Goal: Information Seeking & Learning: Learn about a topic

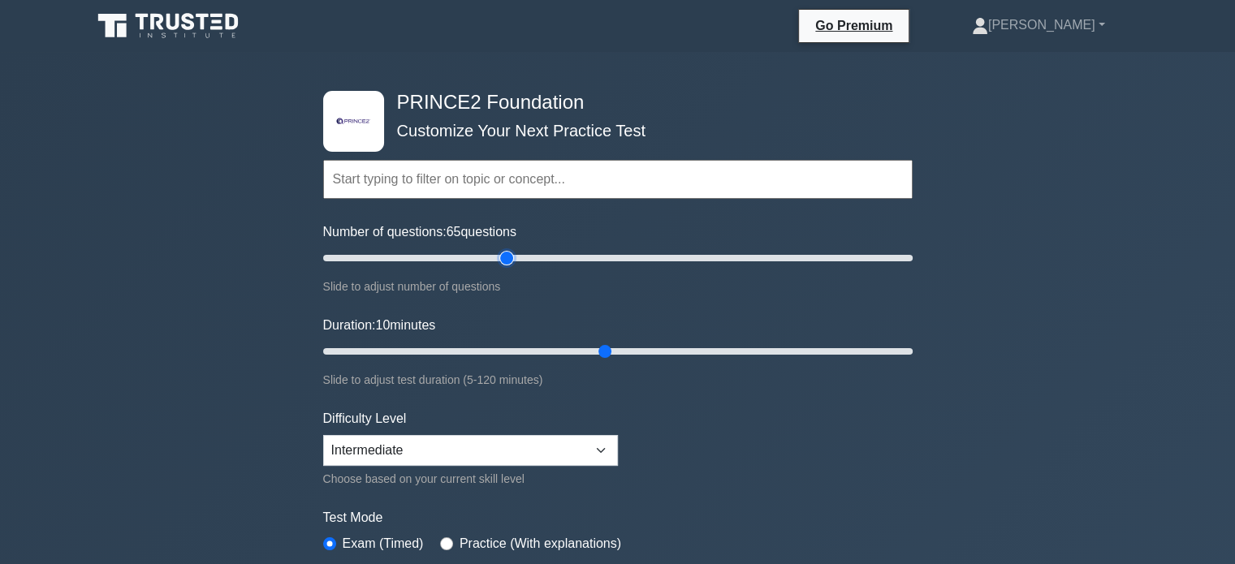
type input "60"
click at [497, 254] on input "Number of questions: 60 questions" at bounding box center [617, 257] width 589 height 19
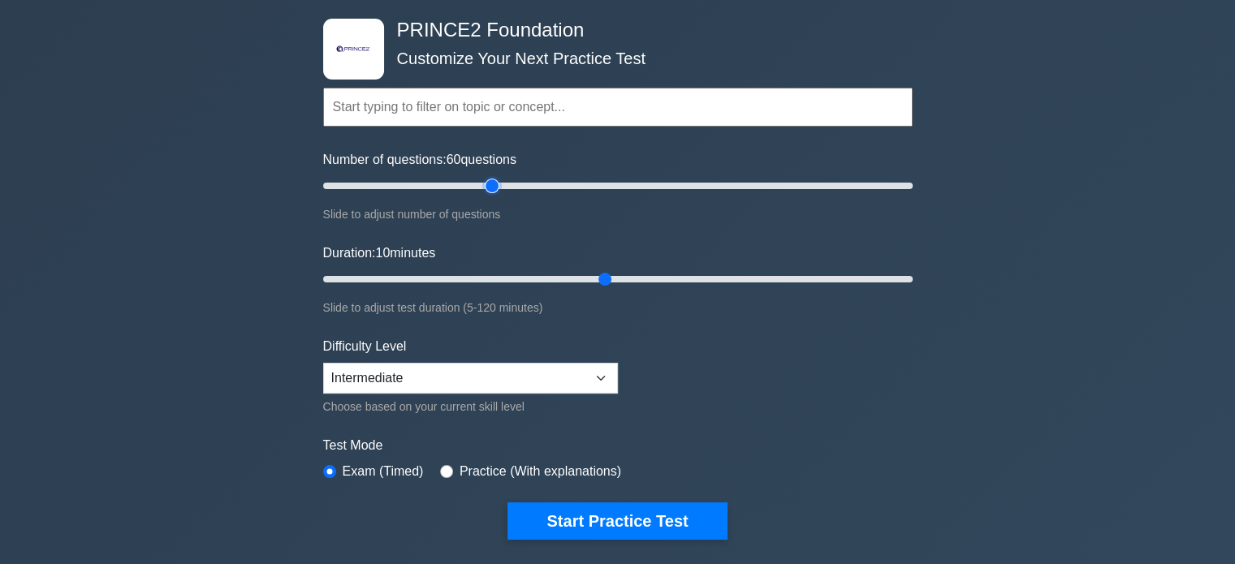
scroll to position [81, 0]
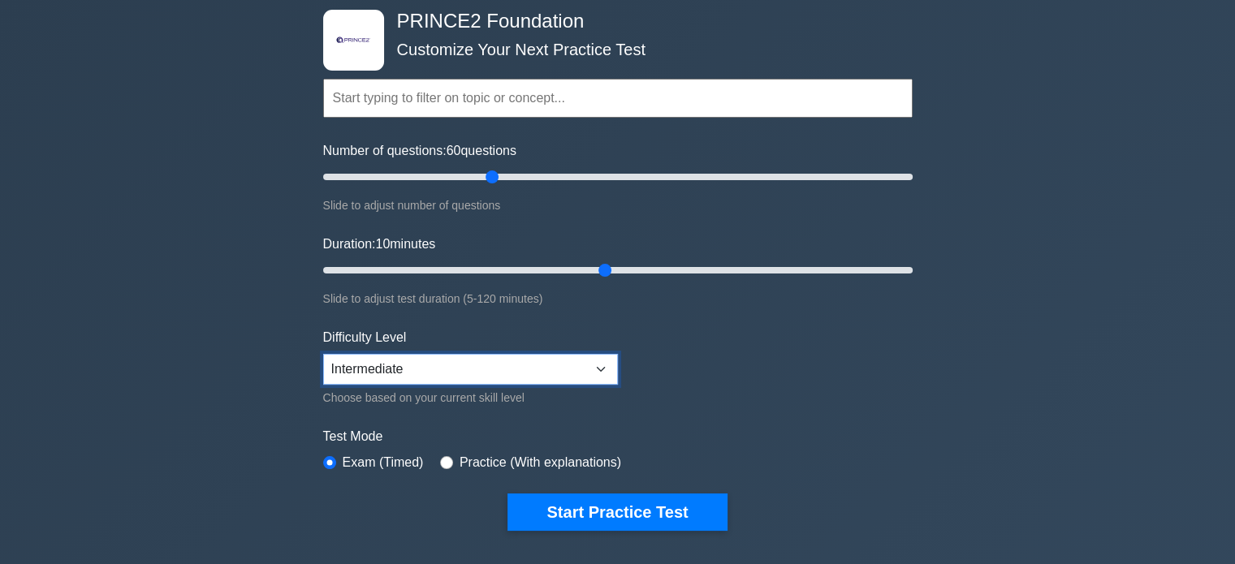
click at [450, 361] on select "Beginner Intermediate Expert" at bounding box center [470, 369] width 295 height 31
click at [323, 354] on select "Beginner Intermediate Expert" at bounding box center [470, 369] width 295 height 31
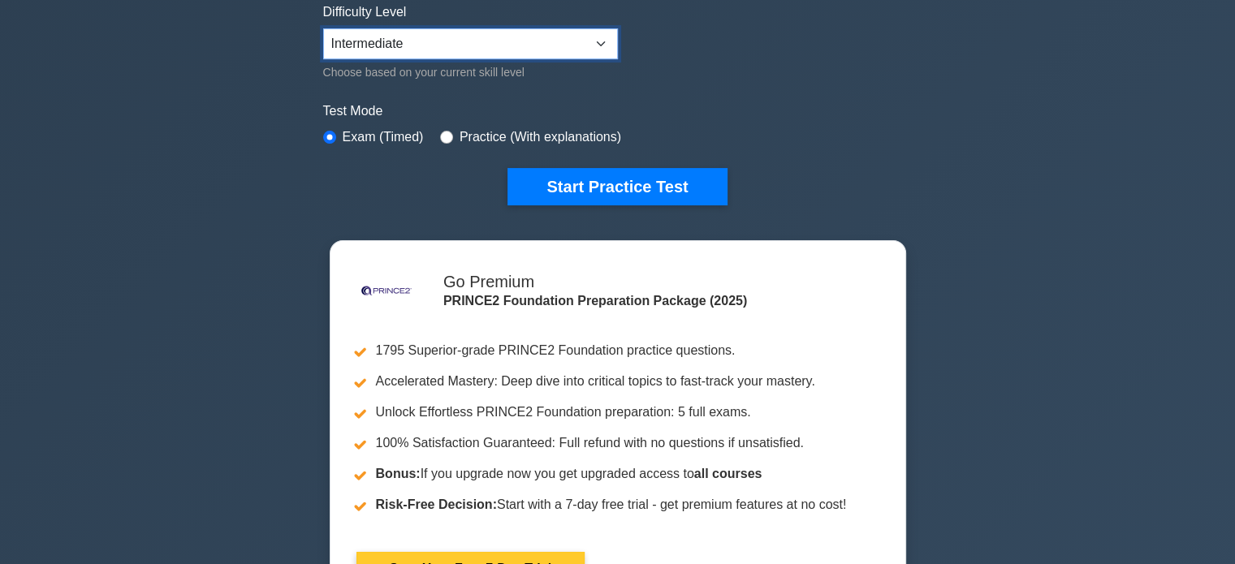
scroll to position [162, 0]
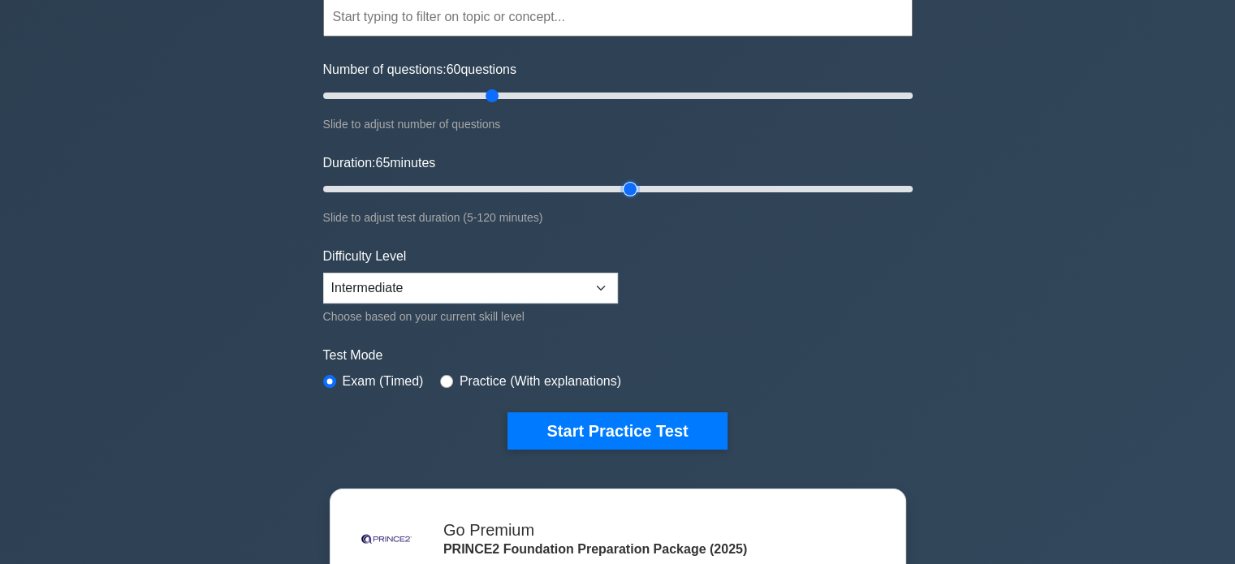
type input "60"
click at [610, 191] on input "Duration: 60 minutes" at bounding box center [617, 188] width 589 height 19
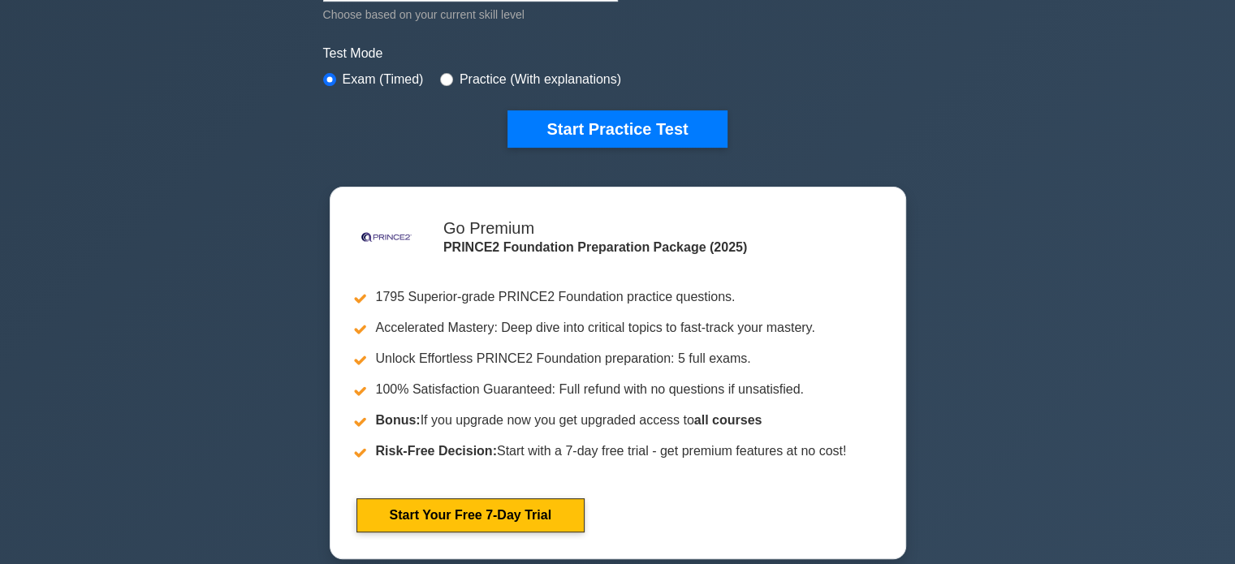
scroll to position [568, 0]
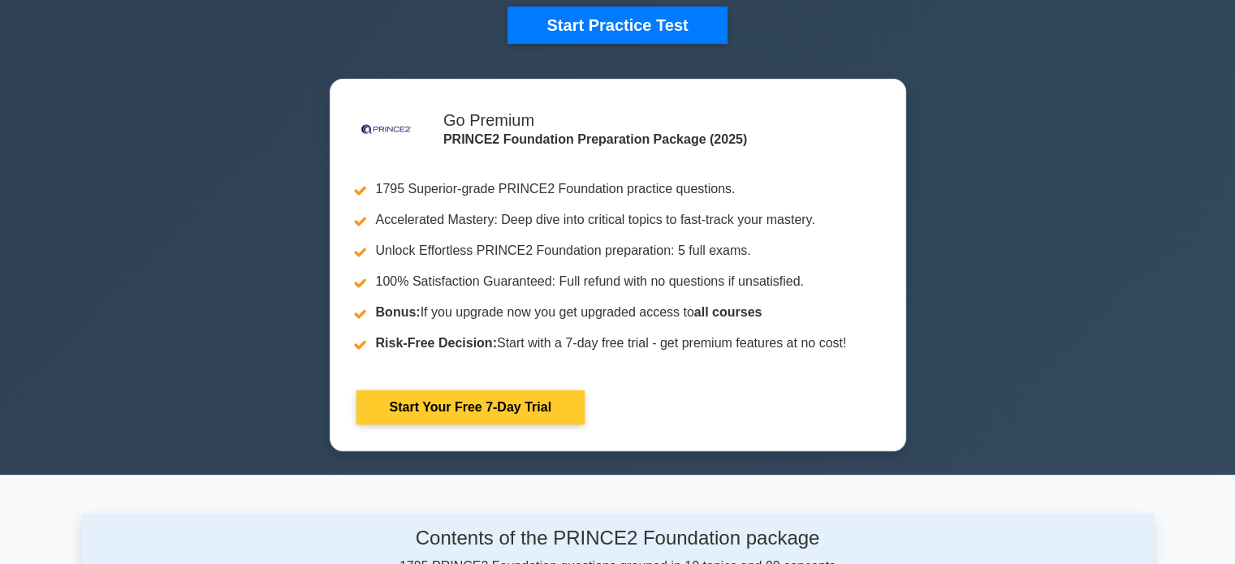
click at [483, 399] on link "Start Your Free 7-Day Trial" at bounding box center [470, 407] width 228 height 34
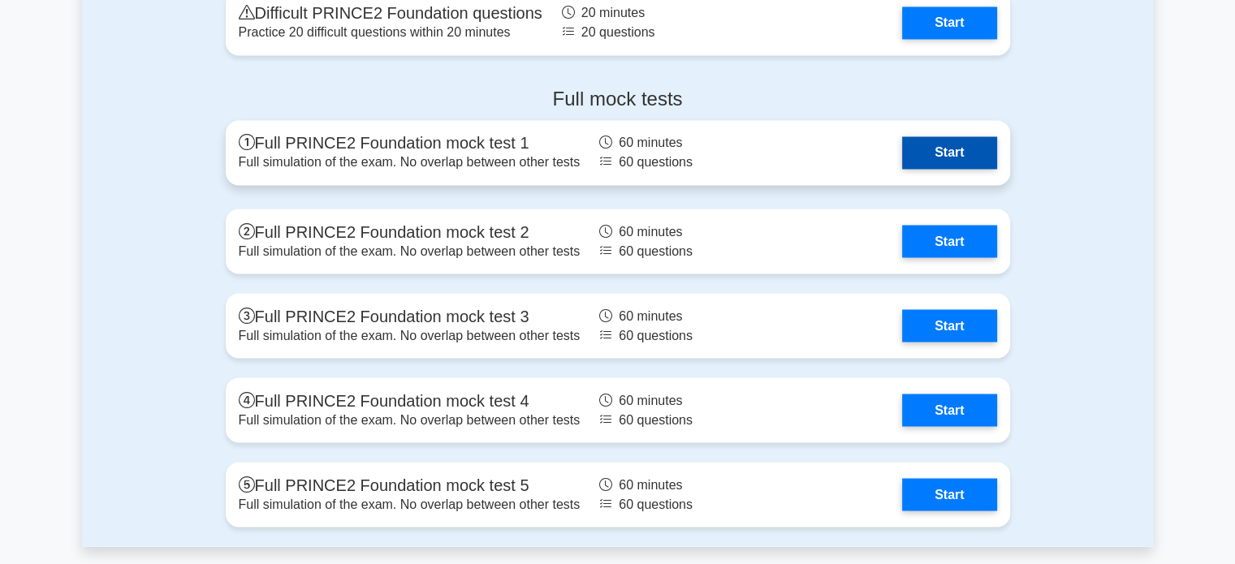
scroll to position [2841, 0]
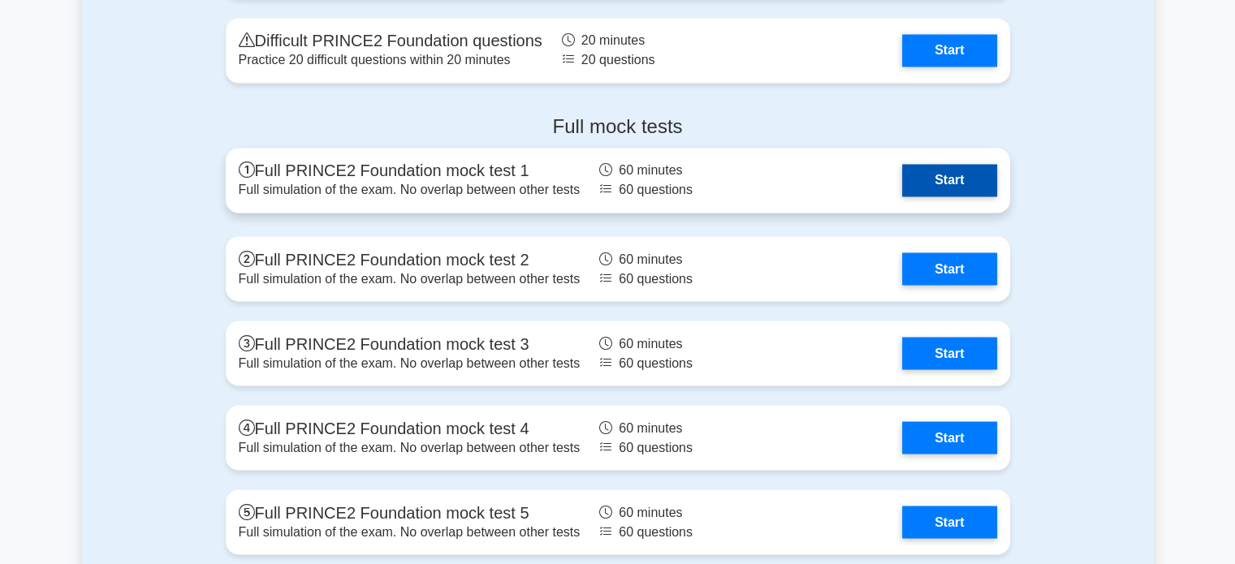
click at [938, 186] on link "Start" at bounding box center [949, 180] width 94 height 32
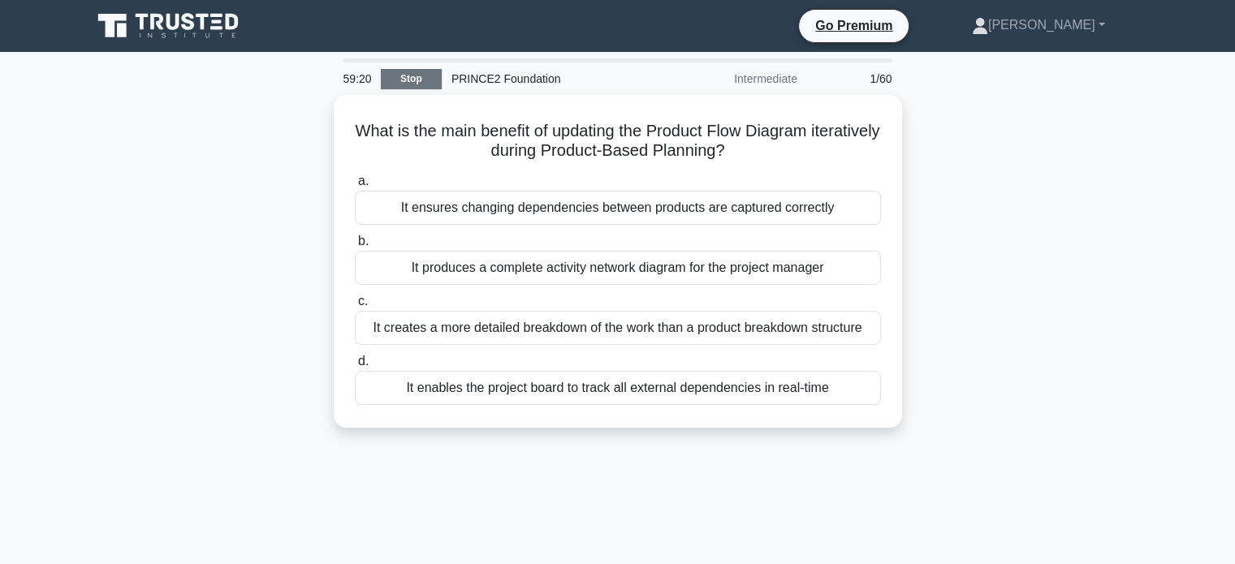
click at [429, 71] on link "Stop" at bounding box center [411, 79] width 61 height 20
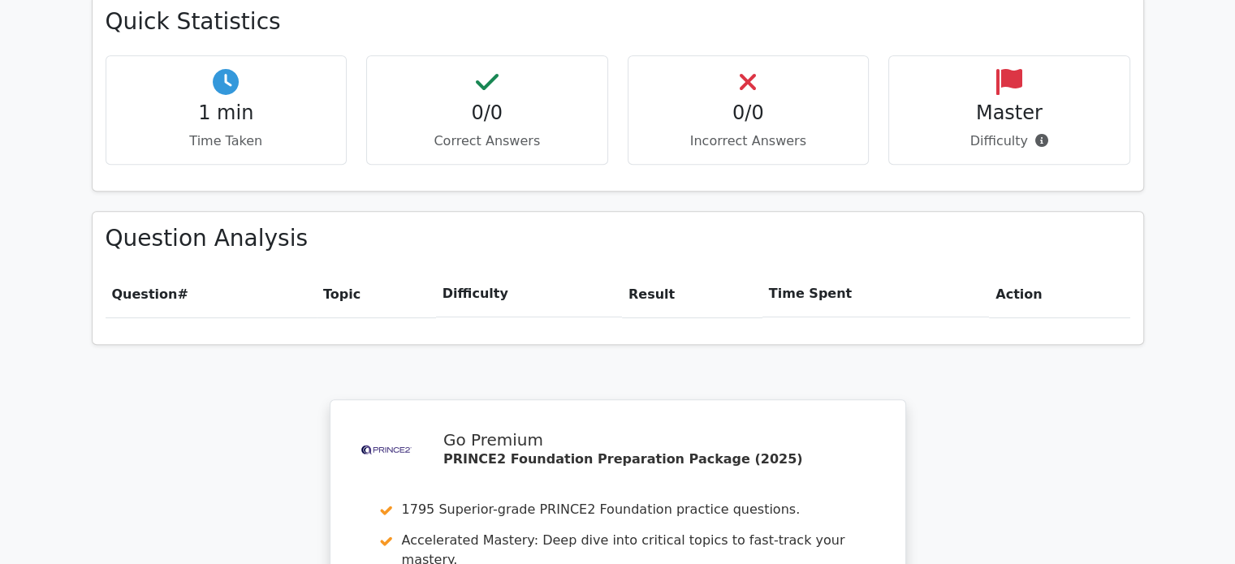
scroll to position [1299, 0]
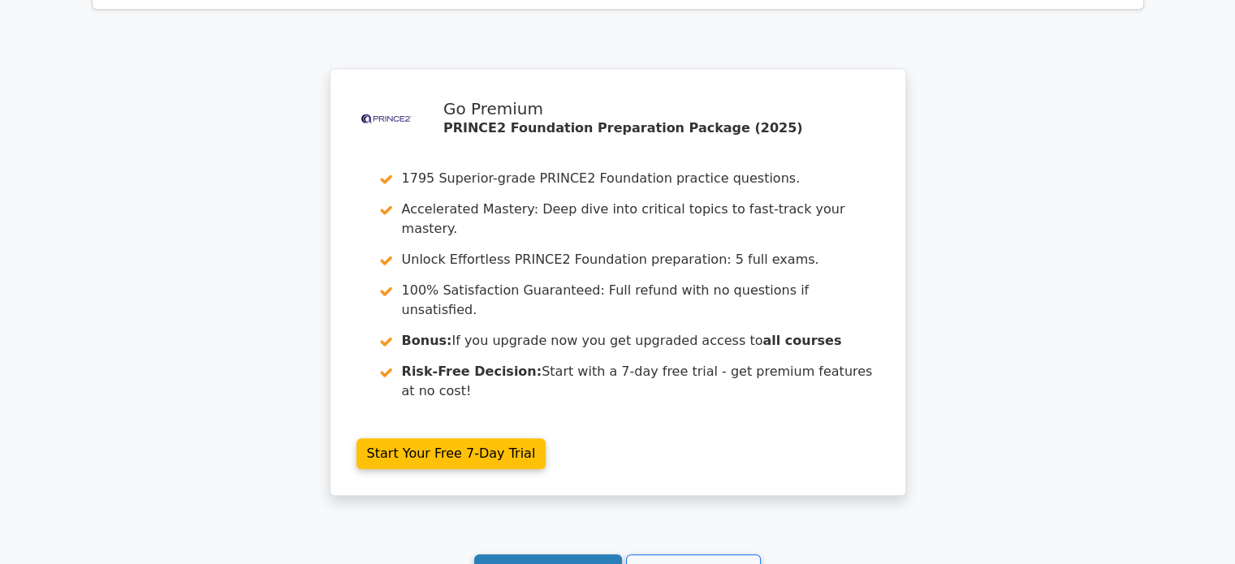
click at [585, 554] on link "Continue practicing" at bounding box center [548, 569] width 149 height 31
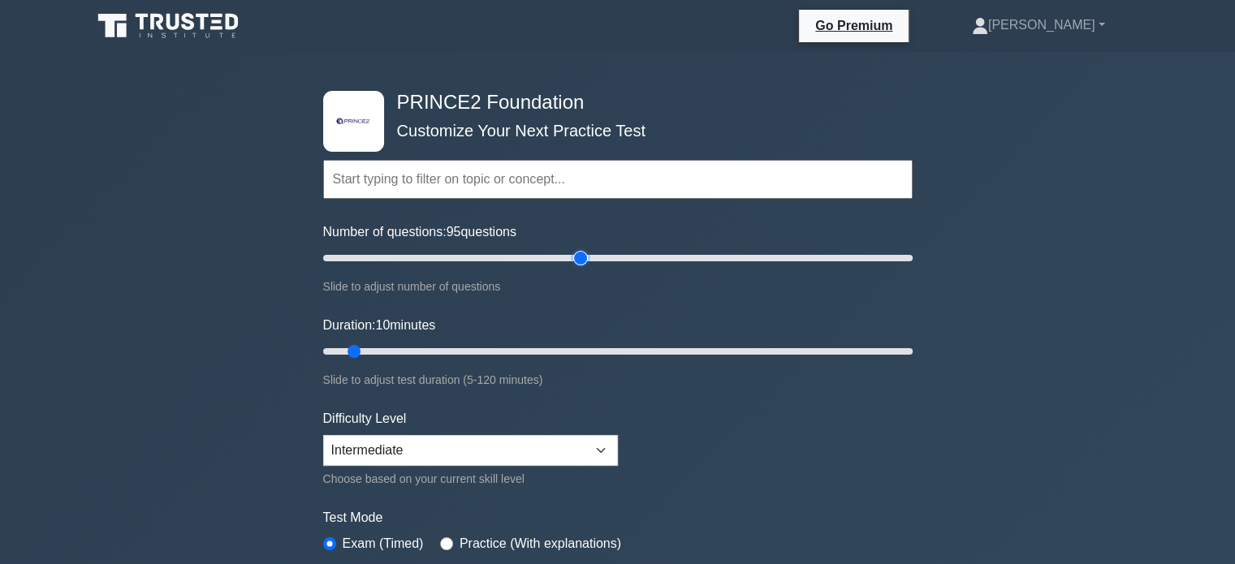
drag, startPoint x: 485, startPoint y: 255, endPoint x: 578, endPoint y: 246, distance: 93.8
type input "90"
click at [580, 248] on input "Number of questions: 95 questions" at bounding box center [617, 257] width 589 height 19
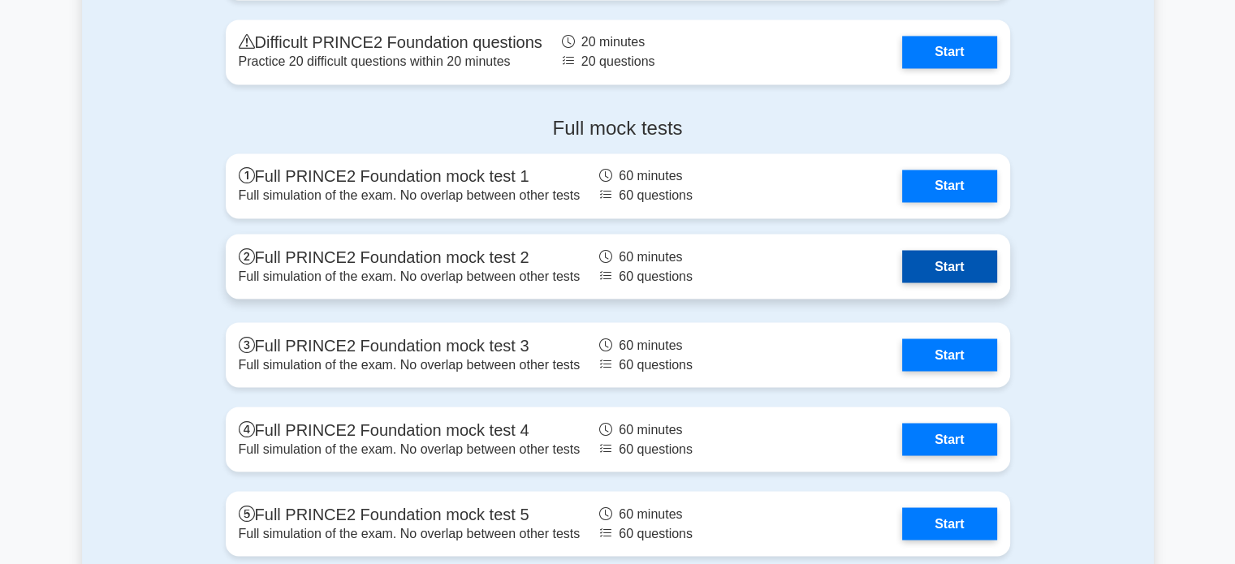
scroll to position [2841, 0]
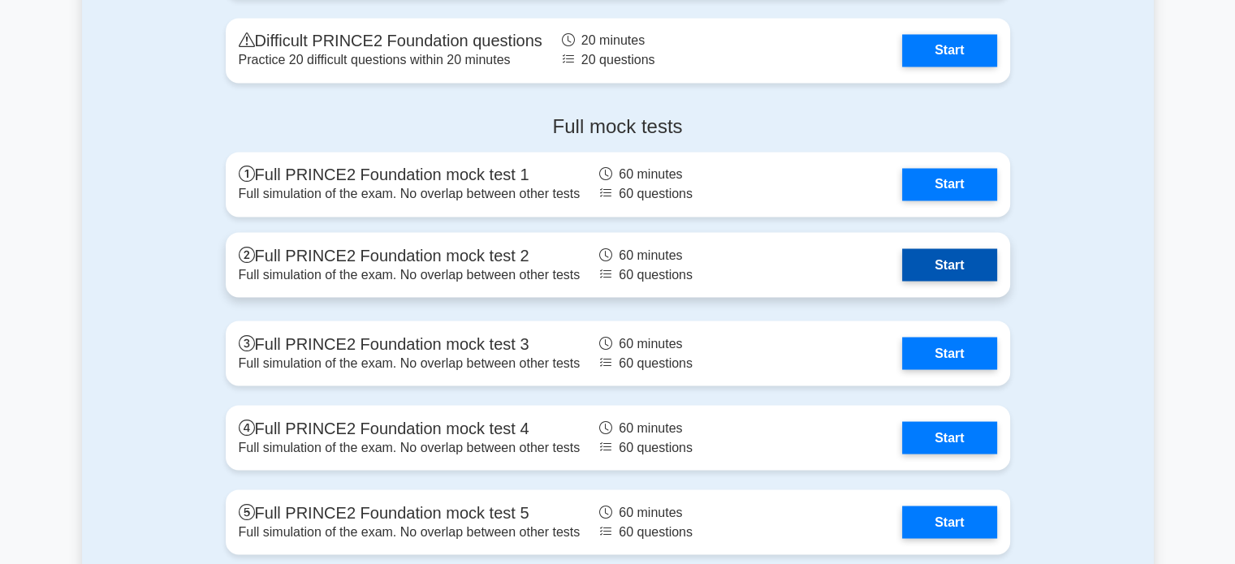
click at [934, 259] on link "Start" at bounding box center [949, 264] width 94 height 32
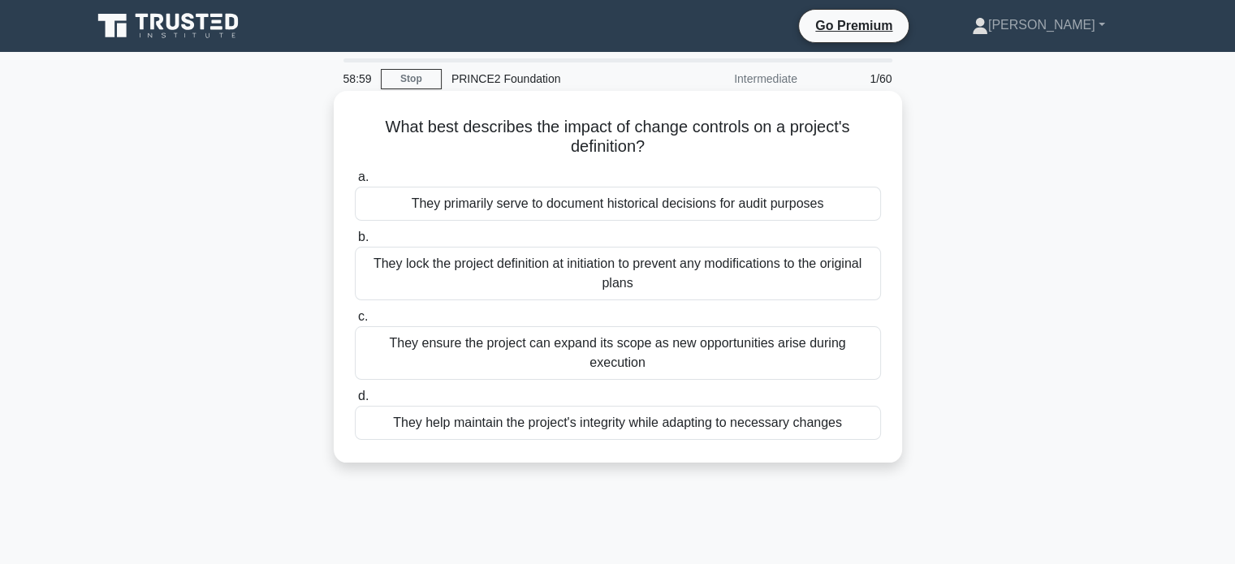
click at [783, 409] on div "They help maintain the project's integrity while adapting to necessary changes" at bounding box center [618, 423] width 526 height 34
click at [355, 402] on input "d. They help maintain the project's integrity while adapting to necessary chang…" at bounding box center [355, 396] width 0 height 11
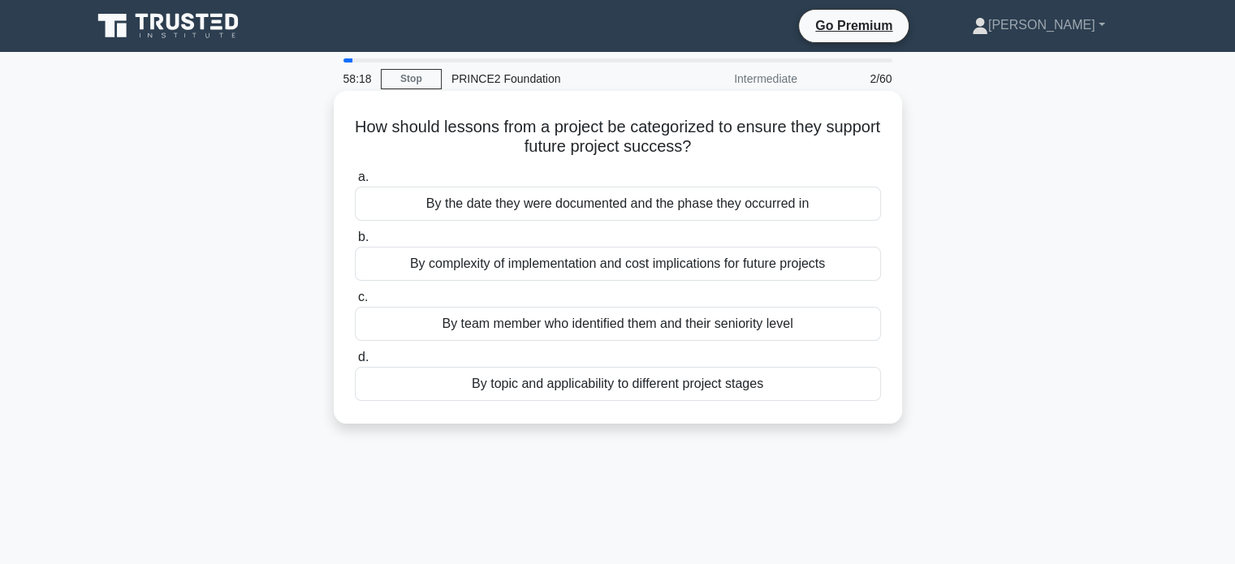
click at [595, 386] on div "By topic and applicability to different project stages" at bounding box center [618, 384] width 526 height 34
click at [355, 363] on input "d. By topic and applicability to different project stages" at bounding box center [355, 357] width 0 height 11
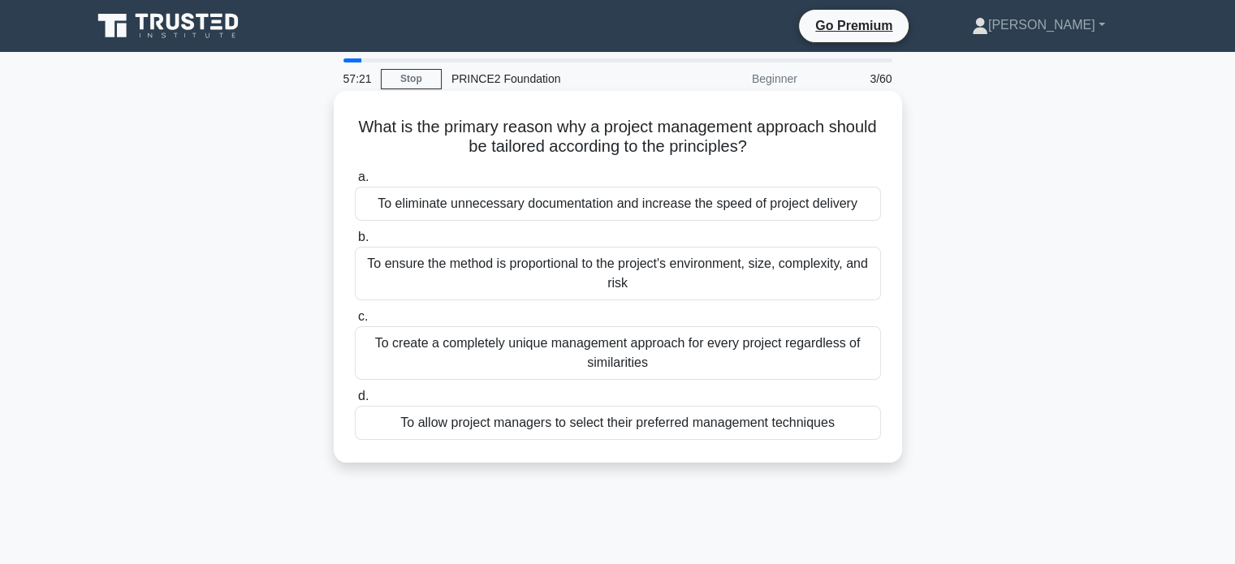
click at [687, 269] on div "To ensure the method is proportional to the project's environment, size, comple…" at bounding box center [618, 274] width 526 height 54
click at [355, 243] on input "b. To ensure the method is proportional to the project's environment, size, com…" at bounding box center [355, 237] width 0 height 11
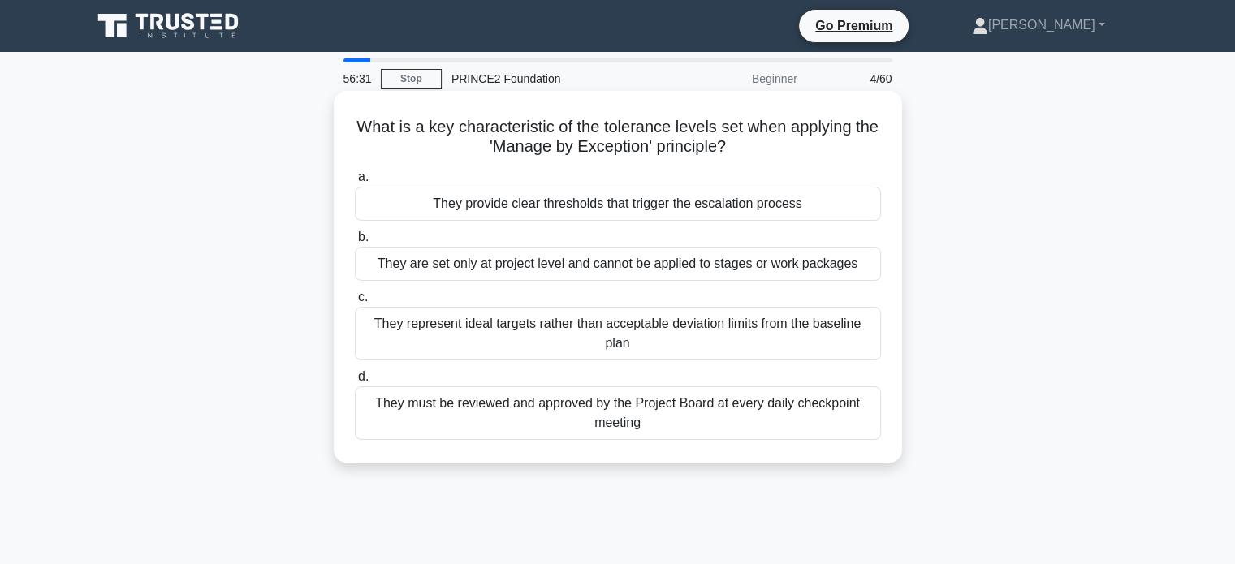
click at [662, 199] on div "They provide clear thresholds that trigger the escalation process" at bounding box center [618, 204] width 526 height 34
click at [355, 183] on input "a. They provide clear thresholds that trigger the escalation process" at bounding box center [355, 177] width 0 height 11
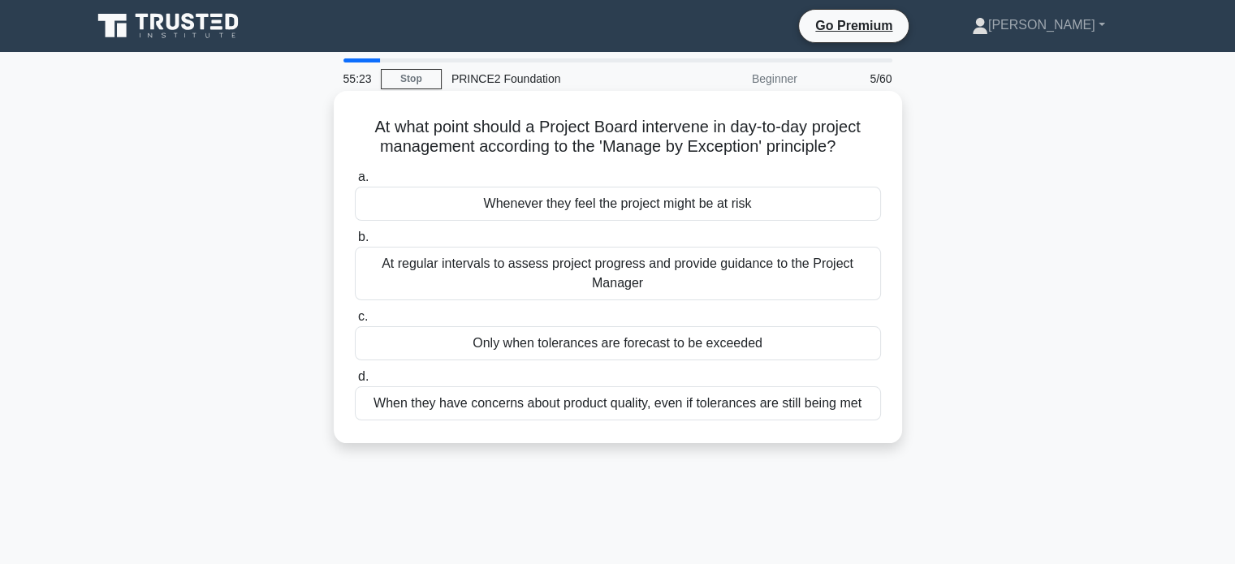
click at [627, 207] on div "Whenever they feel the project might be at risk" at bounding box center [618, 204] width 526 height 34
click at [355, 183] on input "a. Whenever they feel the project might be at risk" at bounding box center [355, 177] width 0 height 11
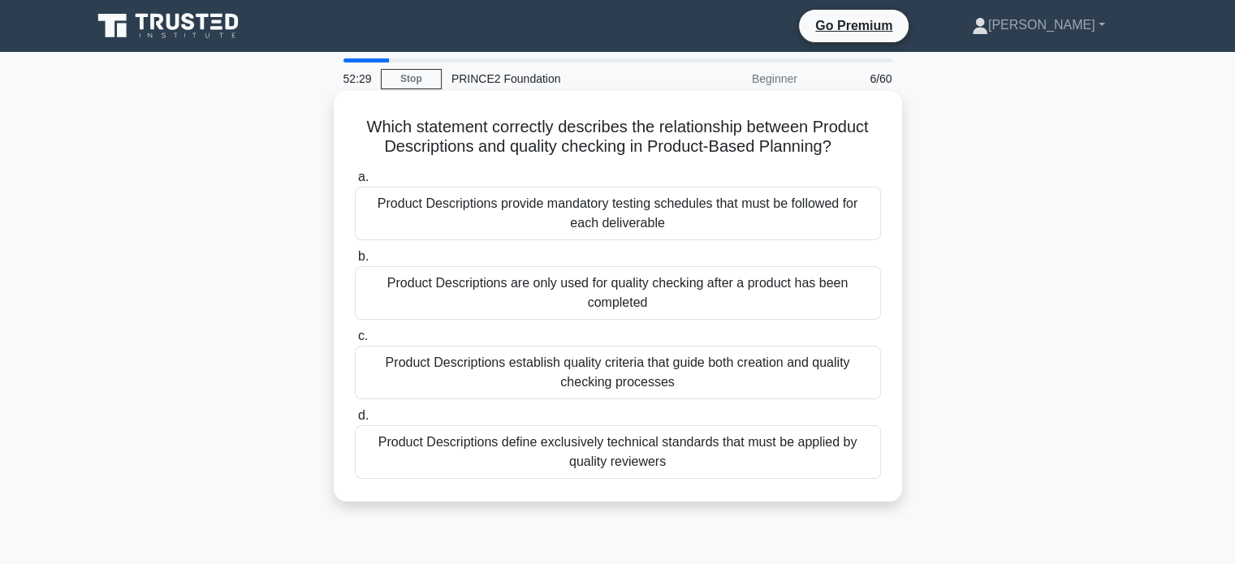
click at [655, 369] on div "Product Descriptions establish quality criteria that guide both creation and qu…" at bounding box center [618, 373] width 526 height 54
click at [355, 342] on input "c. Product Descriptions establish quality criteria that guide both creation and…" at bounding box center [355, 336] width 0 height 11
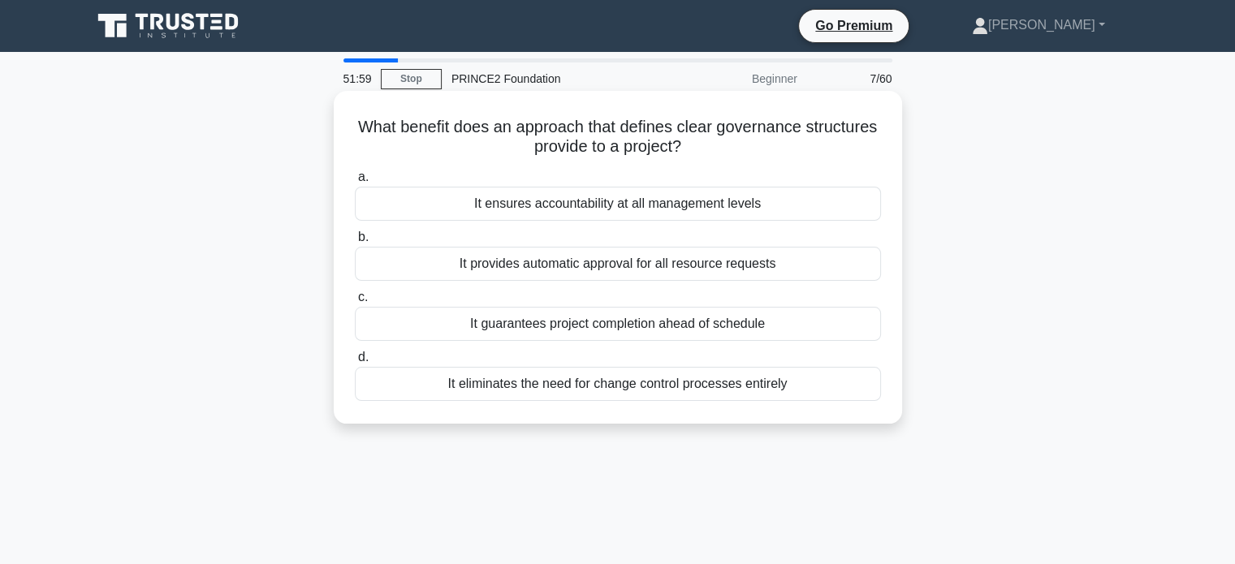
click at [614, 205] on div "It ensures accountability at all management levels" at bounding box center [618, 204] width 526 height 34
click at [355, 183] on input "a. It ensures accountability at all management levels" at bounding box center [355, 177] width 0 height 11
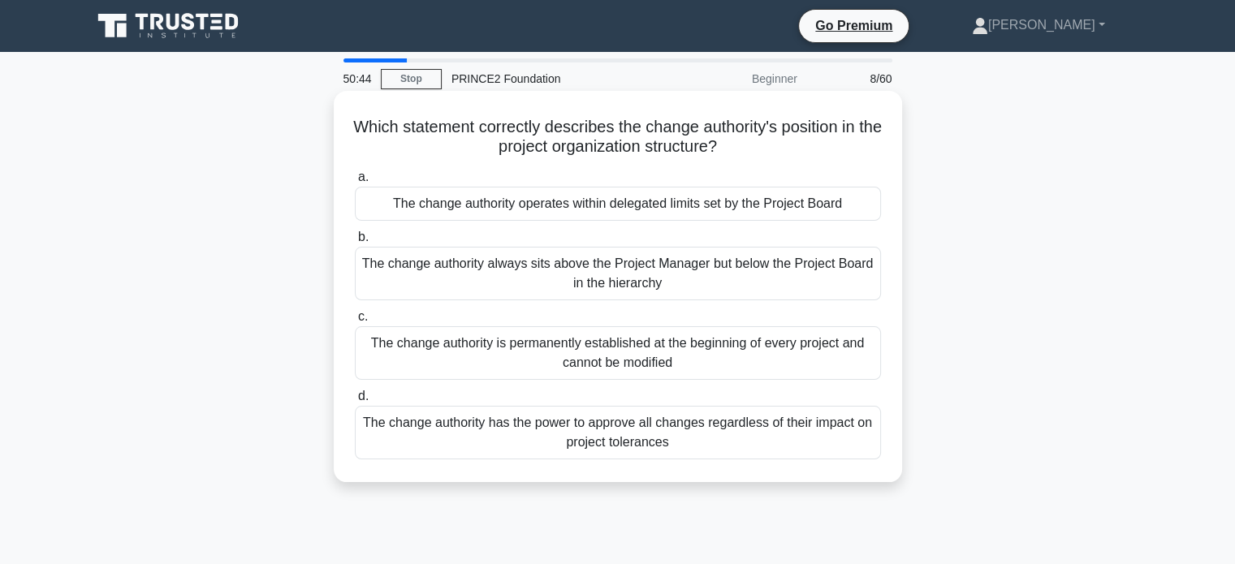
click at [709, 207] on div "The change authority operates within delegated limits set by the Project Board" at bounding box center [618, 204] width 526 height 34
click at [355, 183] on input "a. The change authority operates within delegated limits set by the Project Boa…" at bounding box center [355, 177] width 0 height 11
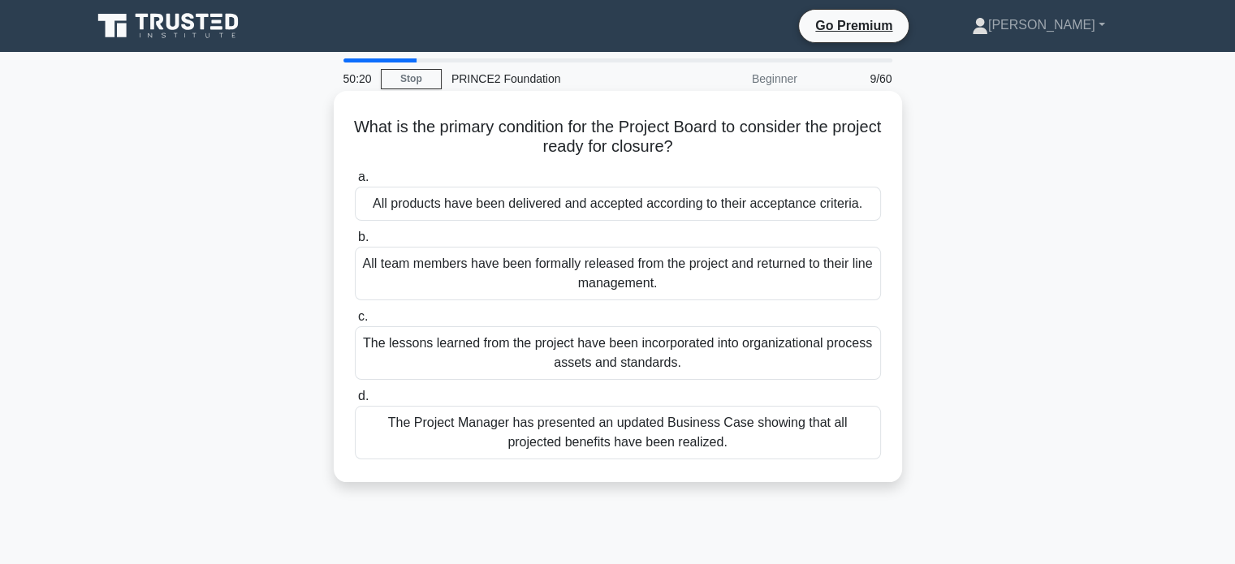
click at [670, 208] on div "All products have been delivered and accepted according to their acceptance cri…" at bounding box center [618, 204] width 526 height 34
click at [355, 183] on input "a. All products have been delivered and accepted according to their acceptance …" at bounding box center [355, 177] width 0 height 11
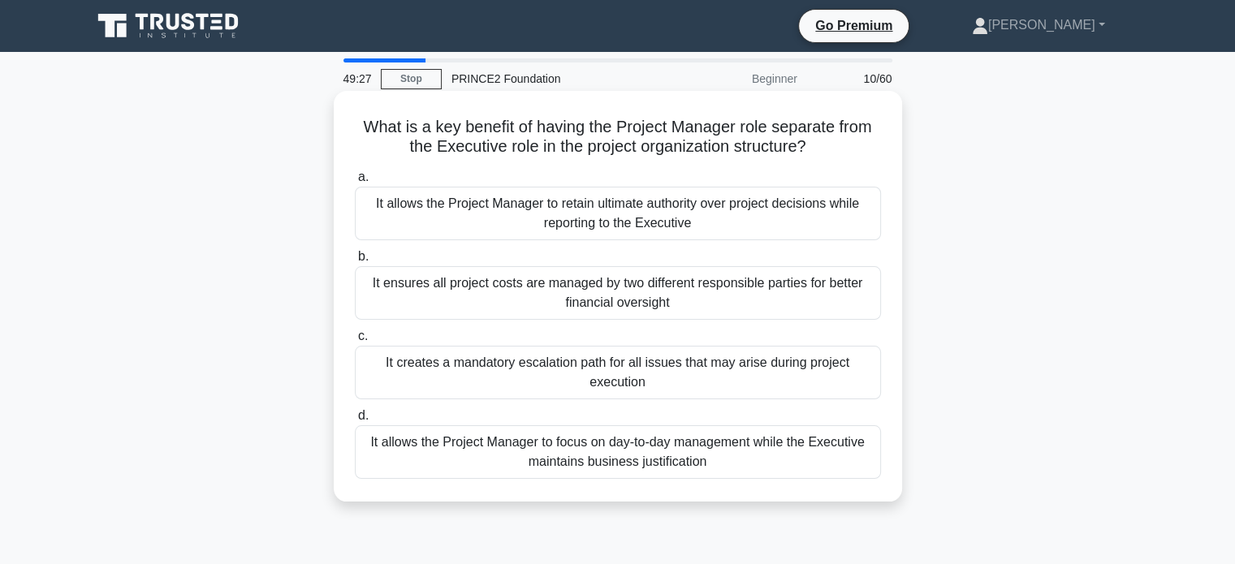
click at [595, 376] on div "It creates a mandatory escalation path for all issues that may arise during pro…" at bounding box center [618, 373] width 526 height 54
click at [355, 342] on input "c. It creates a mandatory escalation path for all issues that may arise during …" at bounding box center [355, 336] width 0 height 11
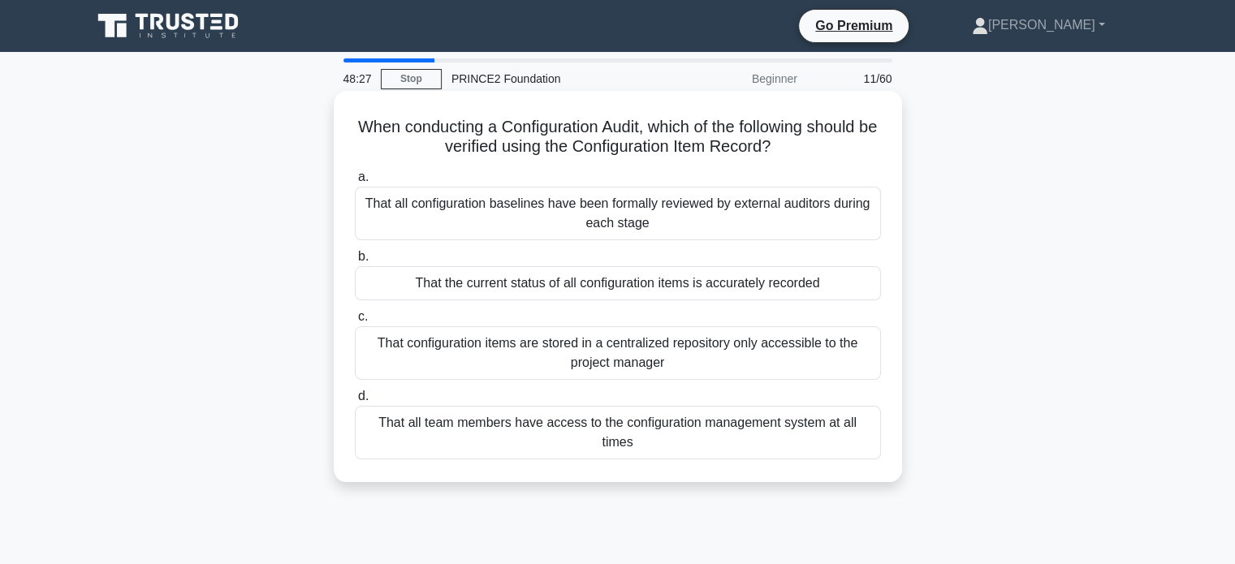
click at [638, 288] on div "That the current status of all configuration items is accurately recorded" at bounding box center [618, 283] width 526 height 34
click at [355, 262] on input "b. That the current status of all configuration items is accurately recorded" at bounding box center [355, 257] width 0 height 11
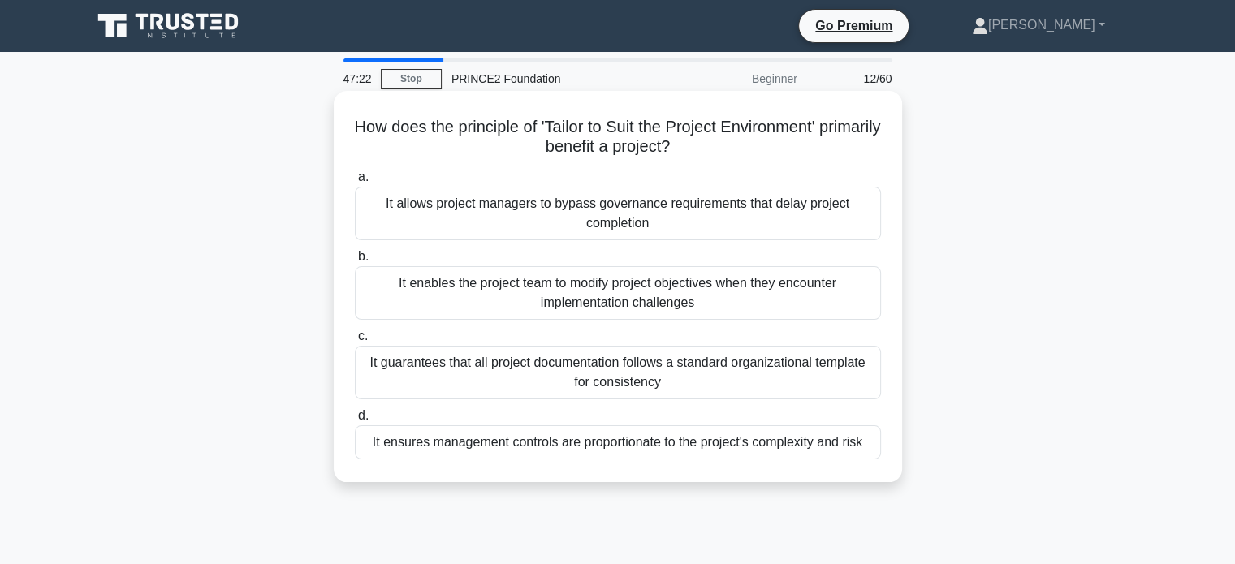
click at [636, 442] on div "It ensures management controls are proportionate to the project's complexity an…" at bounding box center [618, 442] width 526 height 34
click at [355, 421] on input "d. It ensures management controls are proportionate to the project's complexity…" at bounding box center [355, 416] width 0 height 11
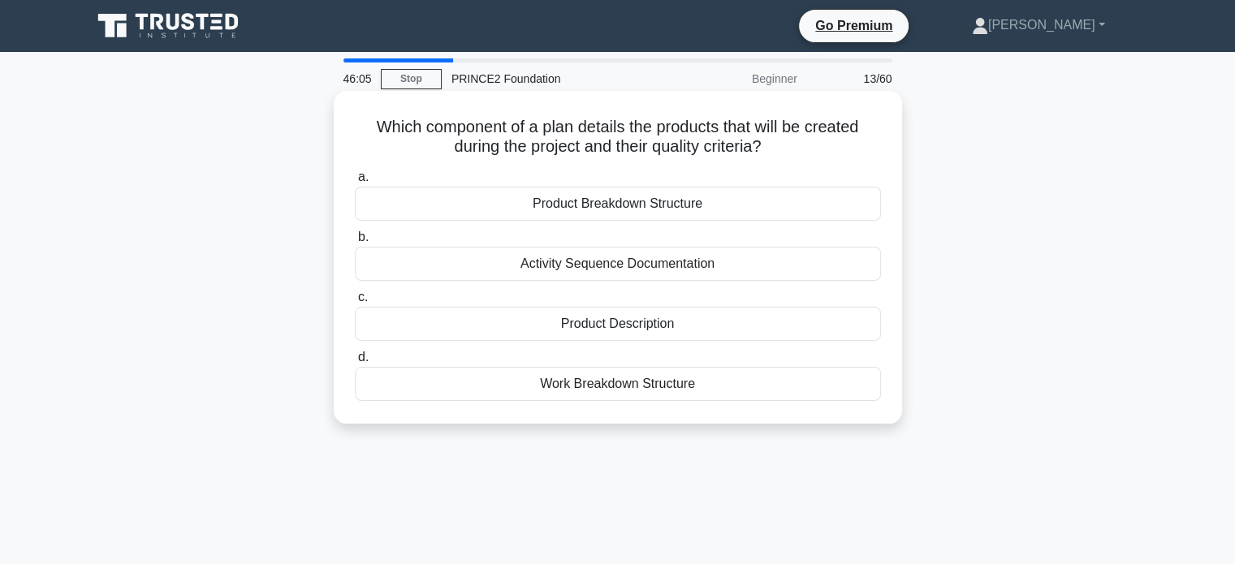
click at [718, 202] on div "Product Breakdown Structure" at bounding box center [618, 204] width 526 height 34
click at [355, 183] on input "a. Product Breakdown Structure" at bounding box center [355, 177] width 0 height 11
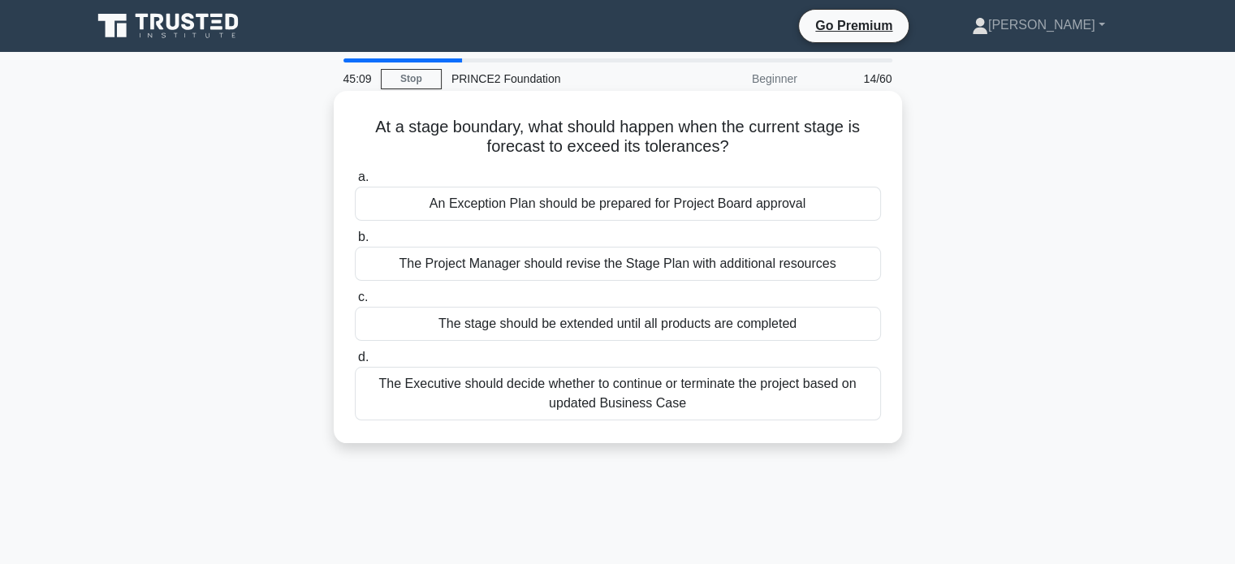
click at [772, 398] on div "The Executive should decide whether to continue or terminate the project based …" at bounding box center [618, 394] width 526 height 54
click at [355, 363] on input "d. The Executive should decide whether to continue or terminate the project bas…" at bounding box center [355, 357] width 0 height 11
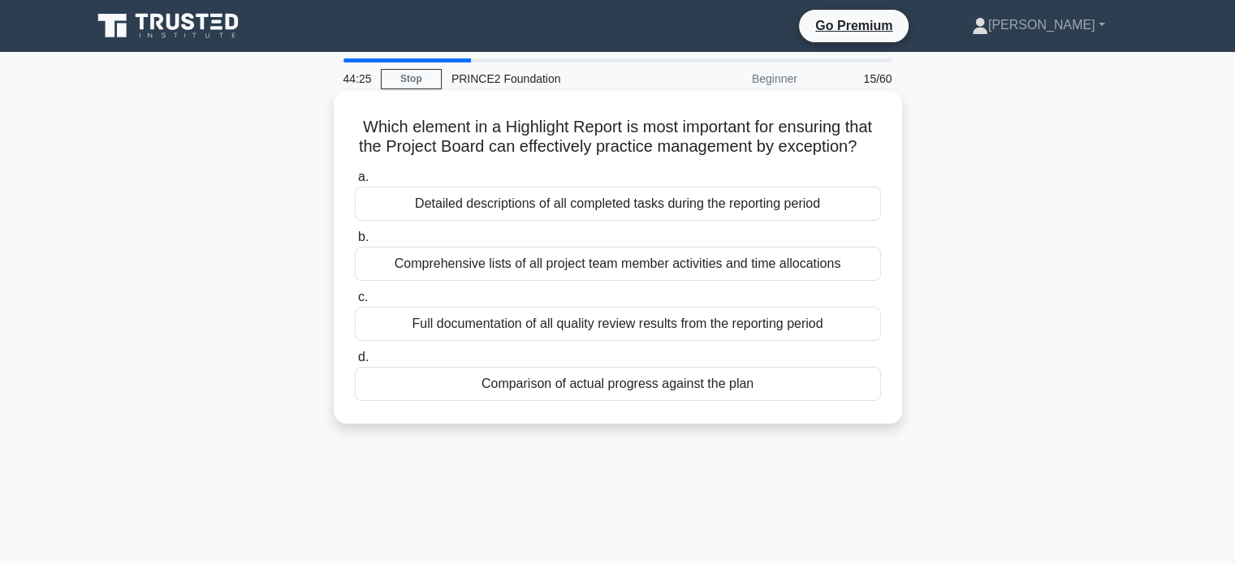
click at [659, 401] on div "Comparison of actual progress against the plan" at bounding box center [618, 384] width 526 height 34
click at [355, 363] on input "d. Comparison of actual progress against the plan" at bounding box center [355, 357] width 0 height 11
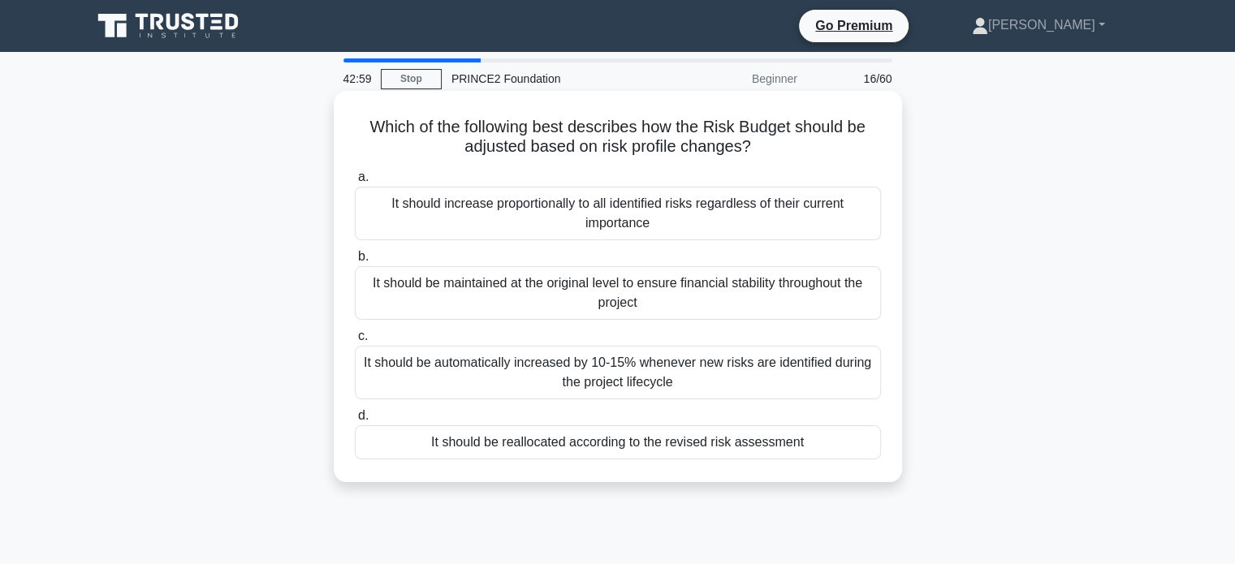
click at [649, 442] on div "It should be reallocated according to the revised risk assessment" at bounding box center [618, 442] width 526 height 34
click at [355, 421] on input "d. It should be reallocated according to the revised risk assessment" at bounding box center [355, 416] width 0 height 11
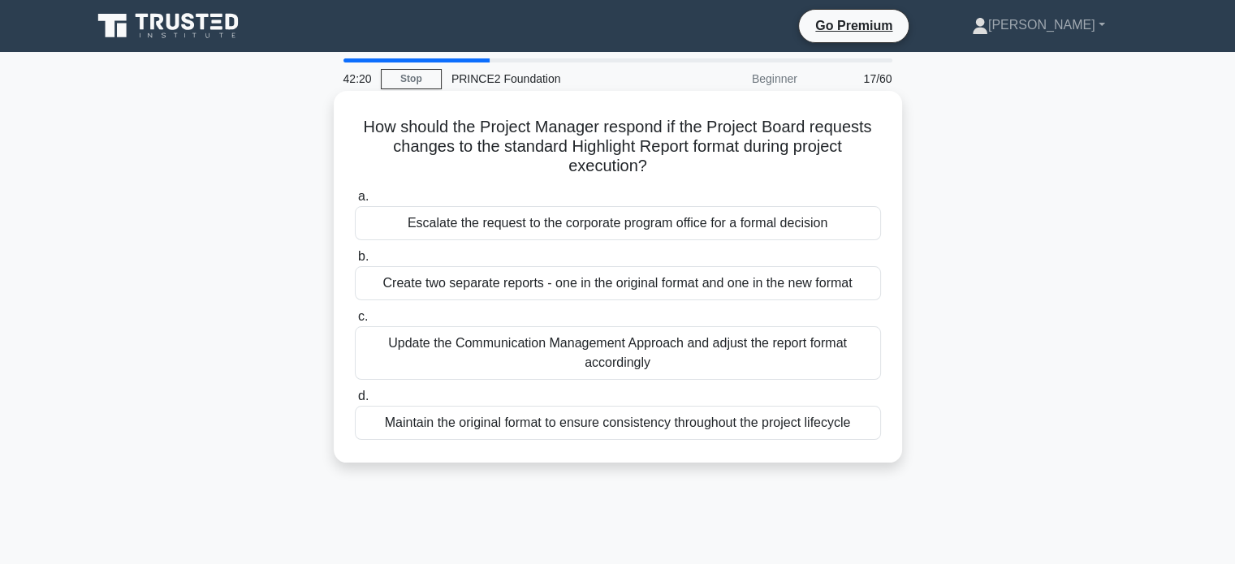
click at [655, 366] on div "Update the Communication Management Approach and adjust the report format accor…" at bounding box center [618, 353] width 526 height 54
click at [355, 322] on input "c. Update the Communication Management Approach and adjust the report format ac…" at bounding box center [355, 317] width 0 height 11
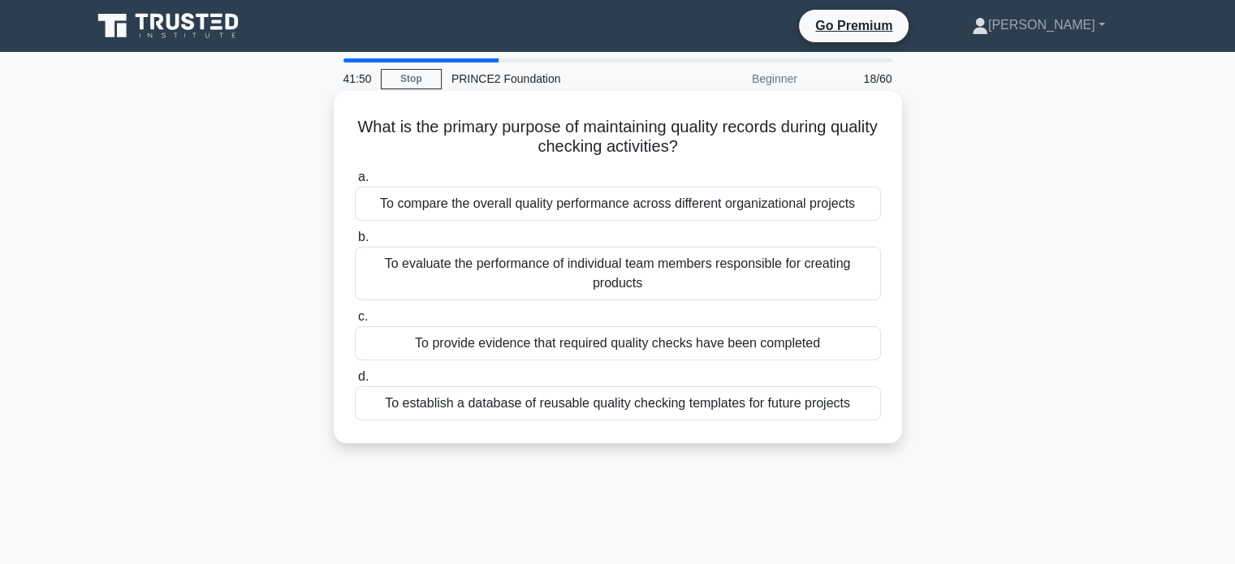
click at [825, 356] on div "To provide evidence that required quality checks have been completed" at bounding box center [618, 343] width 526 height 34
click at [355, 322] on input "c. To provide evidence that required quality checks have been completed" at bounding box center [355, 317] width 0 height 11
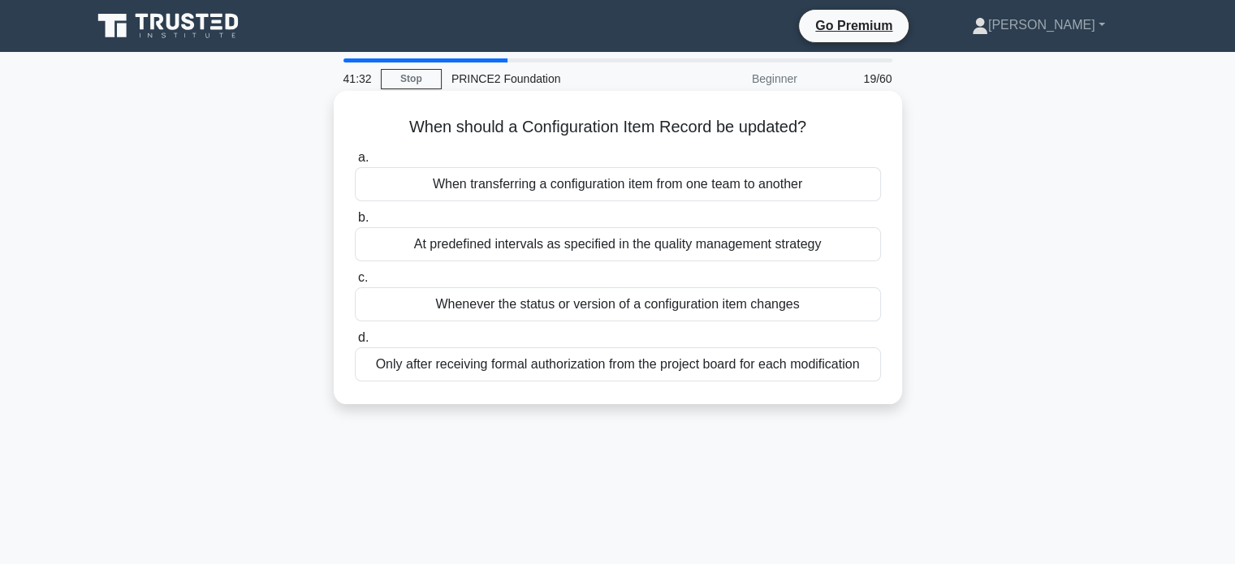
click at [631, 308] on div "Whenever the status or version of a configuration item changes" at bounding box center [618, 304] width 526 height 34
click at [355, 283] on input "c. Whenever the status or version of a configuration item changes" at bounding box center [355, 278] width 0 height 11
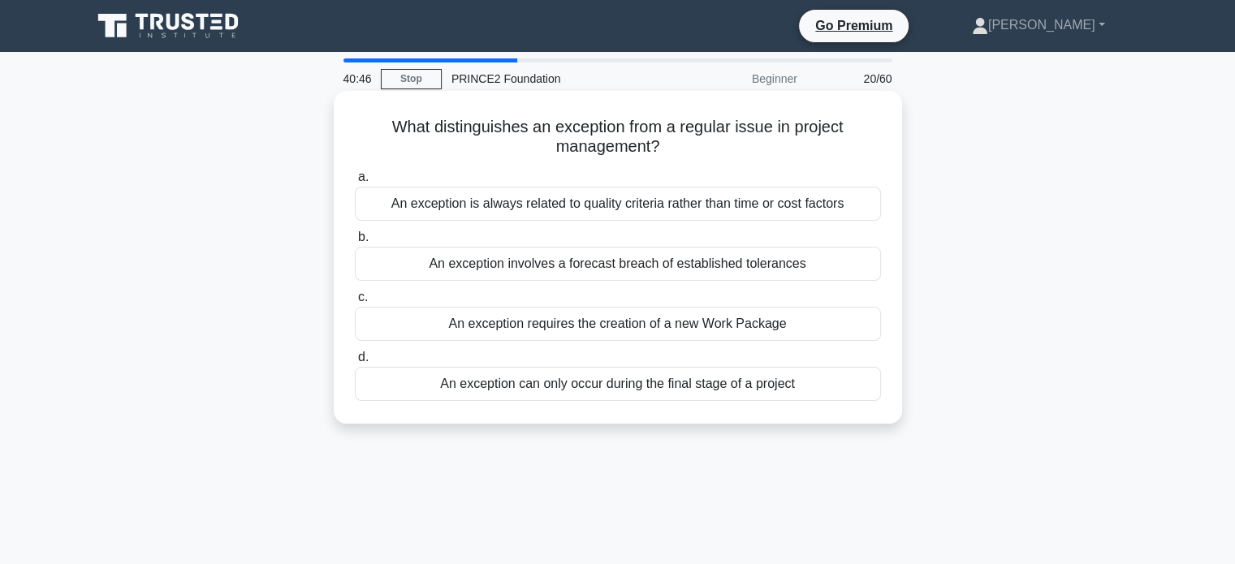
click at [610, 267] on div "An exception involves a forecast breach of established tolerances" at bounding box center [618, 264] width 526 height 34
click at [355, 243] on input "b. An exception involves a forecast breach of established tolerances" at bounding box center [355, 237] width 0 height 11
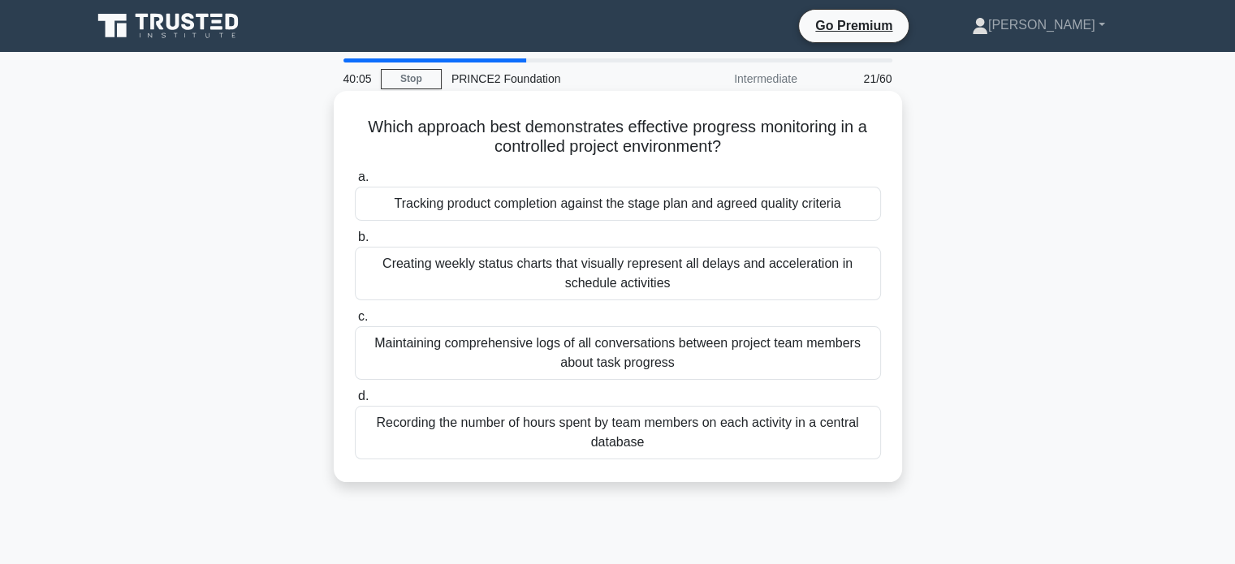
click at [611, 213] on div "Tracking product completion against the stage plan and agreed quality criteria" at bounding box center [618, 204] width 526 height 34
click at [355, 183] on input "a. Tracking product completion against the stage plan and agreed quality criter…" at bounding box center [355, 177] width 0 height 11
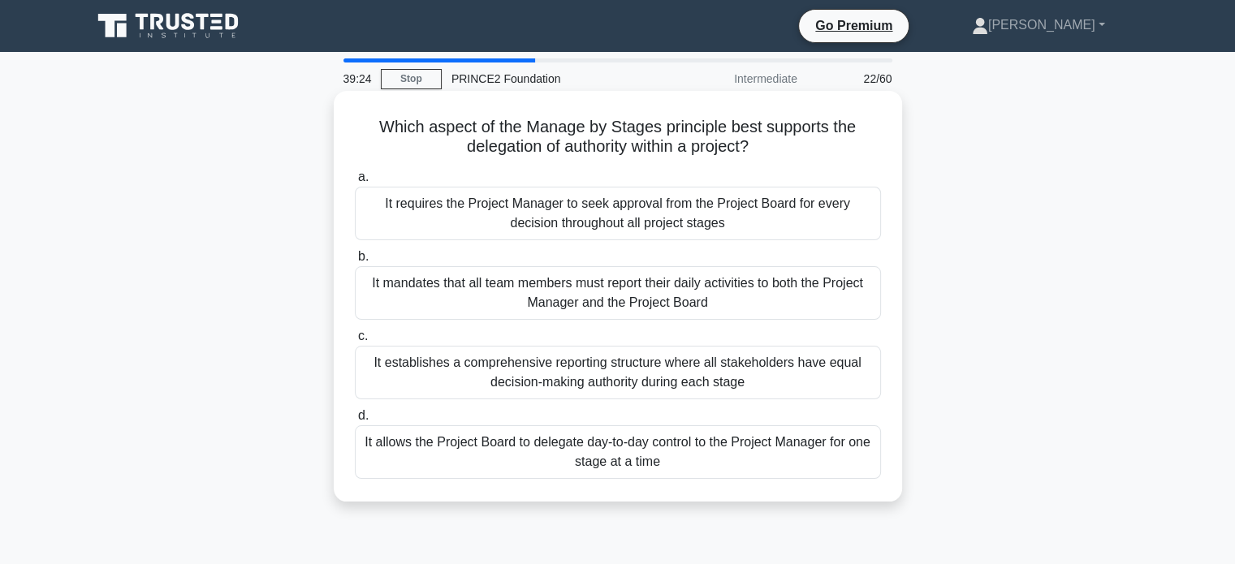
click at [748, 450] on div "It allows the Project Board to delegate day-to-day control to the Project Manag…" at bounding box center [618, 452] width 526 height 54
click at [355, 421] on input "d. It allows the Project Board to delegate day-to-day control to the Project Ma…" at bounding box center [355, 416] width 0 height 11
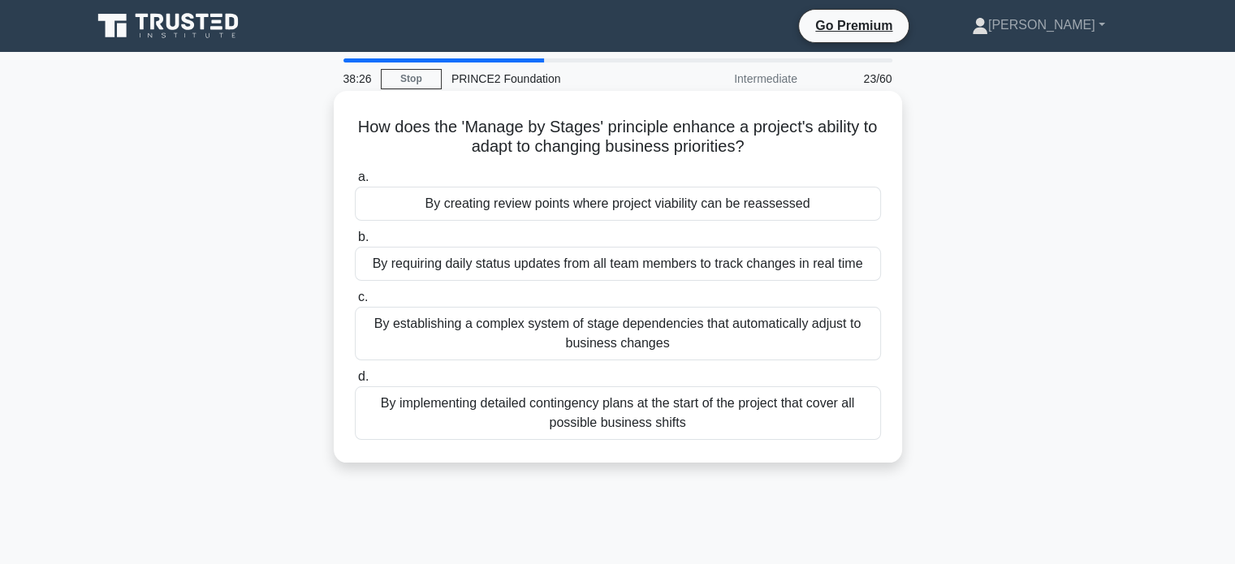
click at [559, 209] on div "By creating review points where project viability can be reassessed" at bounding box center [618, 204] width 526 height 34
click at [355, 183] on input "a. By creating review points where project viability can be reassessed" at bounding box center [355, 177] width 0 height 11
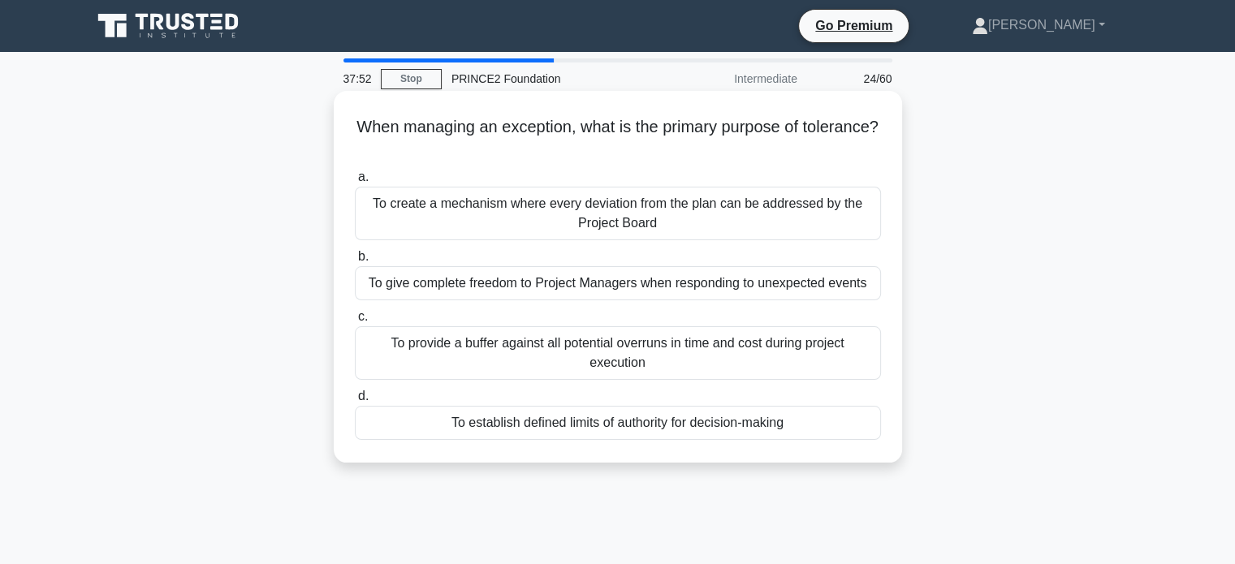
click at [714, 429] on div "To establish defined limits of authority for decision-making" at bounding box center [618, 423] width 526 height 34
click at [355, 402] on input "d. To establish defined limits of authority for decision-making" at bounding box center [355, 396] width 0 height 11
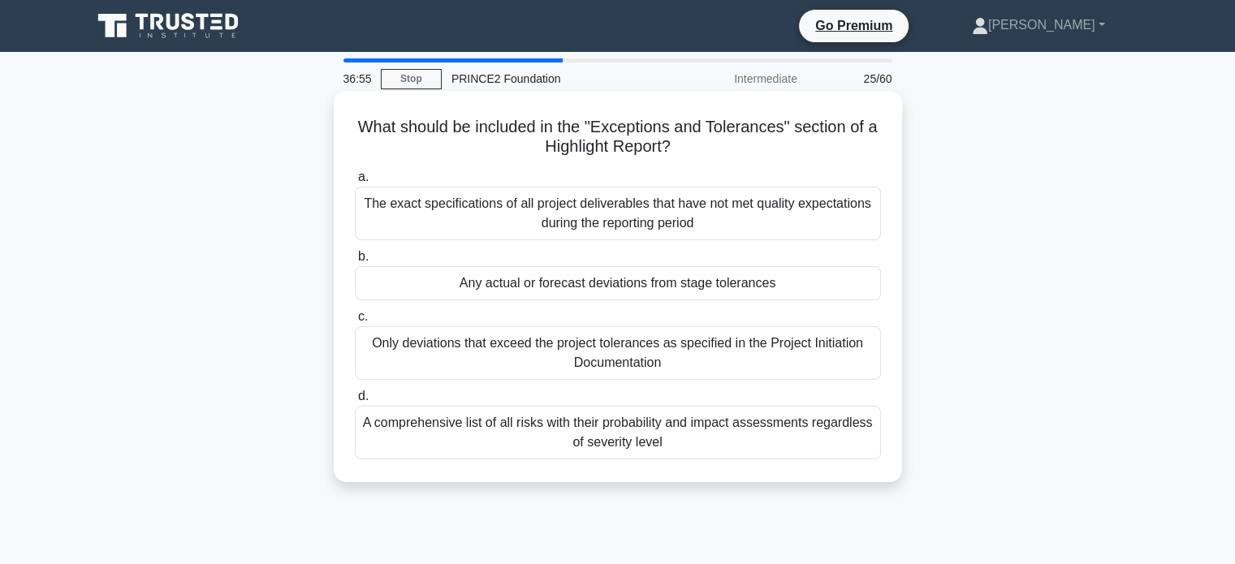
click at [743, 288] on div "Any actual or forecast deviations from stage tolerances" at bounding box center [618, 283] width 526 height 34
click at [355, 262] on input "b. Any actual or forecast deviations from stage tolerances" at bounding box center [355, 257] width 0 height 11
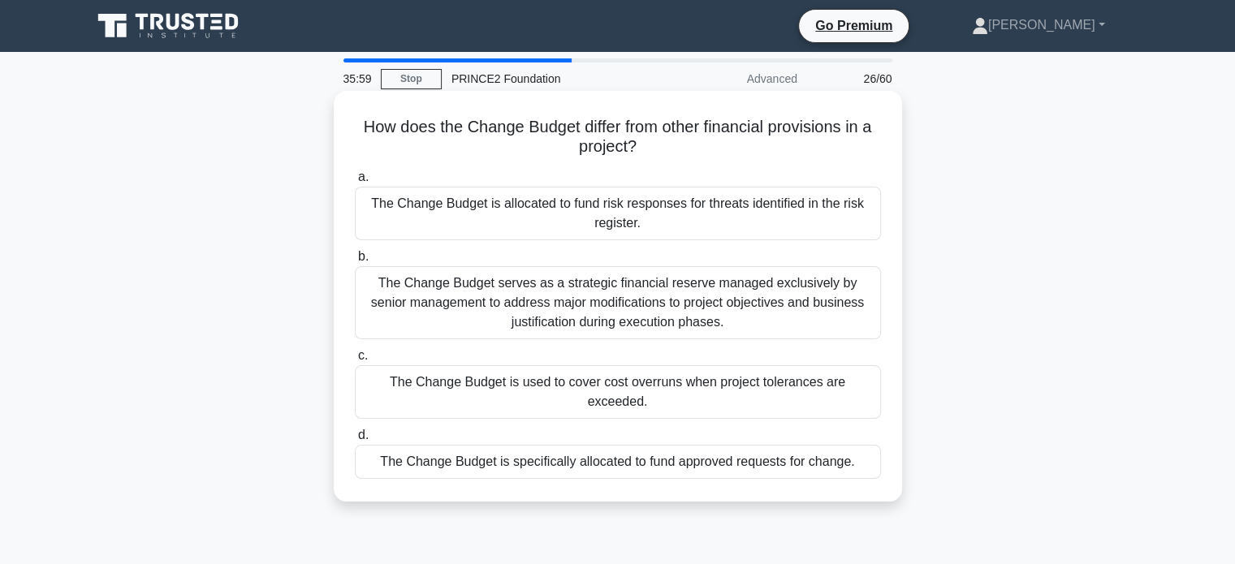
click at [763, 446] on div "The Change Budget is specifically allocated to fund approved requests for chang…" at bounding box center [618, 462] width 526 height 34
click at [355, 441] on input "d. The Change Budget is specifically allocated to fund approved requests for ch…" at bounding box center [355, 435] width 0 height 11
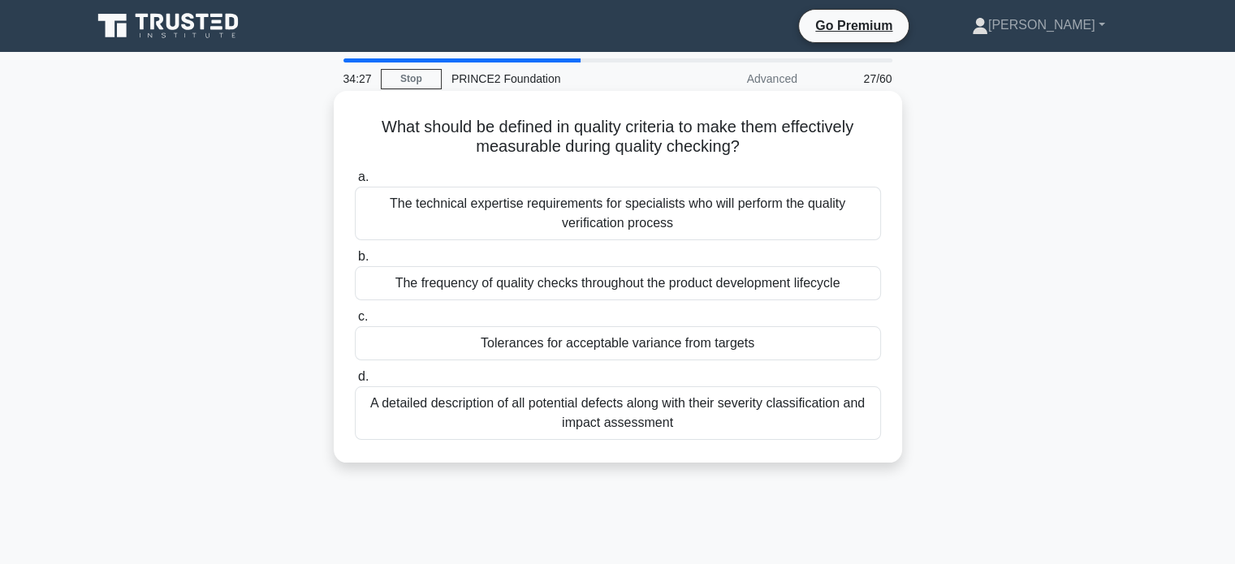
click at [552, 343] on div "Tolerances for acceptable variance from targets" at bounding box center [618, 343] width 526 height 34
click at [355, 322] on input "c. Tolerances for acceptable variance from targets" at bounding box center [355, 317] width 0 height 11
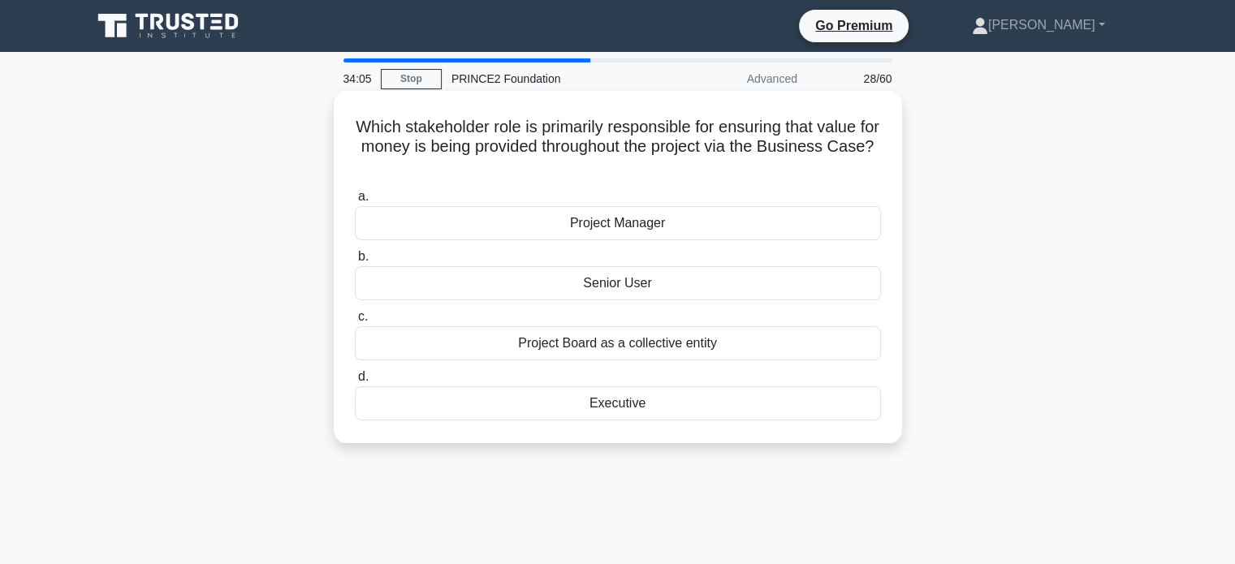
drag, startPoint x: 356, startPoint y: 126, endPoint x: 657, endPoint y: 164, distance: 303.5
click at [657, 164] on h5 "Which stakeholder role is primarily responsible for ensuring that value for mon…" at bounding box center [617, 147] width 529 height 60
copy h5 "Which stakeholder role is primarily responsible for ensuring that value for mon…"
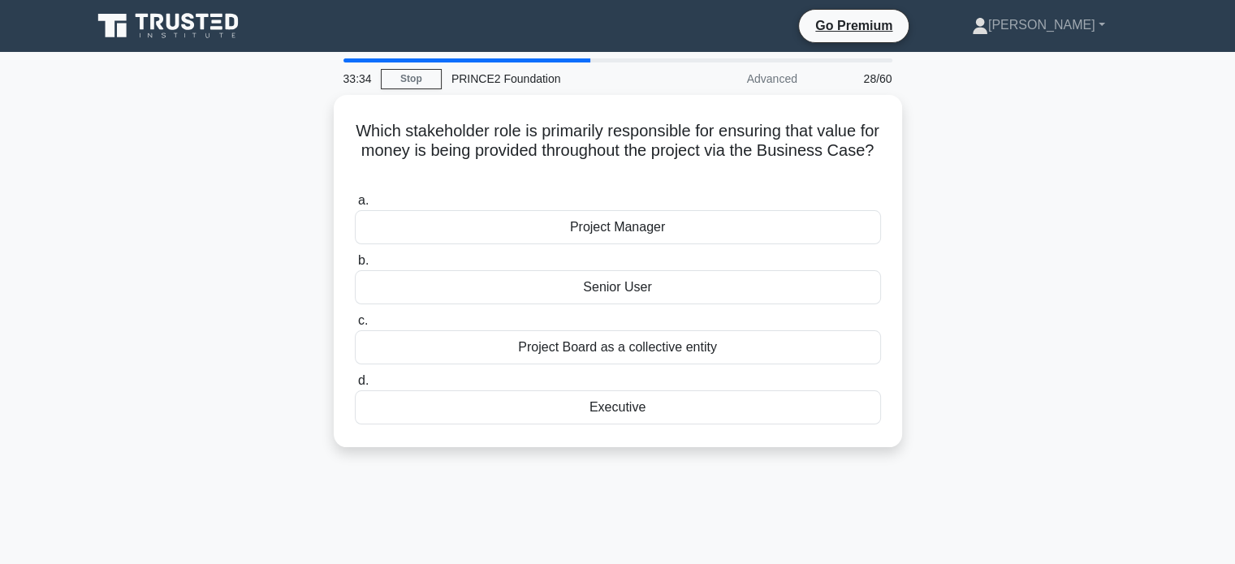
click at [974, 343] on div "Which stakeholder role is primarily responsible for ensuring that value for mon…" at bounding box center [617, 281] width 1071 height 372
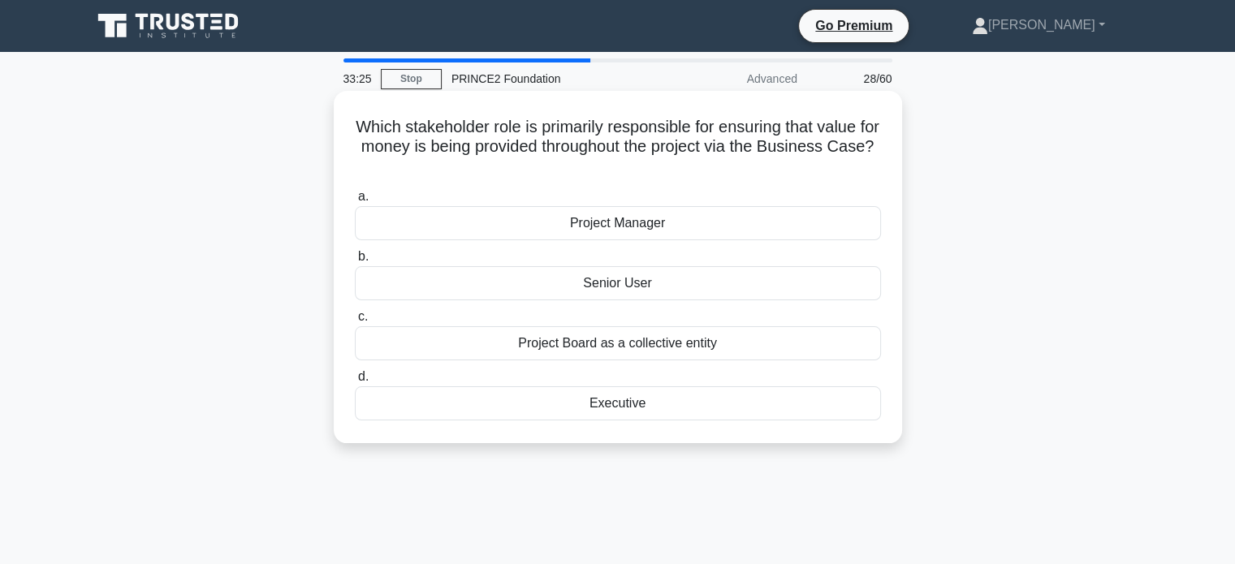
click at [627, 405] on div "Executive" at bounding box center [618, 403] width 526 height 34
click at [355, 382] on input "d. Executive" at bounding box center [355, 377] width 0 height 11
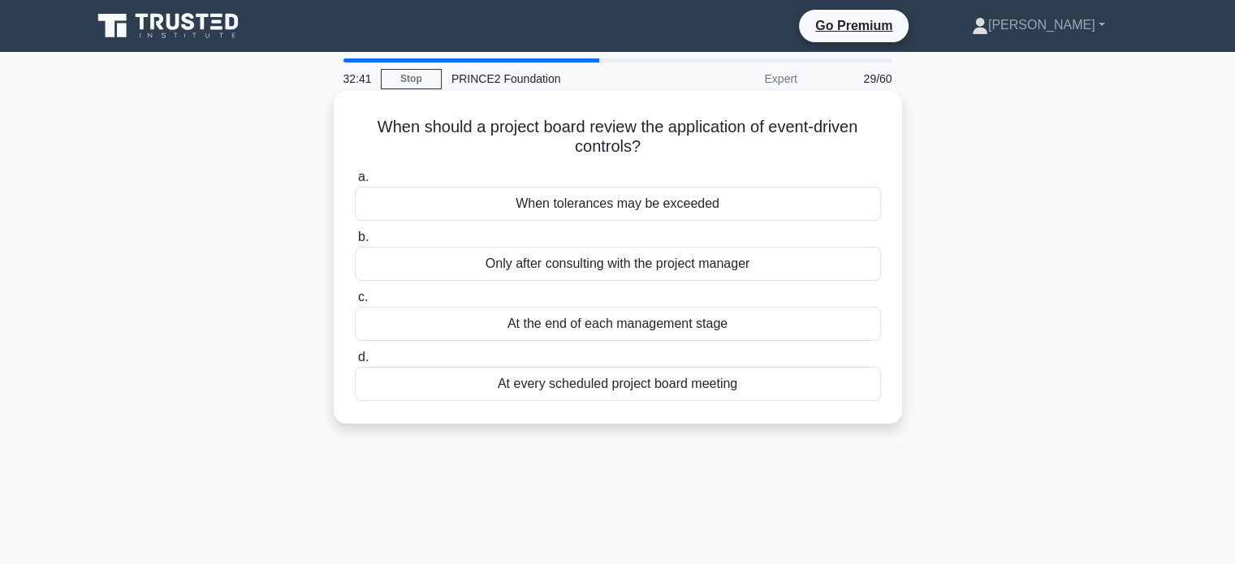
drag, startPoint x: 640, startPoint y: 141, endPoint x: 439, endPoint y: 123, distance: 201.3
click at [358, 134] on h5 "When should a project board review the application of event-driven controls? .s…" at bounding box center [617, 137] width 529 height 41
copy h5 "When should a project board review the application of event-driven controls?"
drag, startPoint x: 889, startPoint y: 386, endPoint x: 360, endPoint y: 124, distance: 589.9
click at [360, 124] on div "When should a project board review the application of event-driven controls? .s…" at bounding box center [617, 271] width 1071 height 352
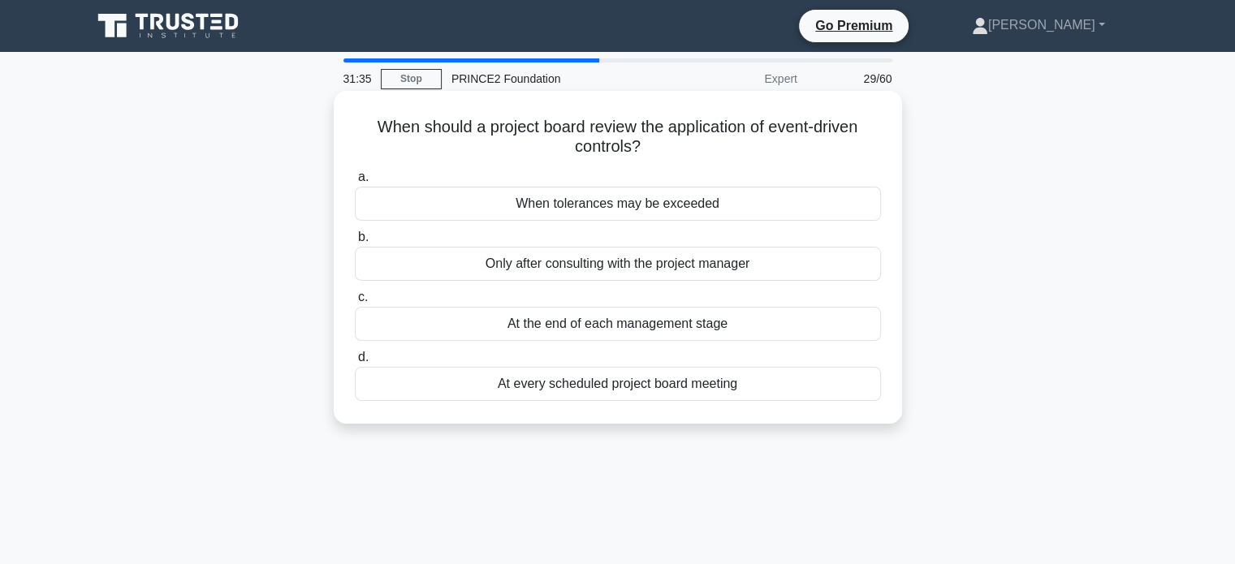
copy div "When should a project board review the application of event-driven controls? .s…"
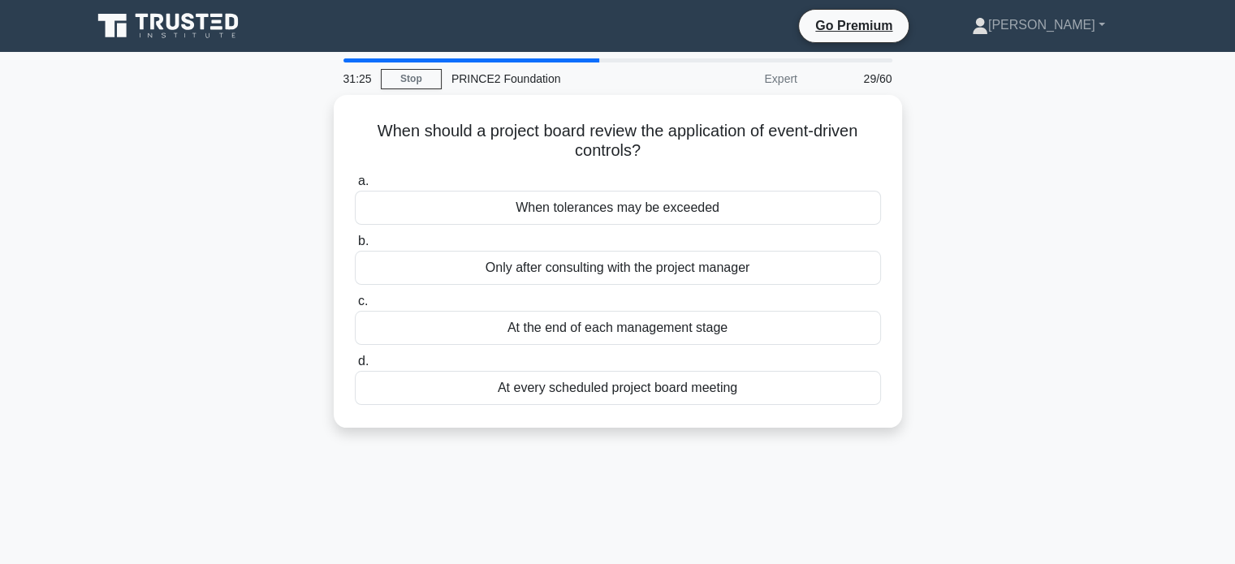
click at [989, 287] on div "When should a project board review the application of event-driven controls? .s…" at bounding box center [617, 271] width 1071 height 352
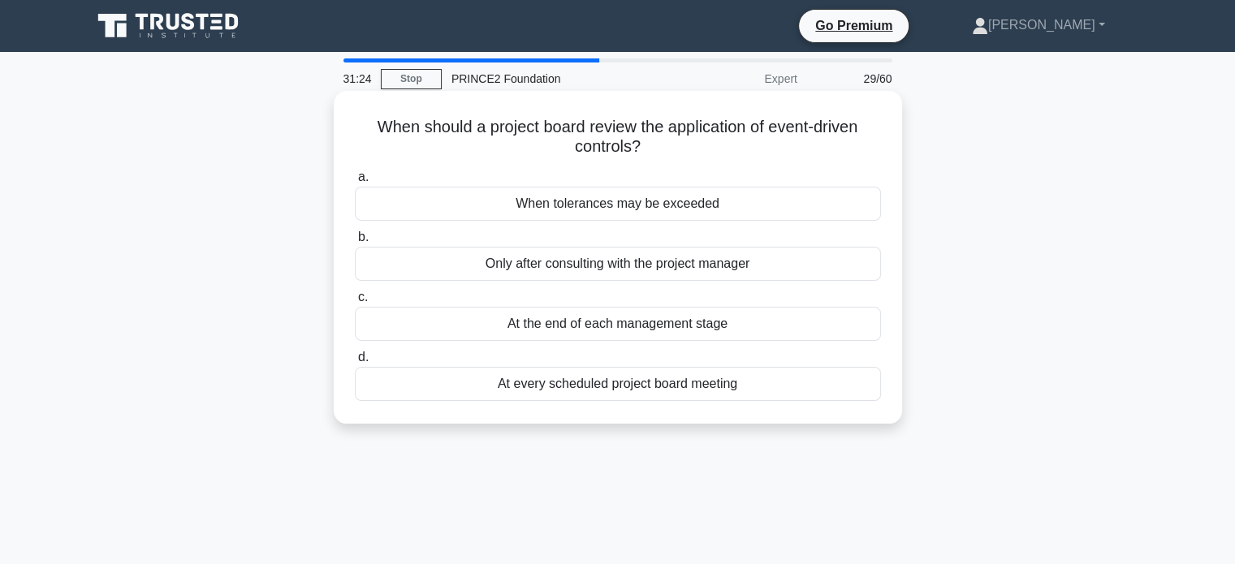
click at [708, 203] on div "When tolerances may be exceeded" at bounding box center [618, 204] width 526 height 34
click at [355, 183] on input "a. When tolerances may be exceeded" at bounding box center [355, 177] width 0 height 11
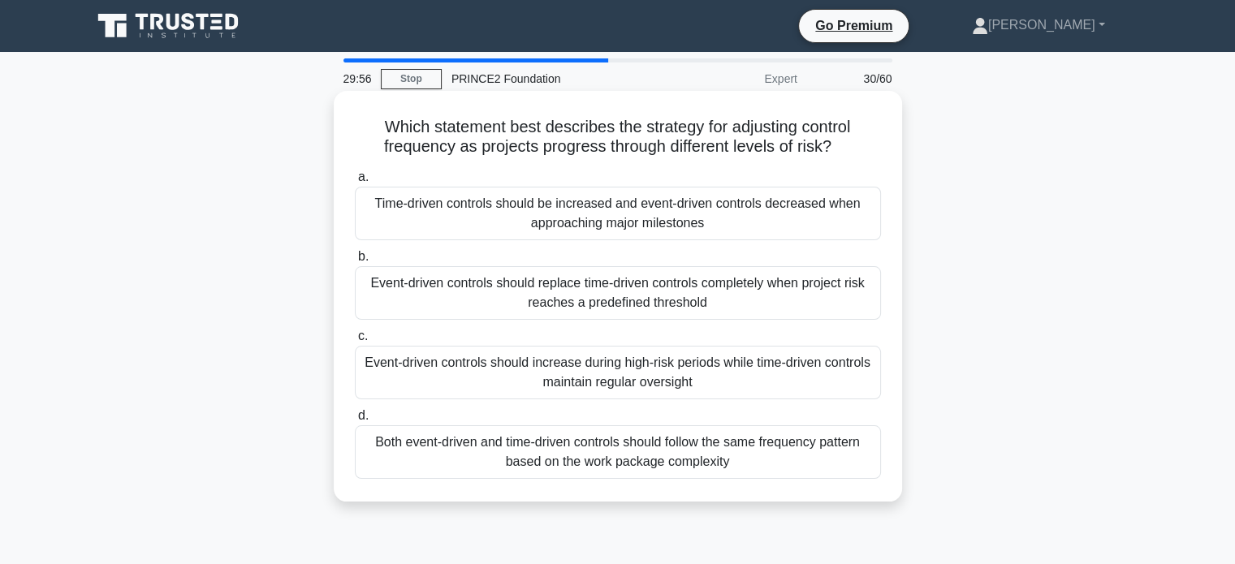
drag, startPoint x: 381, startPoint y: 128, endPoint x: 648, endPoint y: 304, distance: 319.2
click at [782, 470] on div "Which statement best describes the strategy for adjusting control frequency as …" at bounding box center [617, 296] width 555 height 398
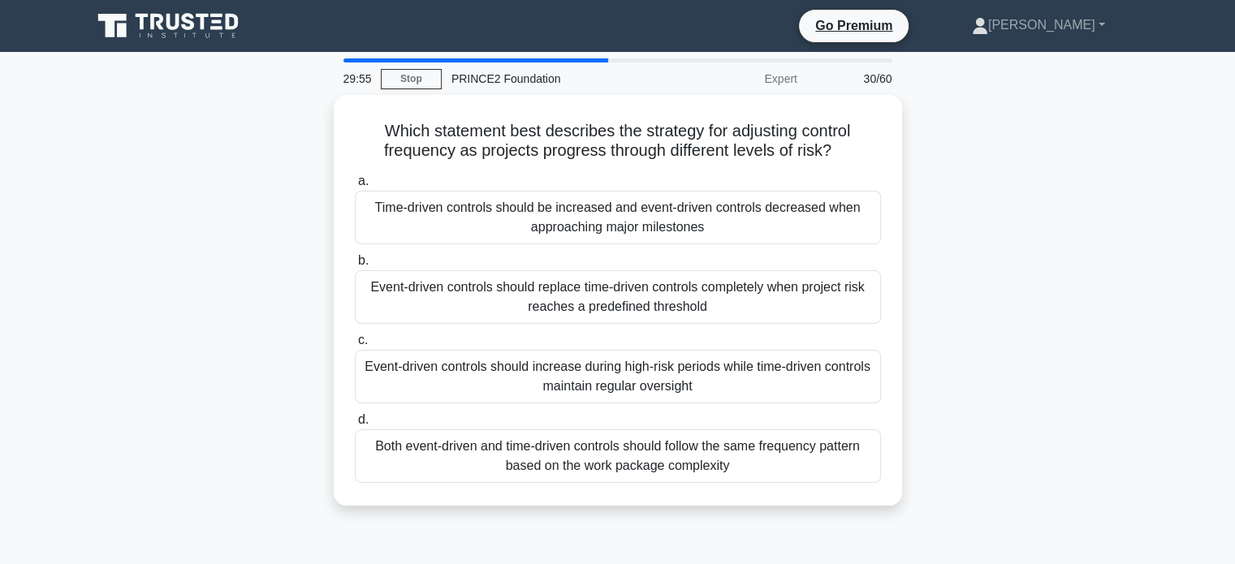
click at [967, 243] on div "Which statement best describes the strategy for adjusting control frequency as …" at bounding box center [617, 310] width 1071 height 430
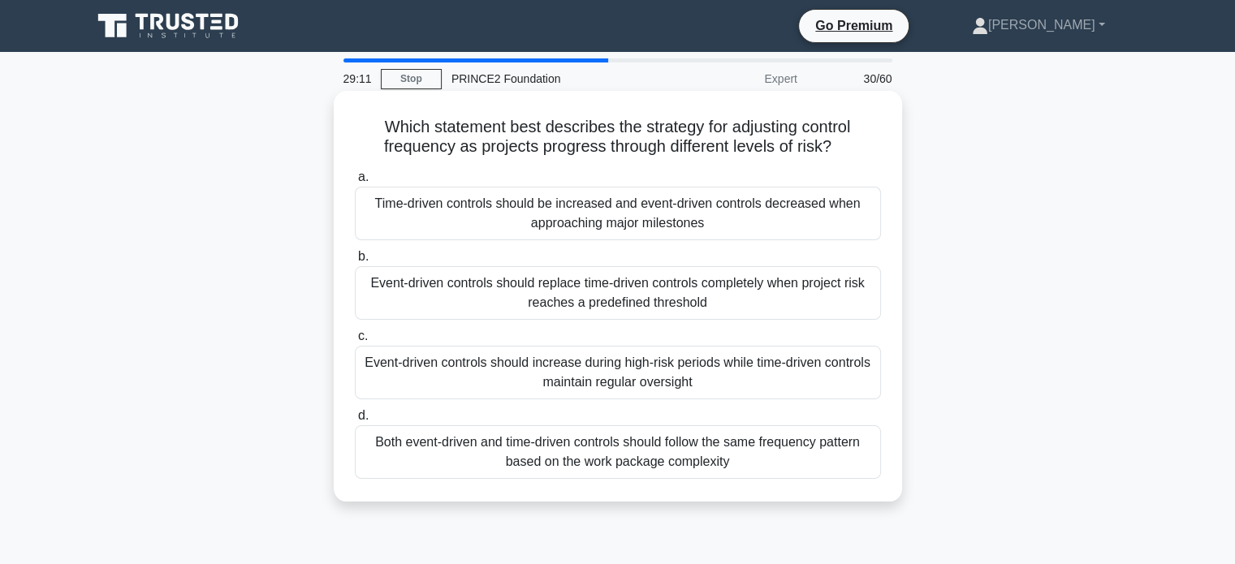
drag, startPoint x: 381, startPoint y: 127, endPoint x: 830, endPoint y: 473, distance: 566.4
click at [830, 473] on div "Which statement best describes the strategy for adjusting control frequency as …" at bounding box center [617, 296] width 555 height 398
copy div "Which statement best describes the strategy for adjusting control frequency as …"
click at [851, 380] on div "Event-driven controls should increase during high-risk periods while time-drive…" at bounding box center [618, 373] width 526 height 54
click at [355, 342] on input "c. Event-driven controls should increase during high-risk periods while time-dr…" at bounding box center [355, 336] width 0 height 11
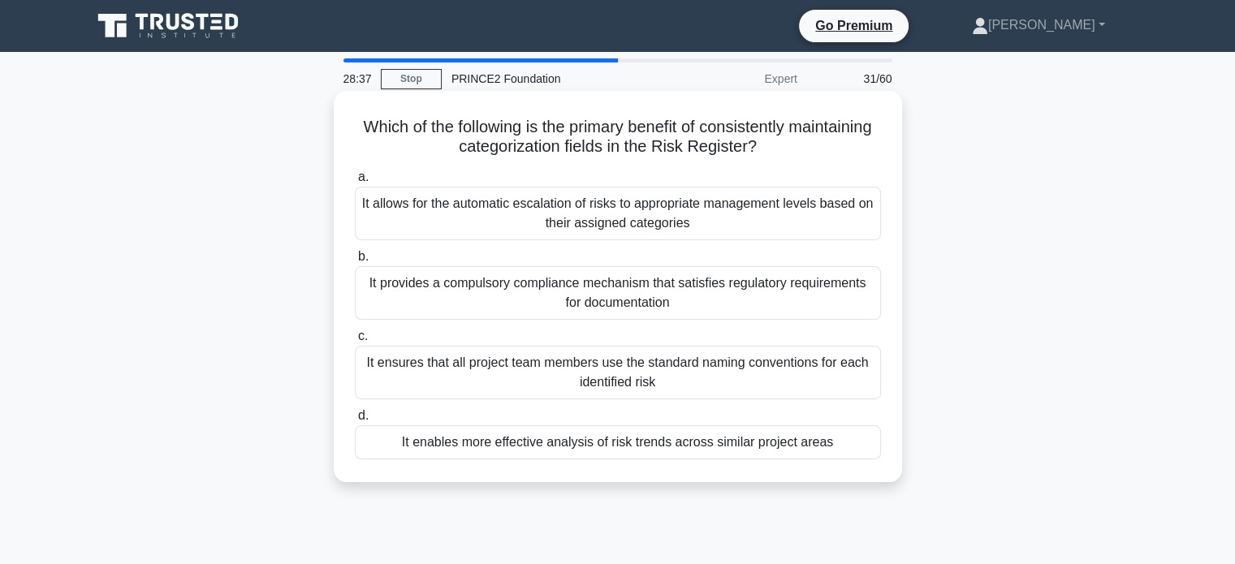
click at [615, 369] on div "It ensures that all project team members use the standard naming conventions fo…" at bounding box center [618, 373] width 526 height 54
click at [355, 342] on input "c. It ensures that all project team members use the standard naming conventions…" at bounding box center [355, 336] width 0 height 11
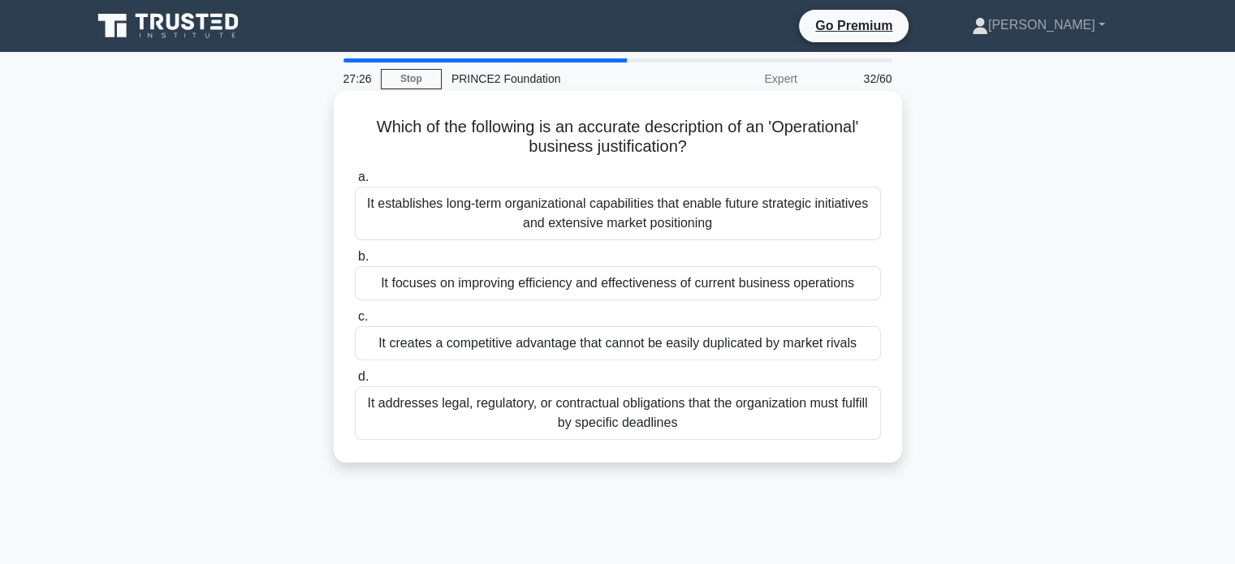
click at [471, 282] on div "It focuses on improving efficiency and effectiveness of current business operat…" at bounding box center [618, 283] width 526 height 34
click at [355, 262] on input "b. It focuses on improving efficiency and effectiveness of current business ope…" at bounding box center [355, 257] width 0 height 11
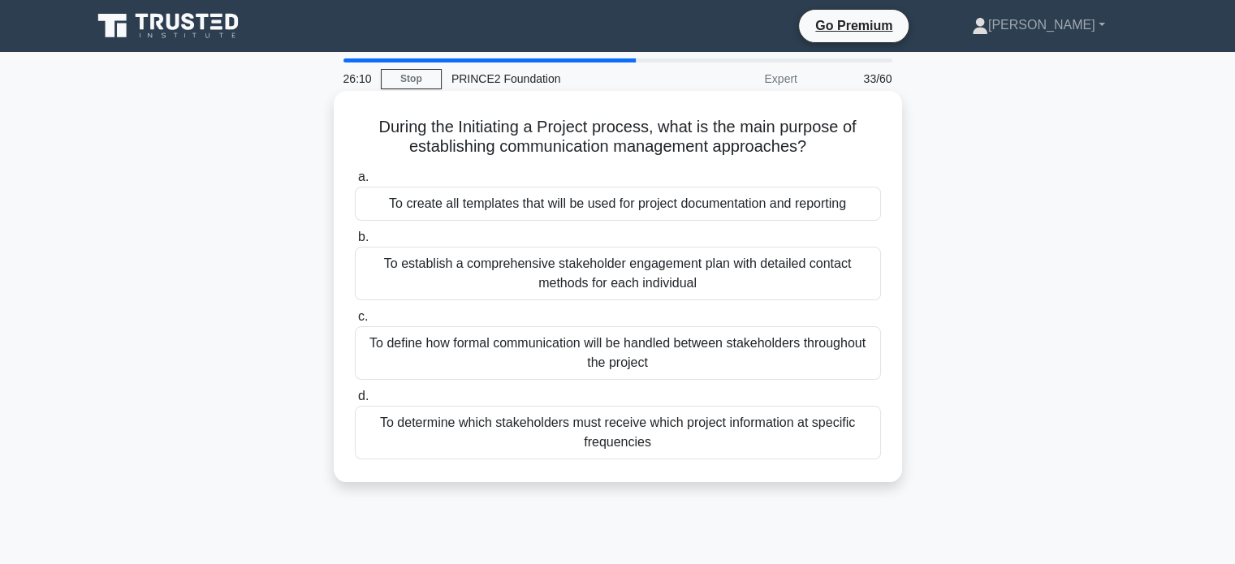
click at [681, 356] on div "To define how formal communication will be handled between stakeholders through…" at bounding box center [618, 353] width 526 height 54
click at [355, 322] on input "c. To define how formal communication will be handled between stakeholders thro…" at bounding box center [355, 317] width 0 height 11
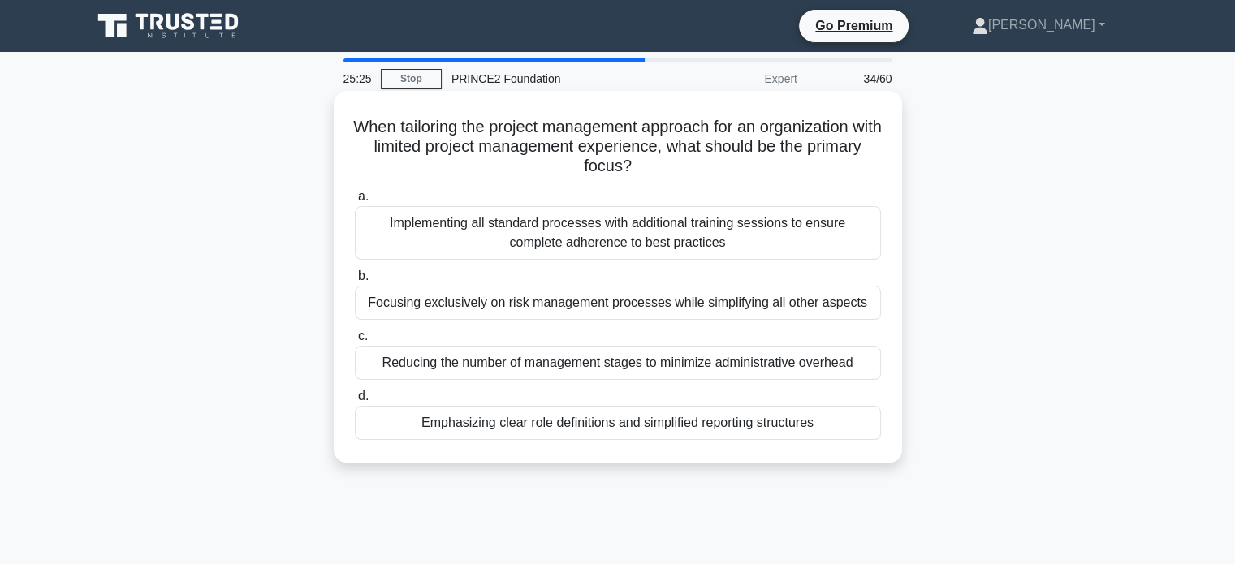
click at [617, 427] on div "Emphasizing clear role definitions and simplified reporting structures" at bounding box center [618, 423] width 526 height 34
click at [355, 402] on input "d. Emphasizing clear role definitions and simplified reporting structures" at bounding box center [355, 396] width 0 height 11
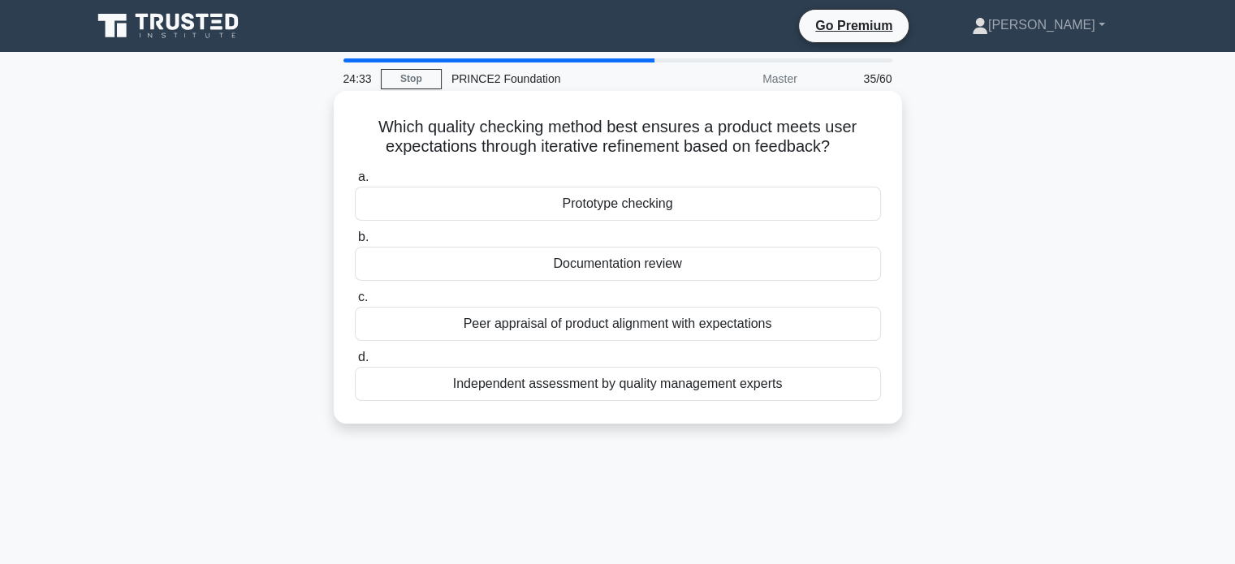
click at [685, 327] on div "Peer appraisal of product alignment with expectations" at bounding box center [618, 324] width 526 height 34
click at [355, 303] on input "c. Peer appraisal of product alignment with expectations" at bounding box center [355, 297] width 0 height 11
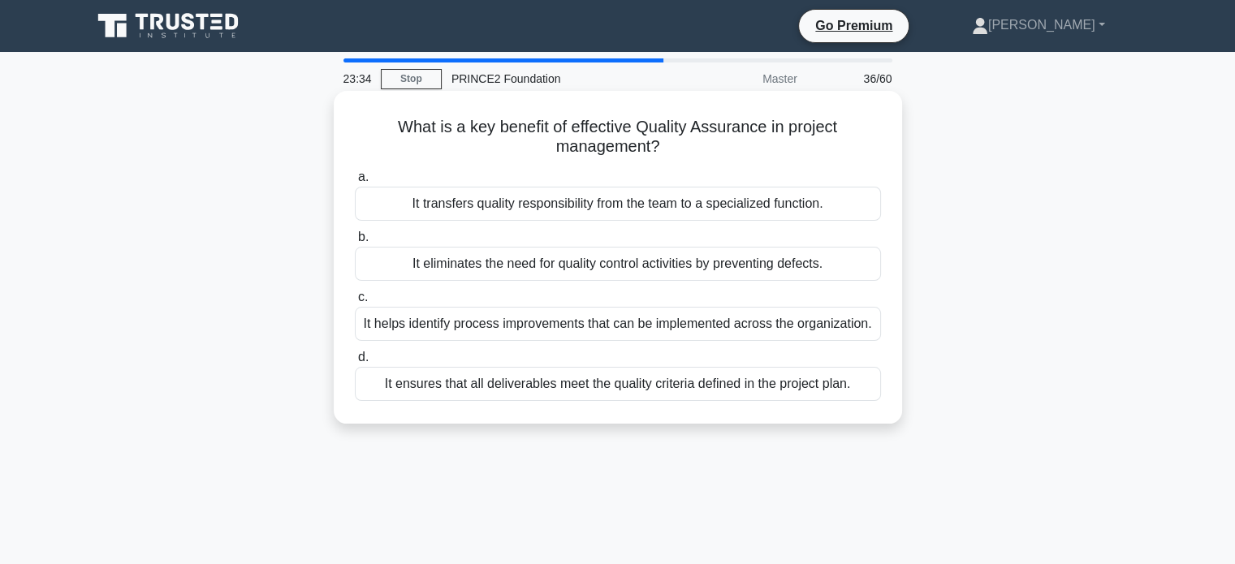
click at [782, 390] on div "It ensures that all deliverables meet the quality criteria defined in the proje…" at bounding box center [618, 384] width 526 height 34
click at [355, 363] on input "d. It ensures that all deliverables meet the quality criteria defined in the pr…" at bounding box center [355, 357] width 0 height 11
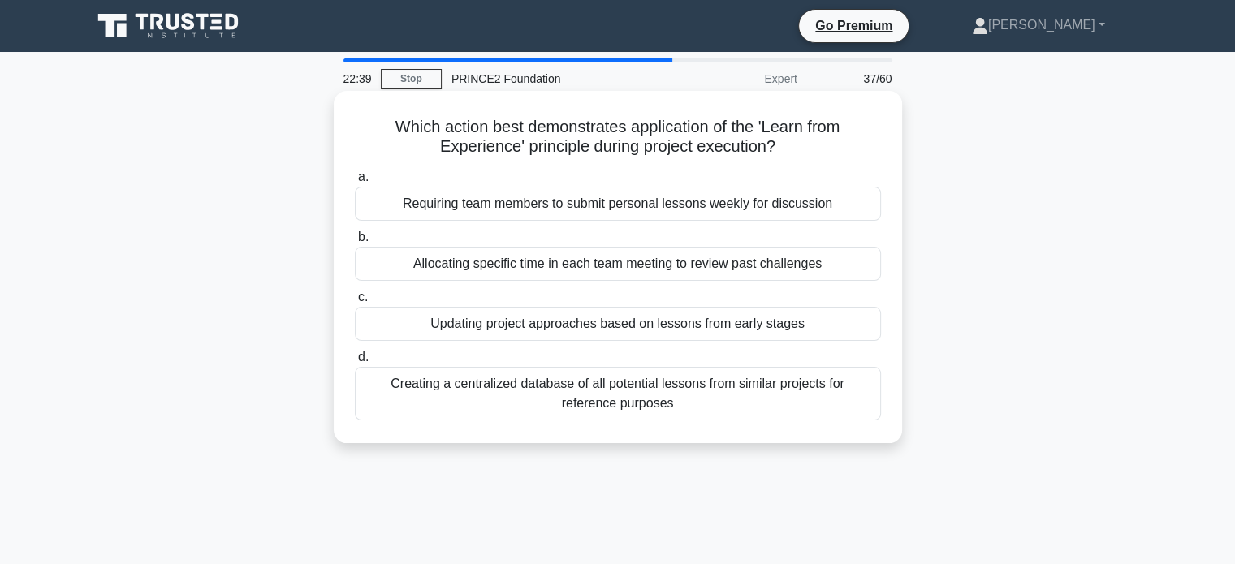
drag, startPoint x: 379, startPoint y: 121, endPoint x: 786, endPoint y: 409, distance: 499.0
click at [786, 409] on div "Which action best demonstrates application of the 'Learn from Experience' princ…" at bounding box center [617, 266] width 555 height 339
copy div "Which action best demonstrates application of the 'Learn from Experience' princ…"
click at [891, 228] on div "Which action best demonstrates application of the 'Learn from Experience' princ…" at bounding box center [617, 266] width 555 height 339
click at [575, 330] on div "Updating project approaches based on lessons from early stages" at bounding box center [618, 324] width 526 height 34
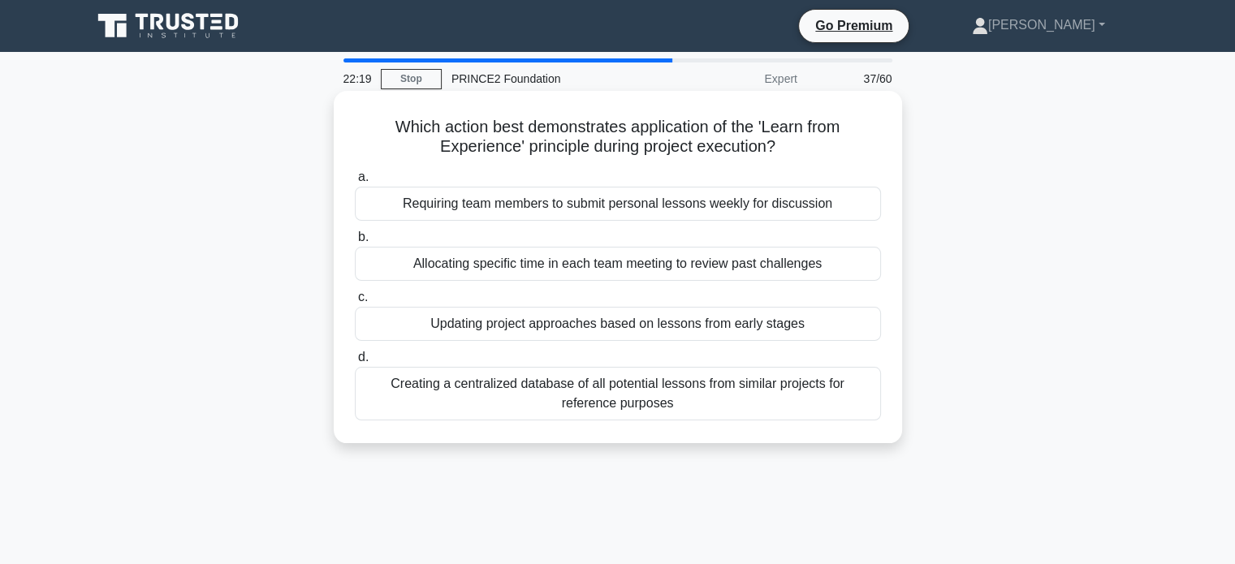
click at [355, 303] on input "c. Updating project approaches based on lessons from early stages" at bounding box center [355, 297] width 0 height 11
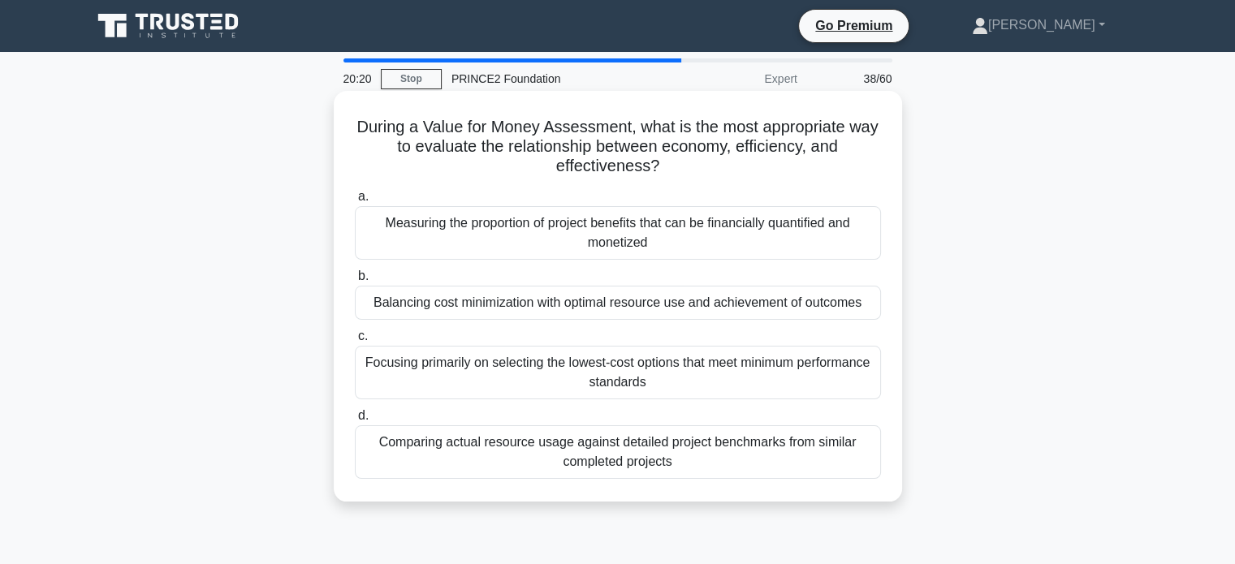
click at [618, 308] on div "Balancing cost minimization with optimal resource use and achievement of outcom…" at bounding box center [618, 303] width 526 height 34
click at [355, 282] on input "b. Balancing cost minimization with optimal resource use and achievement of out…" at bounding box center [355, 276] width 0 height 11
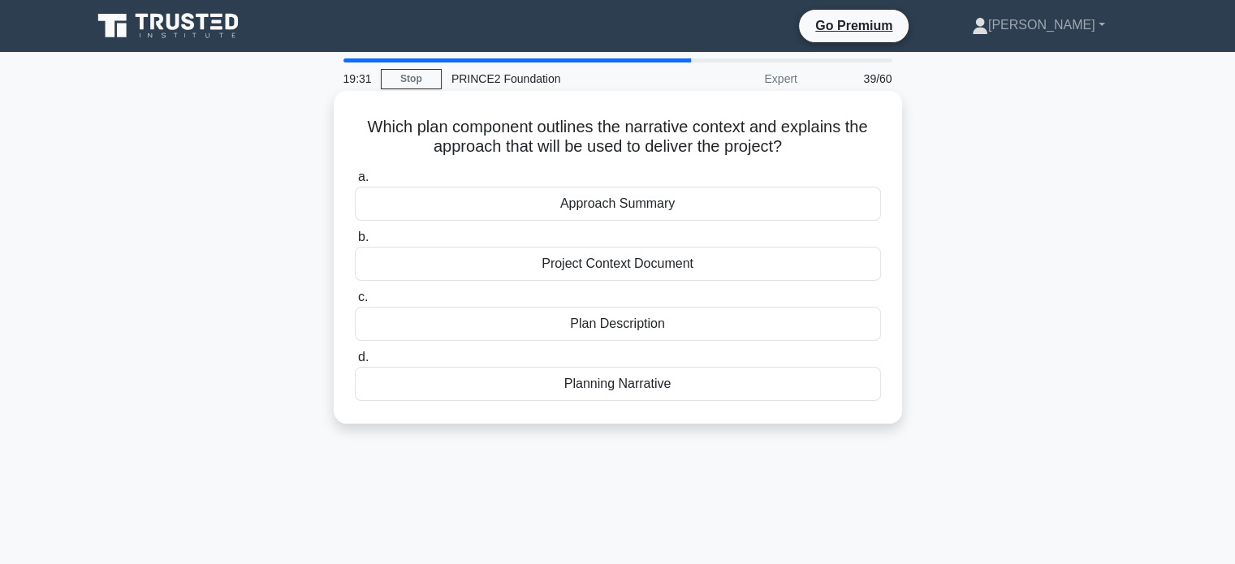
click at [668, 213] on div "Approach Summary" at bounding box center [618, 204] width 526 height 34
click at [355, 183] on input "a. Approach Summary" at bounding box center [355, 177] width 0 height 11
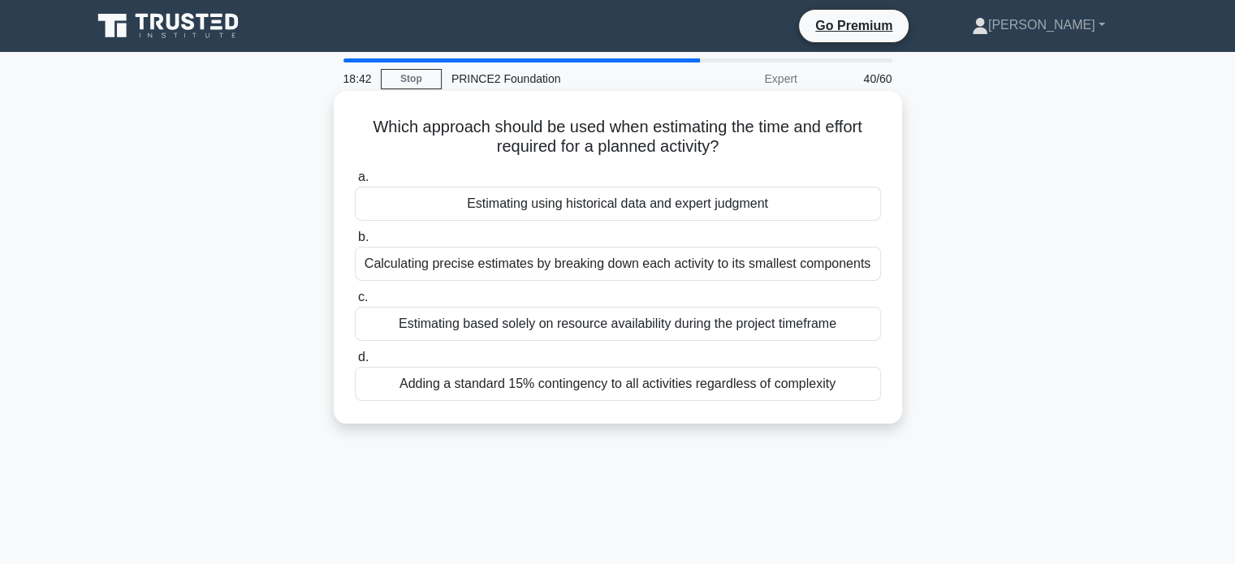
click at [679, 207] on div "Estimating using historical data and expert judgment" at bounding box center [618, 204] width 526 height 34
click at [355, 183] on input "a. Estimating using historical data and expert judgment" at bounding box center [355, 177] width 0 height 11
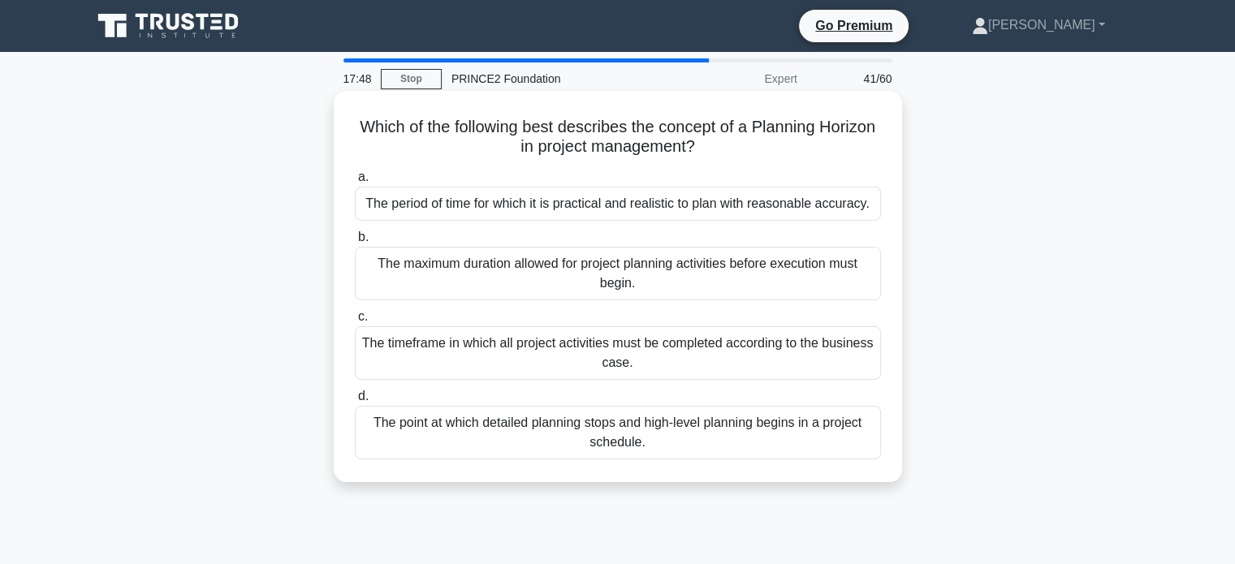
click at [762, 207] on div "The period of time for which it is practical and realistic to plan with reasona…" at bounding box center [618, 204] width 526 height 34
click at [355, 183] on input "a. The period of time for which it is practical and realistic to plan with reas…" at bounding box center [355, 177] width 0 height 11
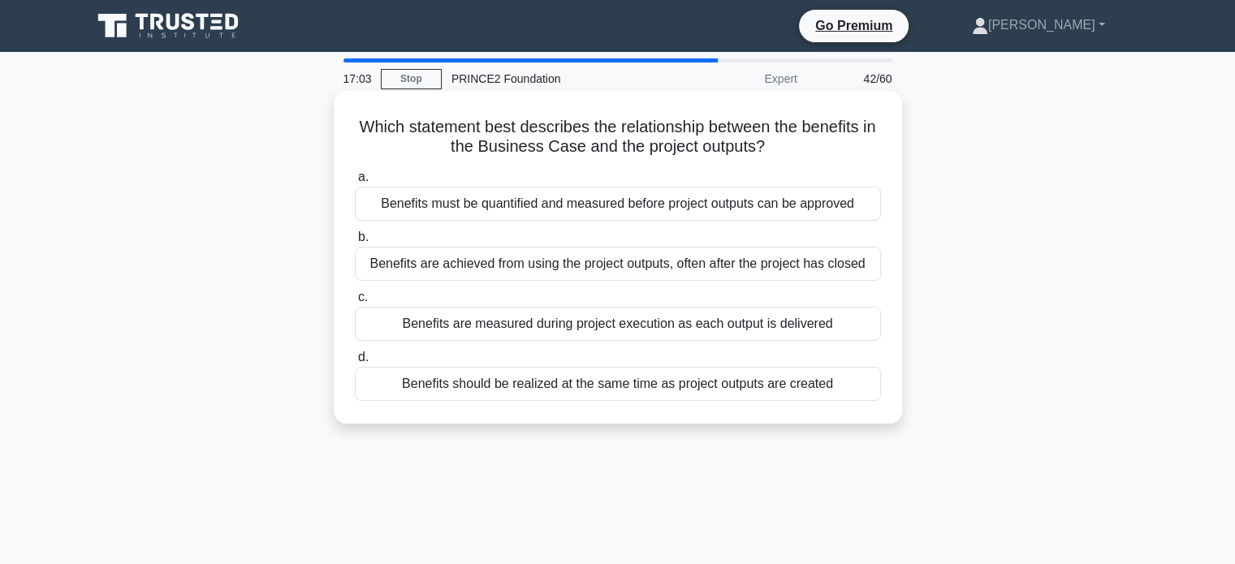
click at [660, 269] on div "Benefits are achieved from using the project outputs, often after the project h…" at bounding box center [618, 264] width 526 height 34
click at [355, 243] on input "b. Benefits are achieved from using the project outputs, often after the projec…" at bounding box center [355, 237] width 0 height 11
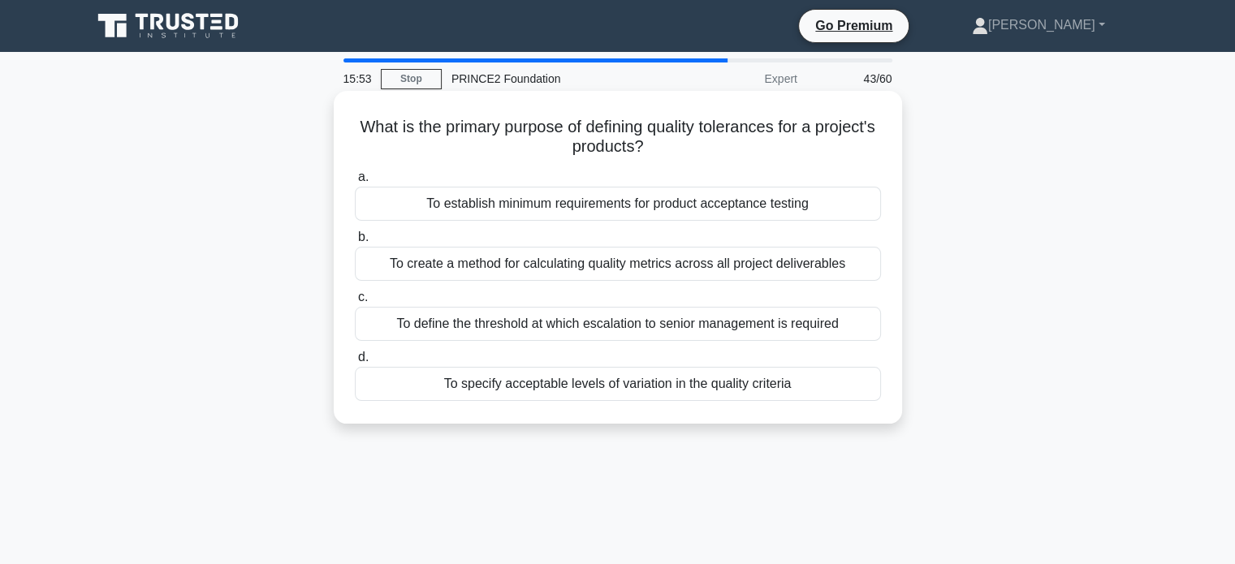
click at [540, 332] on div "To define the threshold at which escalation to senior management is required" at bounding box center [618, 324] width 526 height 34
click at [355, 303] on input "c. To define the threshold at which escalation to senior management is required" at bounding box center [355, 297] width 0 height 11
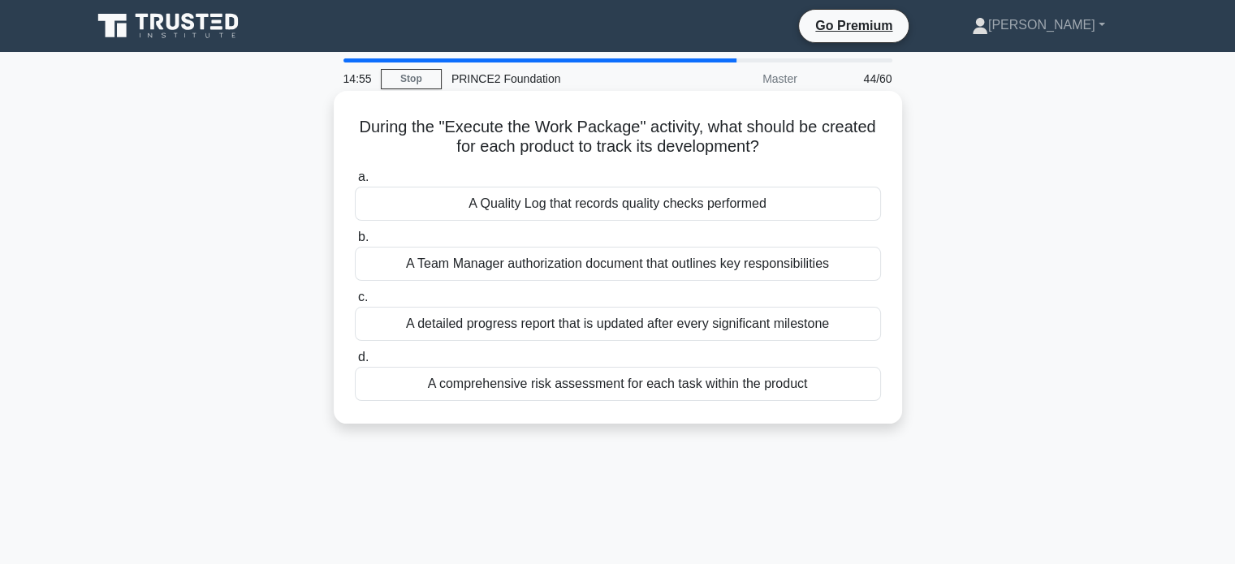
drag, startPoint x: 356, startPoint y: 124, endPoint x: 876, endPoint y: 392, distance: 584.5
click at [876, 392] on div "During the "Execute the Work Package" activity, what should be created for each…" at bounding box center [617, 257] width 555 height 320
copy div "During the "Execute the Work Package" activity, what should be created for each…"
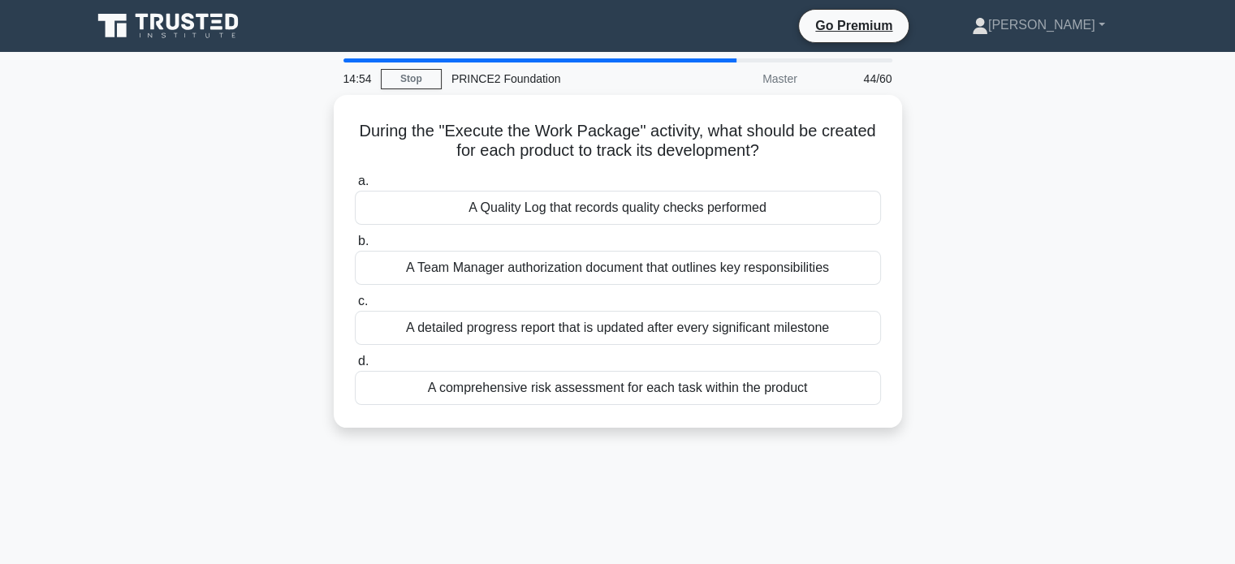
click at [918, 243] on div "During the "Execute the Work Package" activity, what should be created for each…" at bounding box center [617, 271] width 1071 height 352
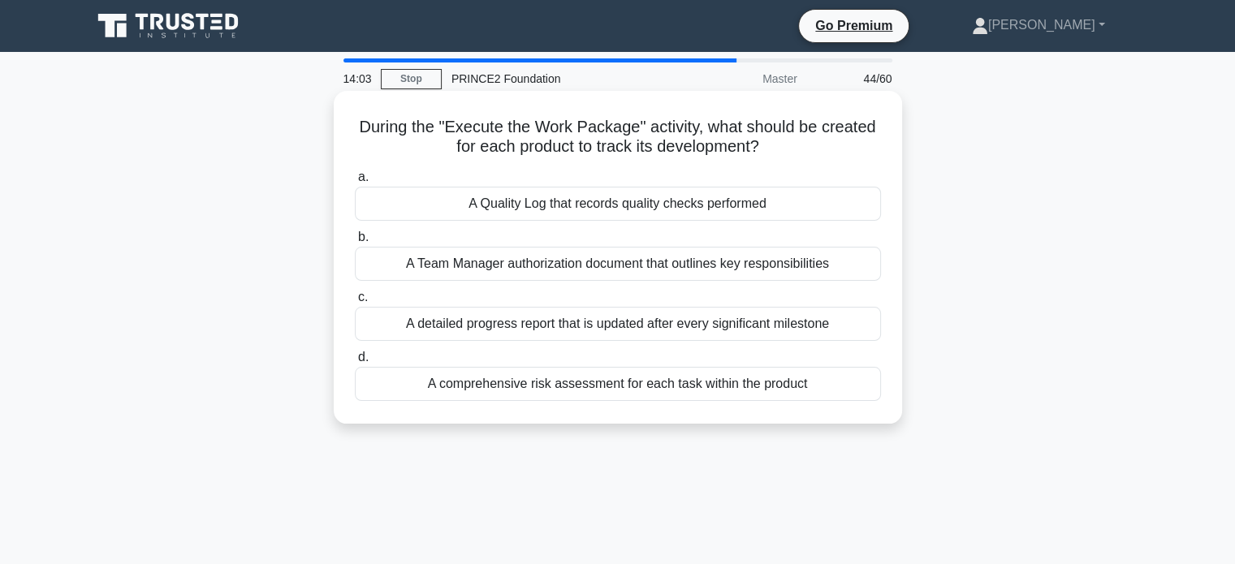
click at [679, 323] on div "A detailed progress report that is updated after every significant milestone" at bounding box center [618, 324] width 526 height 34
click at [355, 303] on input "c. A detailed progress report that is updated after every significant milestone" at bounding box center [355, 297] width 0 height 11
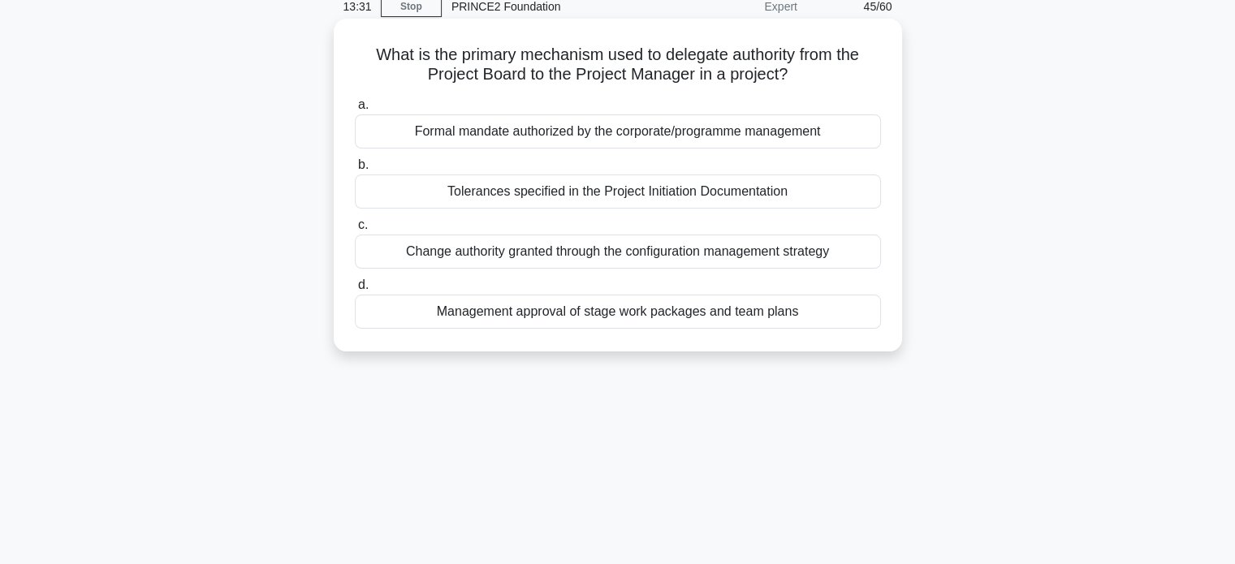
scroll to position [81, 0]
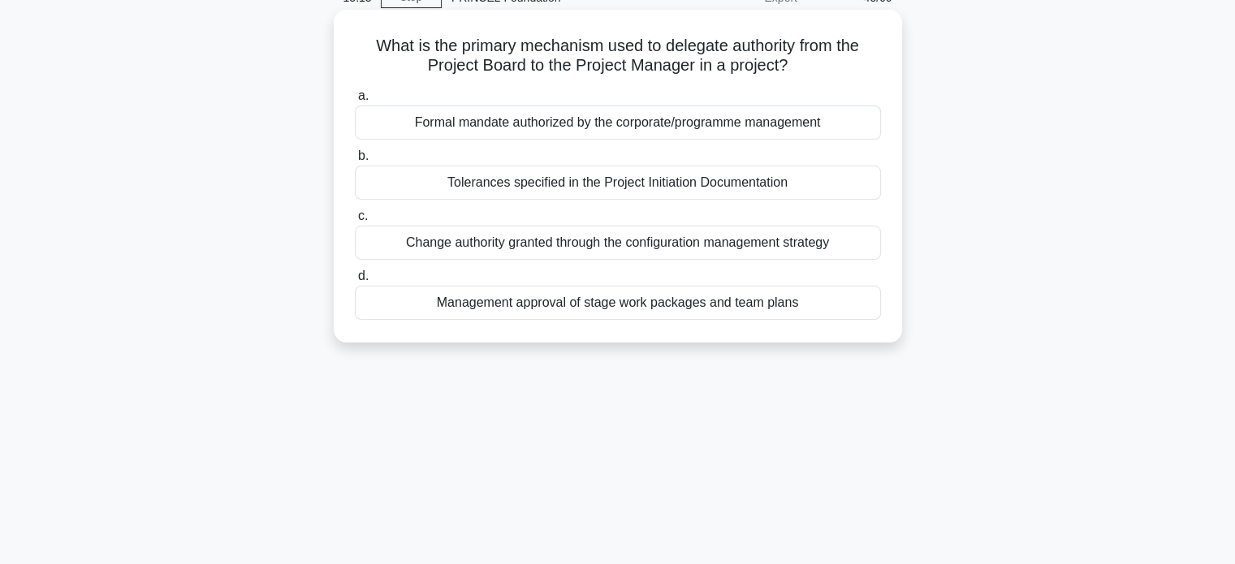
click at [761, 189] on div "Tolerances specified in the Project Initiation Documentation" at bounding box center [618, 183] width 526 height 34
click at [355, 162] on input "b. Tolerances specified in the Project Initiation Documentation" at bounding box center [355, 156] width 0 height 11
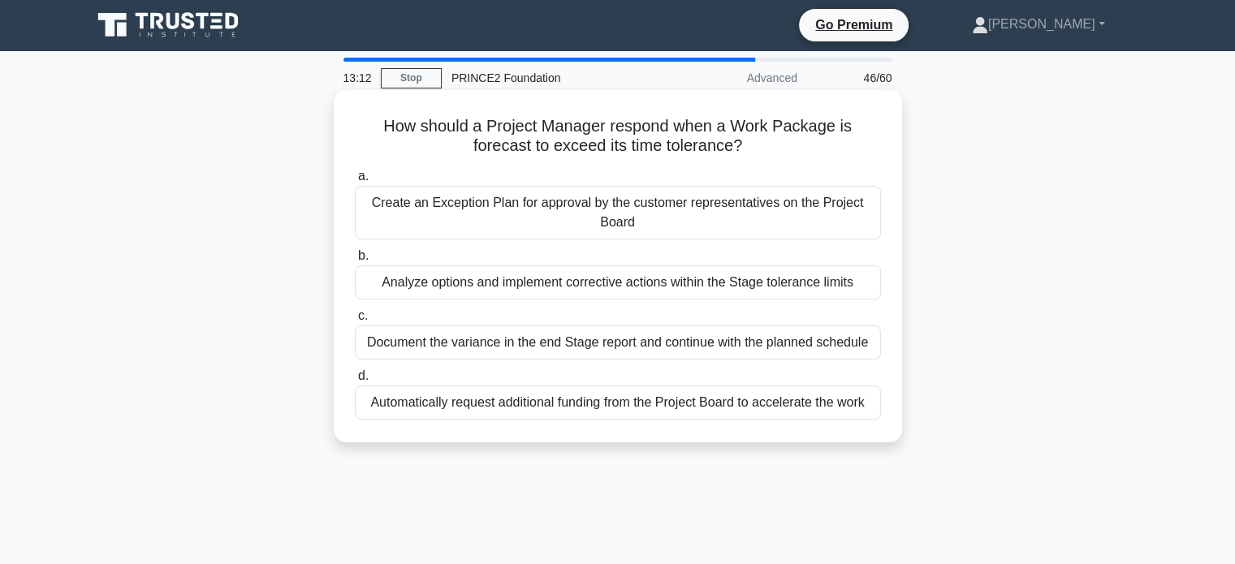
scroll to position [0, 0]
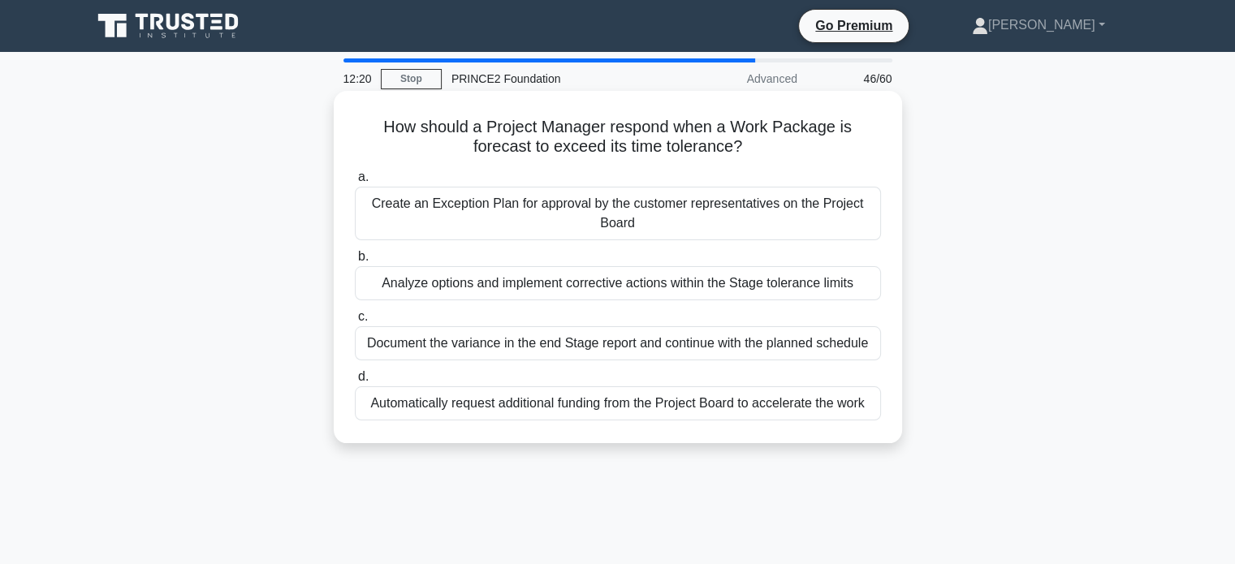
click at [685, 291] on div "Analyze options and implement corrective actions within the Stage tolerance lim…" at bounding box center [618, 283] width 526 height 34
click at [355, 262] on input "b. Analyze options and implement corrective actions within the Stage tolerance …" at bounding box center [355, 257] width 0 height 11
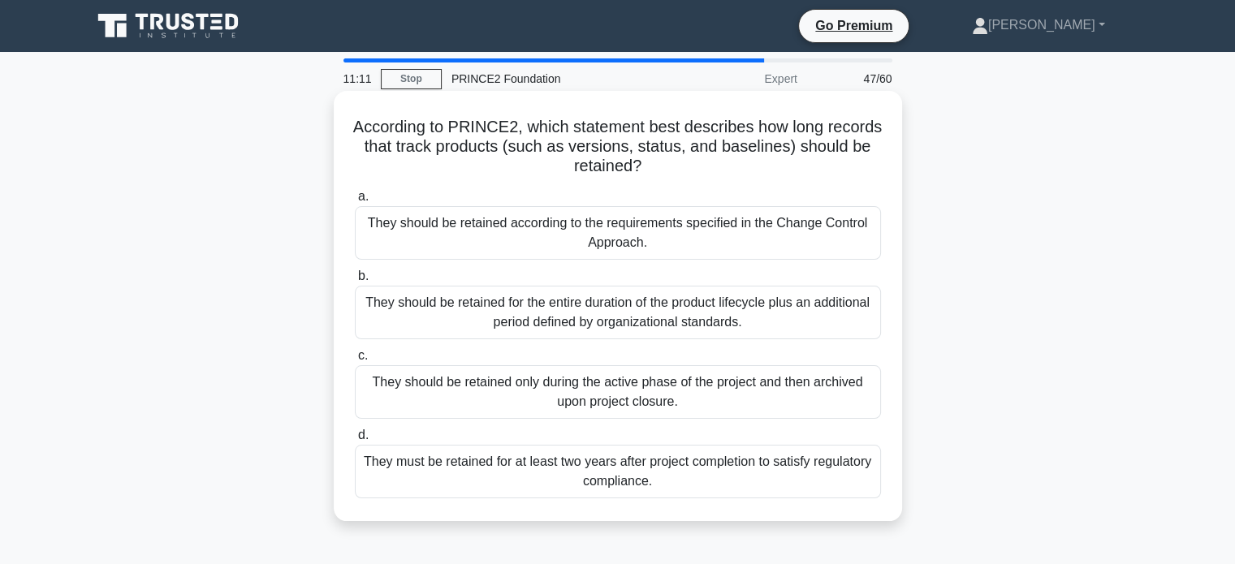
click at [575, 308] on div "They should be retained for the entire duration of the product lifecycle plus a…" at bounding box center [618, 313] width 526 height 54
click at [355, 282] on input "b. They should be retained for the entire duration of the product lifecycle plu…" at bounding box center [355, 276] width 0 height 11
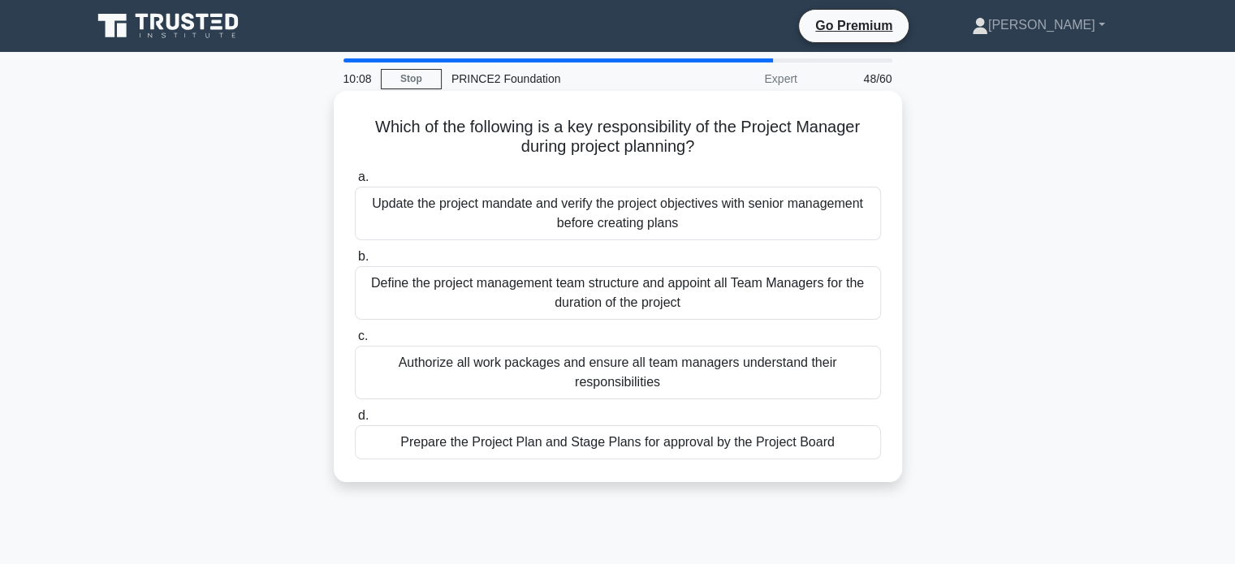
drag, startPoint x: 356, startPoint y: 126, endPoint x: 845, endPoint y: 441, distance: 581.3
click at [845, 441] on div "Which of the following is a key responsibility of the Project Manager during pr…" at bounding box center [617, 286] width 555 height 378
copy div "Which of the following is a key responsibility of the Project Manager during pr…"
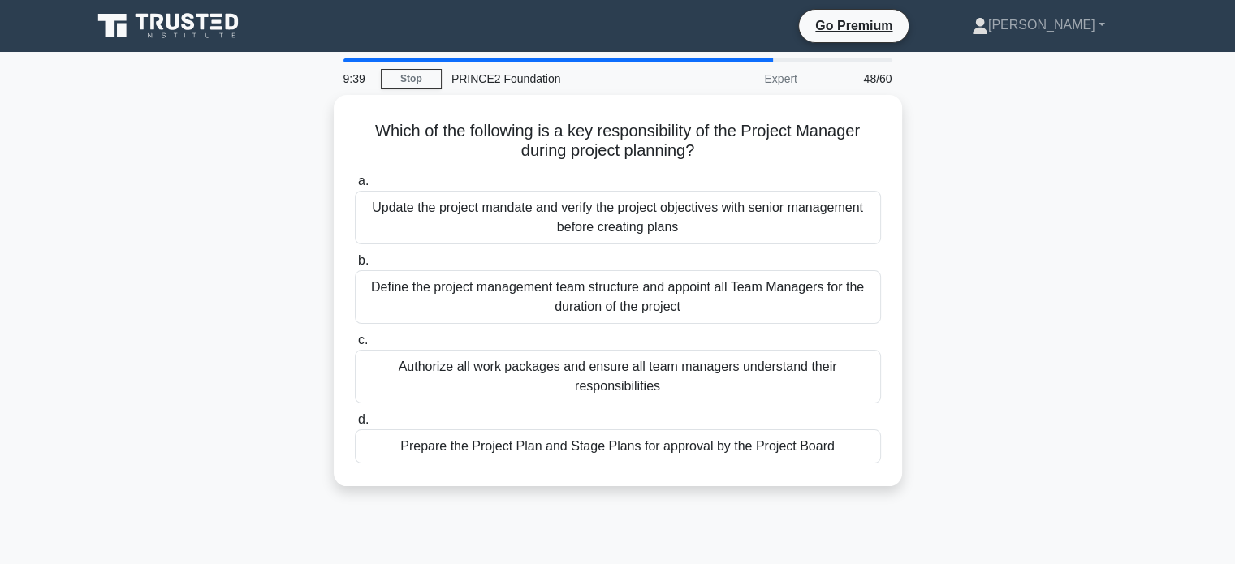
click at [976, 256] on div "Which of the following is a key responsibility of the Project Manager during pr…" at bounding box center [617, 300] width 1071 height 411
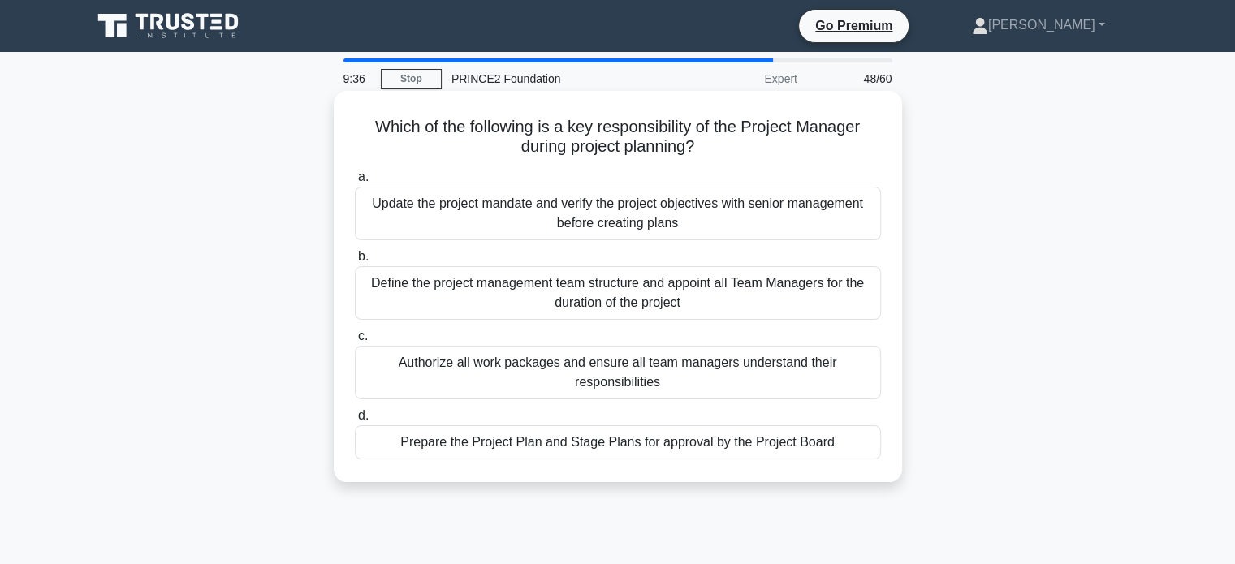
click at [555, 447] on div "Prepare the Project Plan and Stage Plans for approval by the Project Board" at bounding box center [618, 442] width 526 height 34
click at [355, 421] on input "d. Prepare the Project Plan and Stage Plans for approval by the Project Board" at bounding box center [355, 416] width 0 height 11
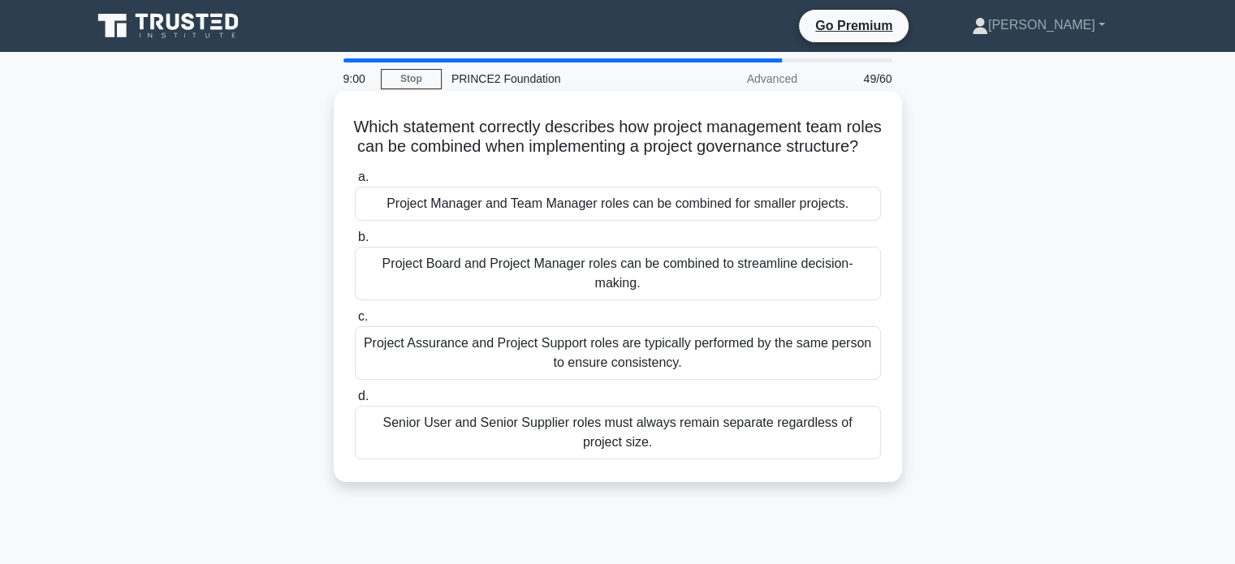
click at [618, 458] on div "Senior User and Senior Supplier roles must always remain separate regardless of…" at bounding box center [618, 433] width 526 height 54
click at [355, 402] on input "d. Senior User and Senior Supplier roles must always remain separate regardless…" at bounding box center [355, 396] width 0 height 11
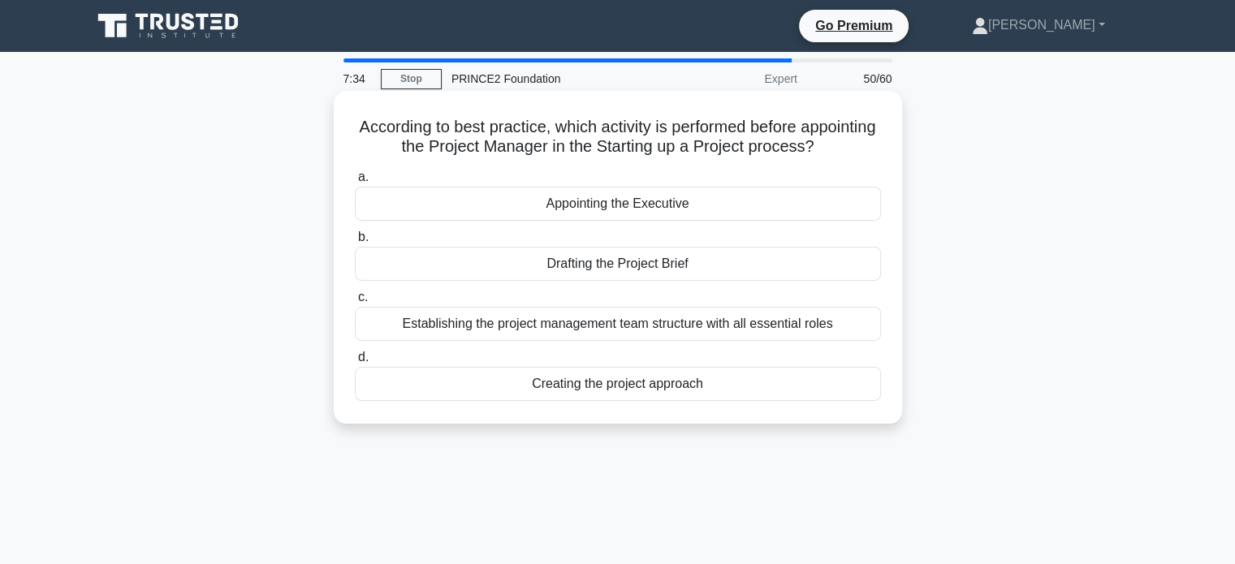
click at [634, 327] on div "Establishing the project management team structure with all essential roles" at bounding box center [618, 324] width 526 height 34
click at [355, 303] on input "c. Establishing the project management team structure with all essential roles" at bounding box center [355, 297] width 0 height 11
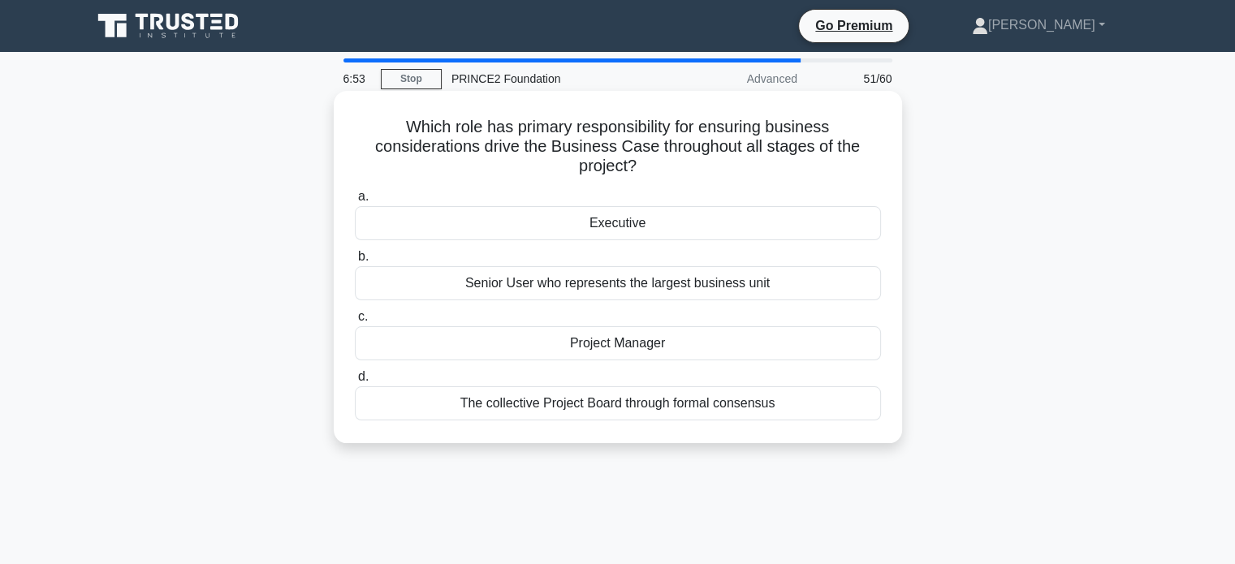
click at [646, 216] on div "Executive" at bounding box center [618, 223] width 526 height 34
click at [355, 202] on input "a. Executive" at bounding box center [355, 197] width 0 height 11
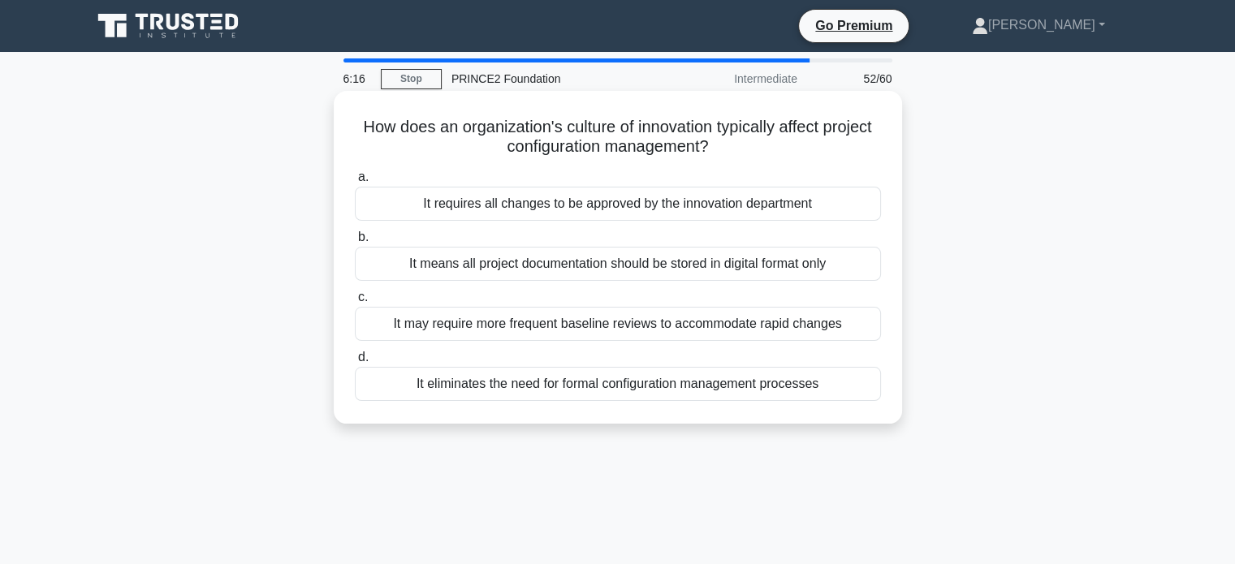
click at [647, 326] on div "It may require more frequent baseline reviews to accommodate rapid changes" at bounding box center [618, 324] width 526 height 34
click at [355, 303] on input "c. It may require more frequent baseline reviews to accommodate rapid changes" at bounding box center [355, 297] width 0 height 11
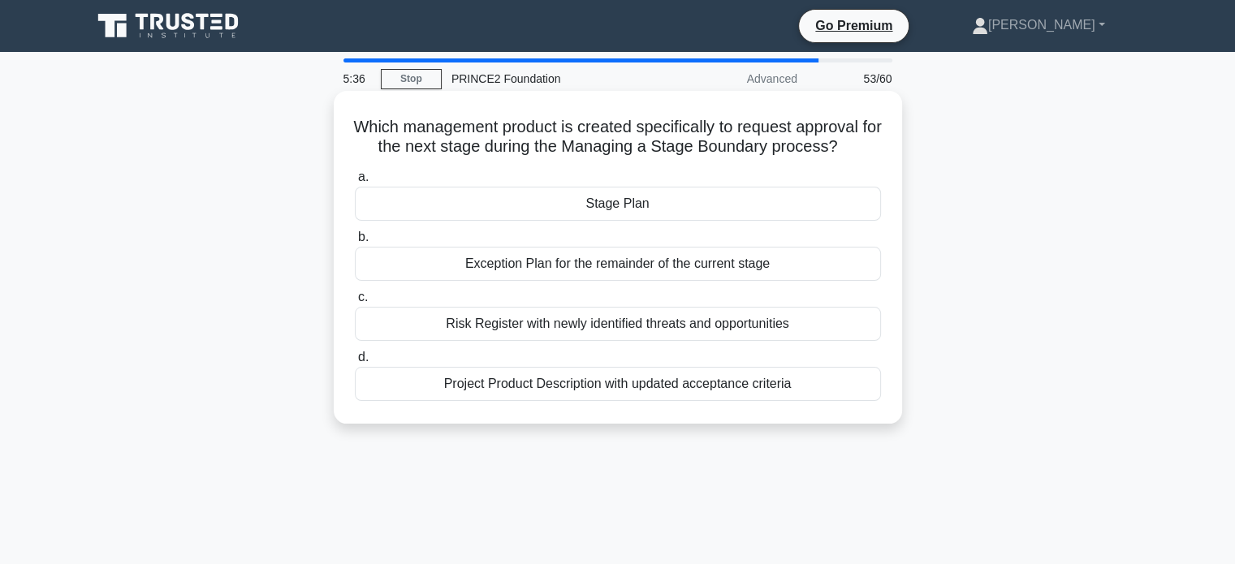
click at [689, 207] on div "Stage Plan" at bounding box center [618, 204] width 526 height 34
click at [355, 183] on input "a. Stage Plan" at bounding box center [355, 177] width 0 height 11
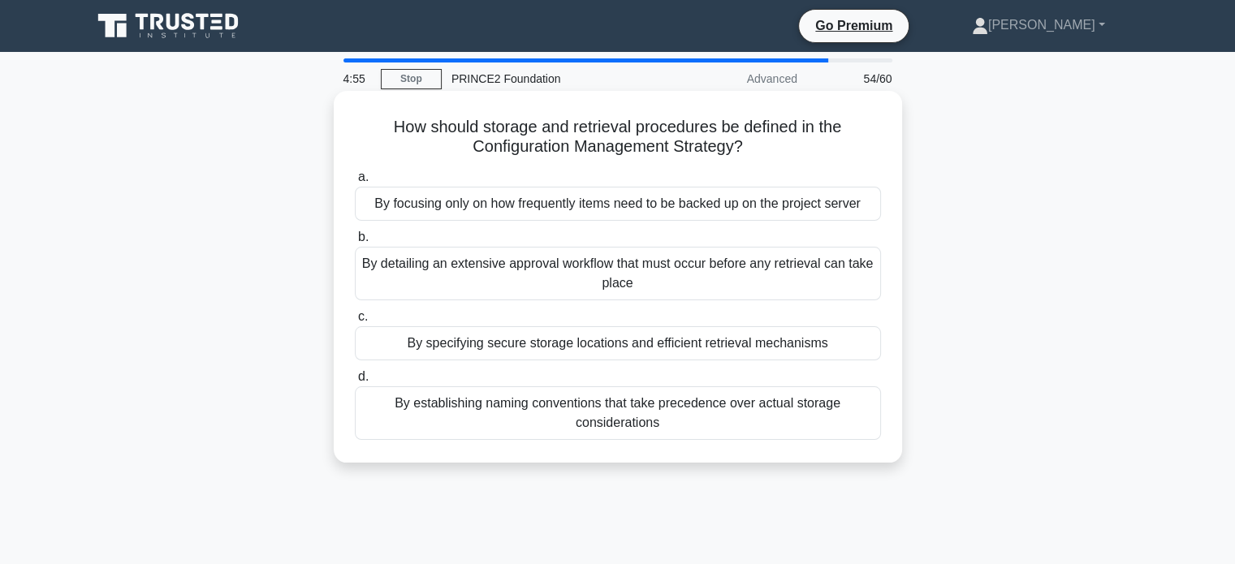
click at [526, 360] on div "By specifying secure storage locations and efficient retrieval mechanisms" at bounding box center [618, 343] width 526 height 34
click at [355, 322] on input "c. By specifying secure storage locations and efficient retrieval mechanisms" at bounding box center [355, 317] width 0 height 11
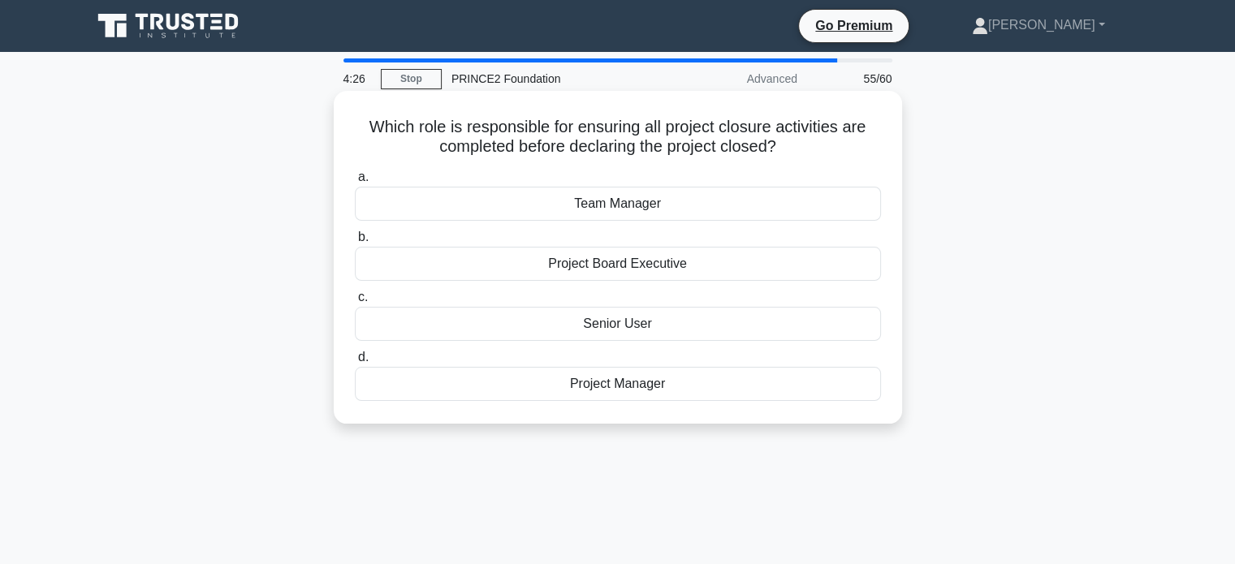
click at [652, 270] on div "Project Board Executive" at bounding box center [618, 264] width 526 height 34
click at [355, 243] on input "b. Project Board Executive" at bounding box center [355, 237] width 0 height 11
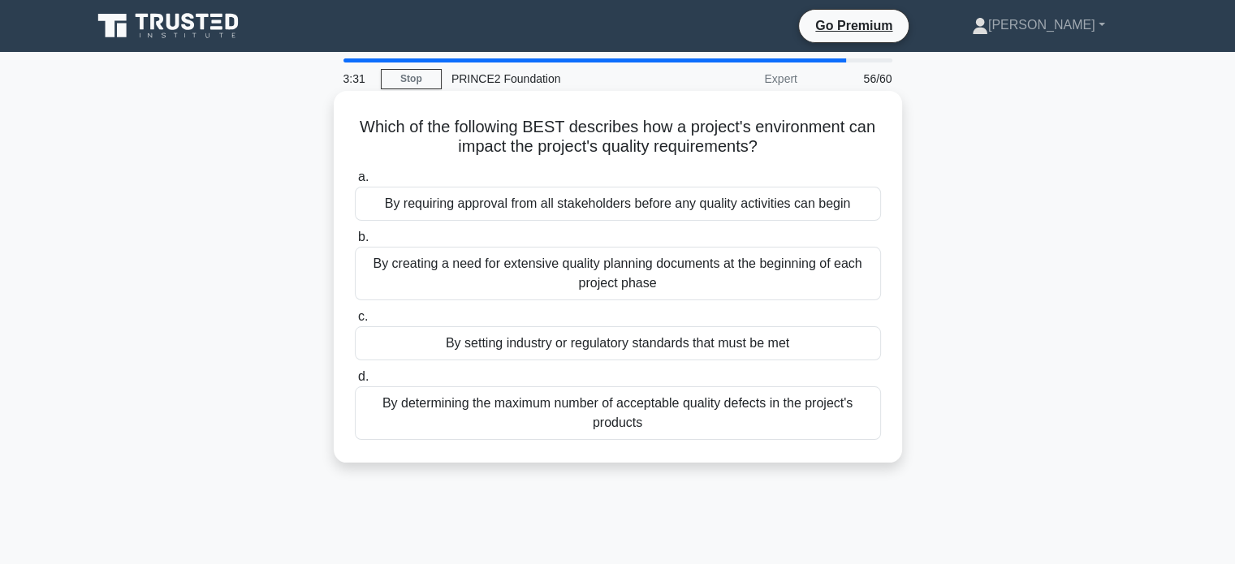
click at [722, 346] on div "By setting industry or regulatory standards that must be met" at bounding box center [618, 343] width 526 height 34
click at [355, 322] on input "c. By setting industry or regulatory standards that must be met" at bounding box center [355, 317] width 0 height 11
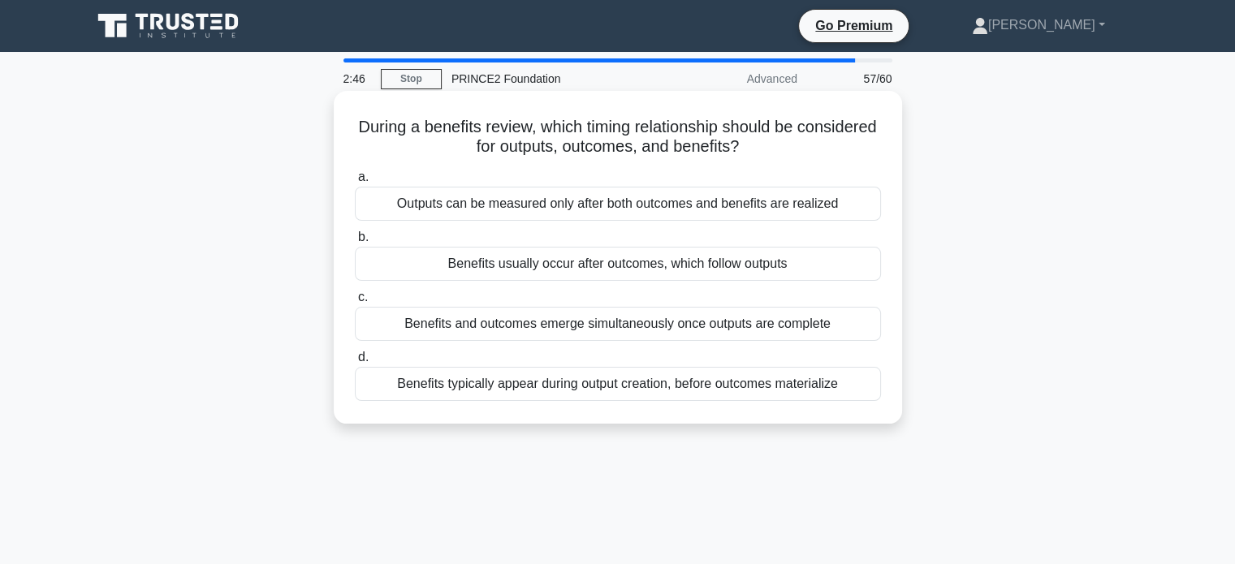
click at [693, 269] on div "Benefits usually occur after outcomes, which follow outputs" at bounding box center [618, 264] width 526 height 34
click at [355, 243] on input "b. Benefits usually occur after outcomes, which follow outputs" at bounding box center [355, 237] width 0 height 11
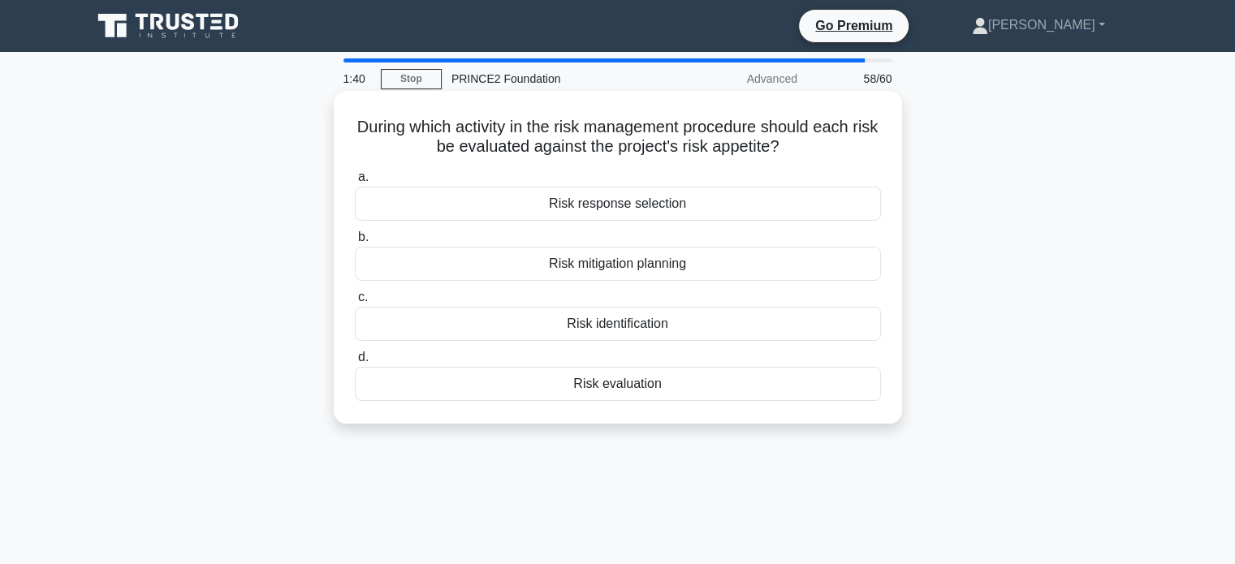
click at [656, 378] on div "Risk evaluation" at bounding box center [618, 384] width 526 height 34
click at [355, 363] on input "d. Risk evaluation" at bounding box center [355, 357] width 0 height 11
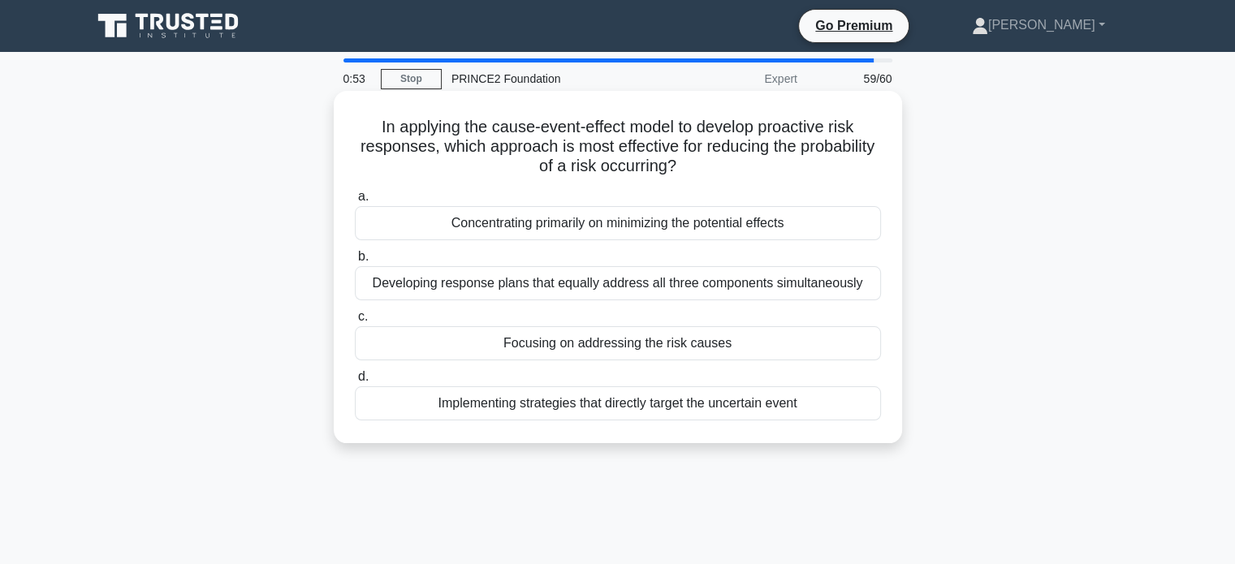
click at [615, 405] on div "Implementing strategies that directly target the uncertain event" at bounding box center [618, 403] width 526 height 34
click at [355, 382] on input "d. Implementing strategies that directly target the uncertain event" at bounding box center [355, 377] width 0 height 11
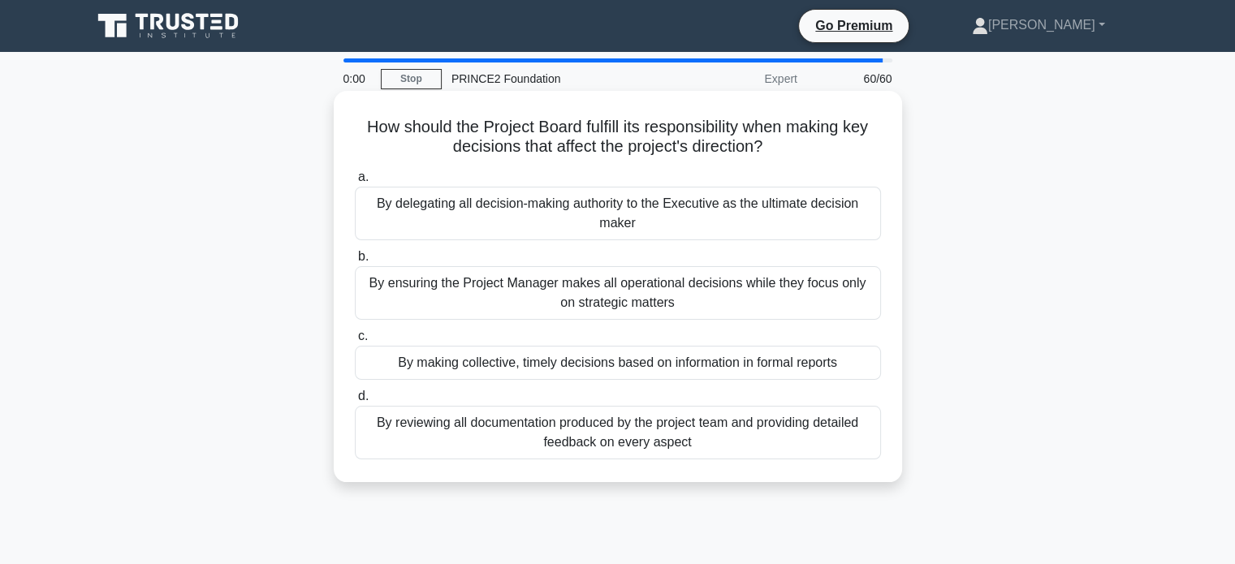
drag, startPoint x: 799, startPoint y: 282, endPoint x: 752, endPoint y: 235, distance: 66.6
click at [752, 235] on div "By delegating all decision-making authority to the Executive as the ultimate de…" at bounding box center [618, 214] width 526 height 54
click at [355, 183] on input "a. By delegating all decision-making authority to the Executive as the ultimate…" at bounding box center [355, 177] width 0 height 11
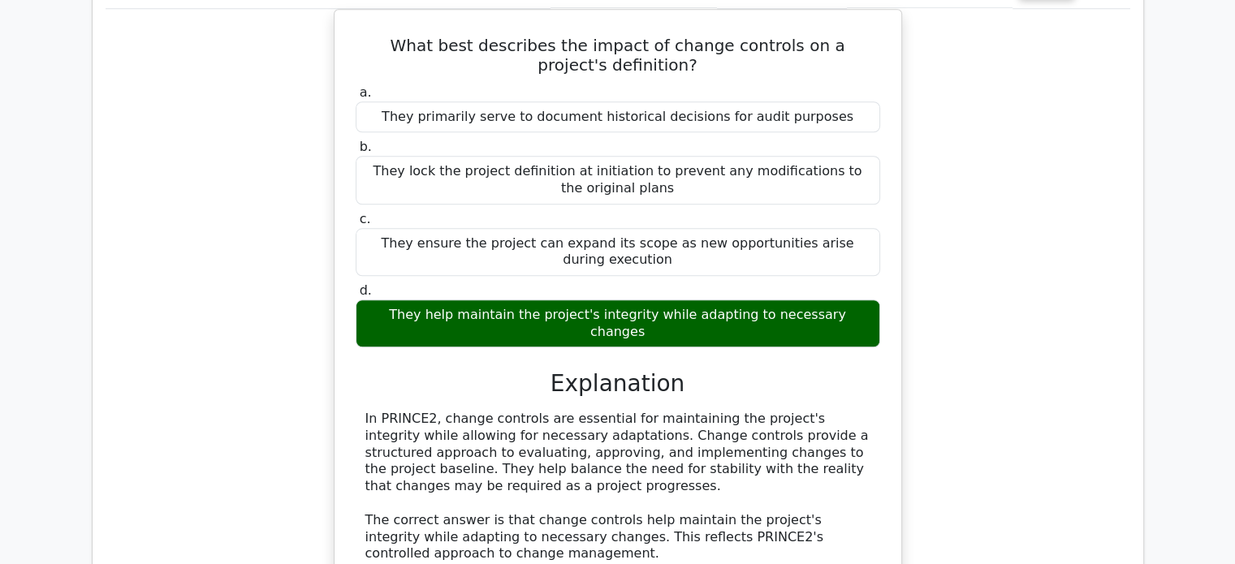
scroll to position [1380, 0]
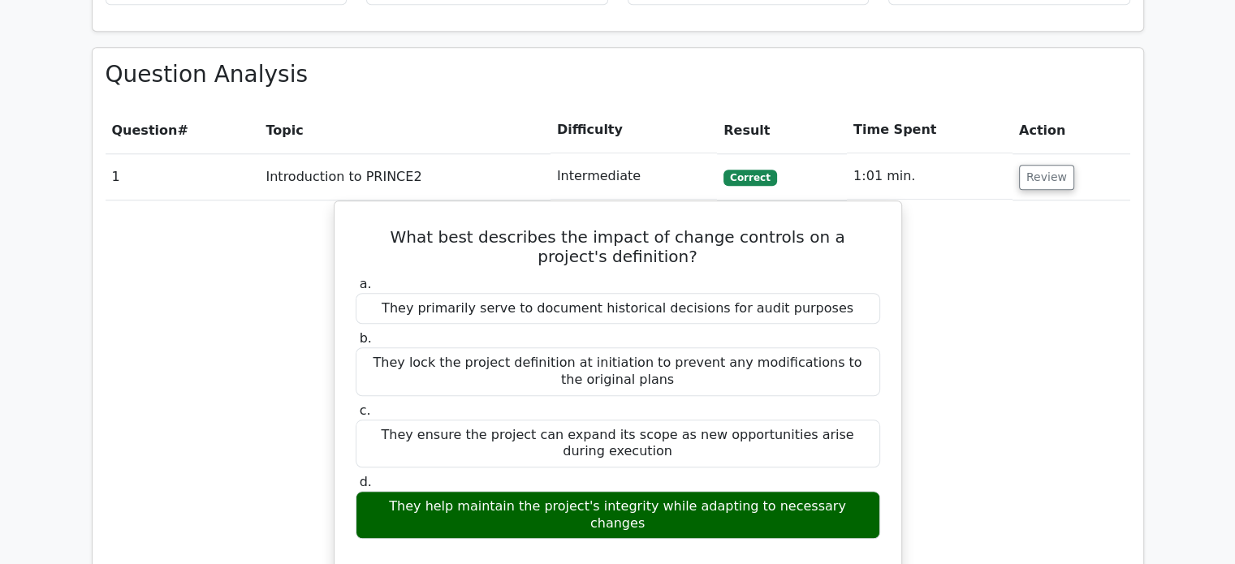
click at [218, 153] on td "1" at bounding box center [183, 176] width 154 height 46
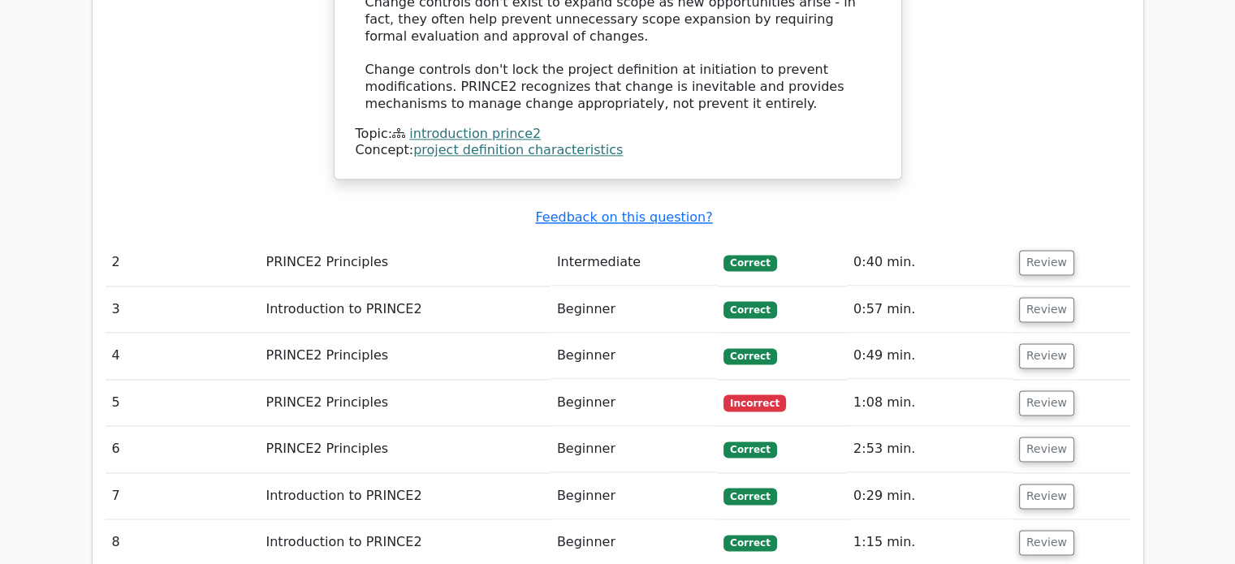
scroll to position [2273, 0]
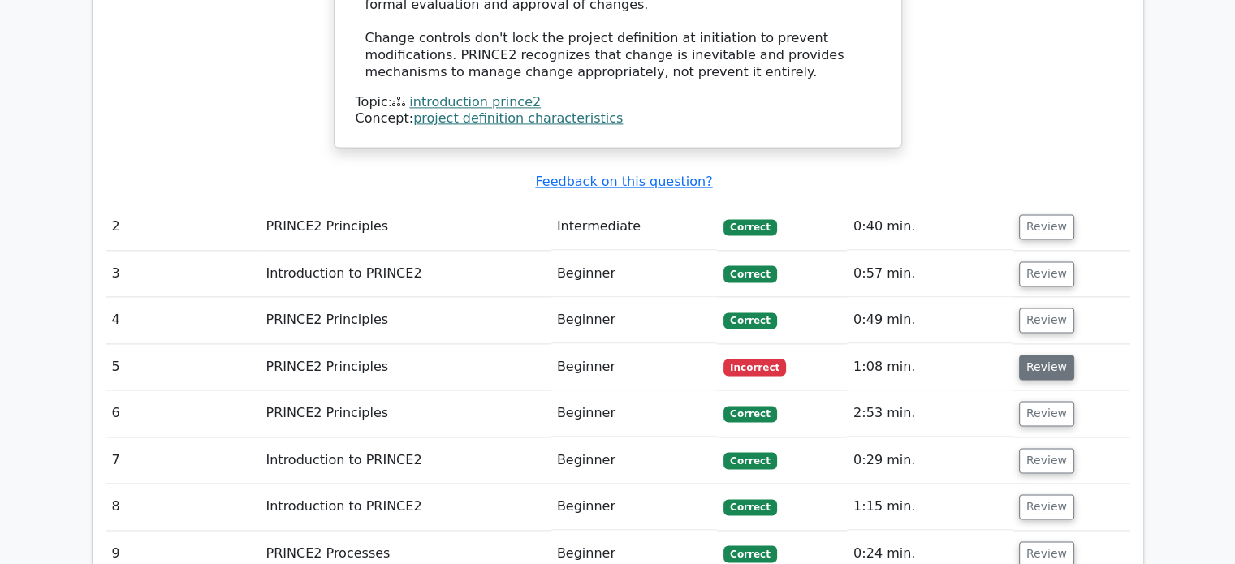
click at [1033, 355] on button "Review" at bounding box center [1046, 367] width 55 height 25
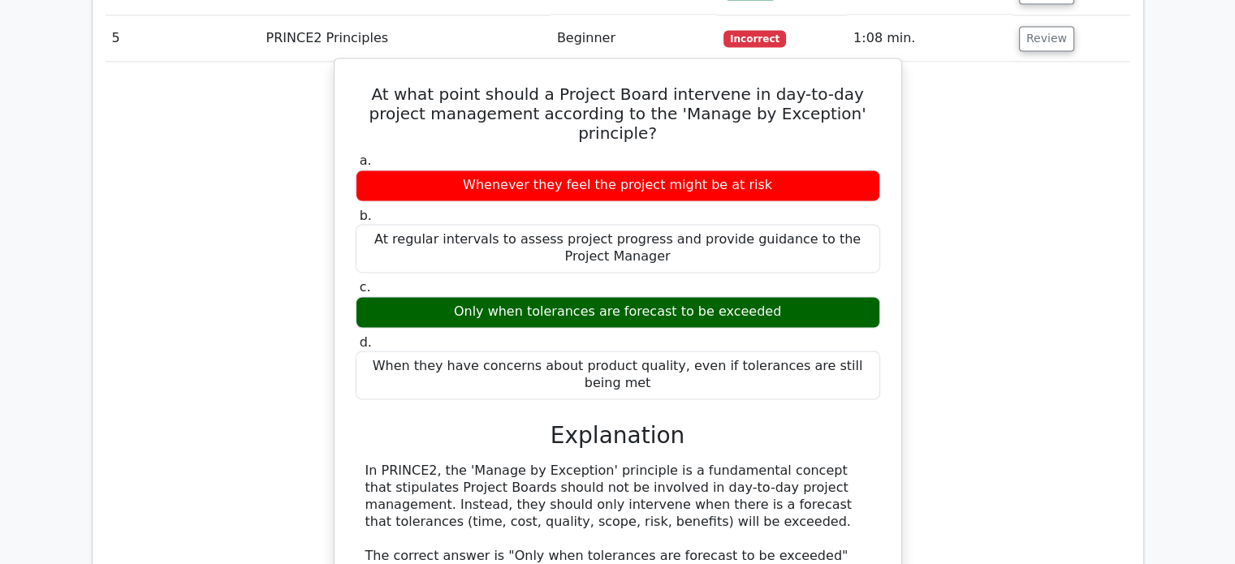
scroll to position [2516, 0]
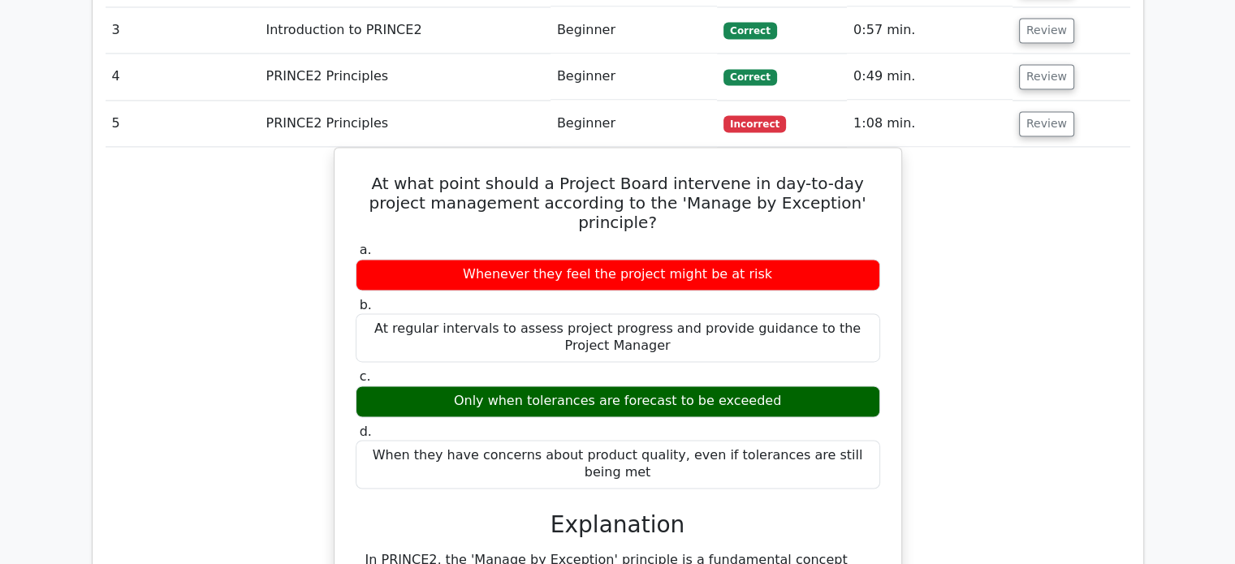
click at [252, 101] on td "5" at bounding box center [183, 124] width 154 height 46
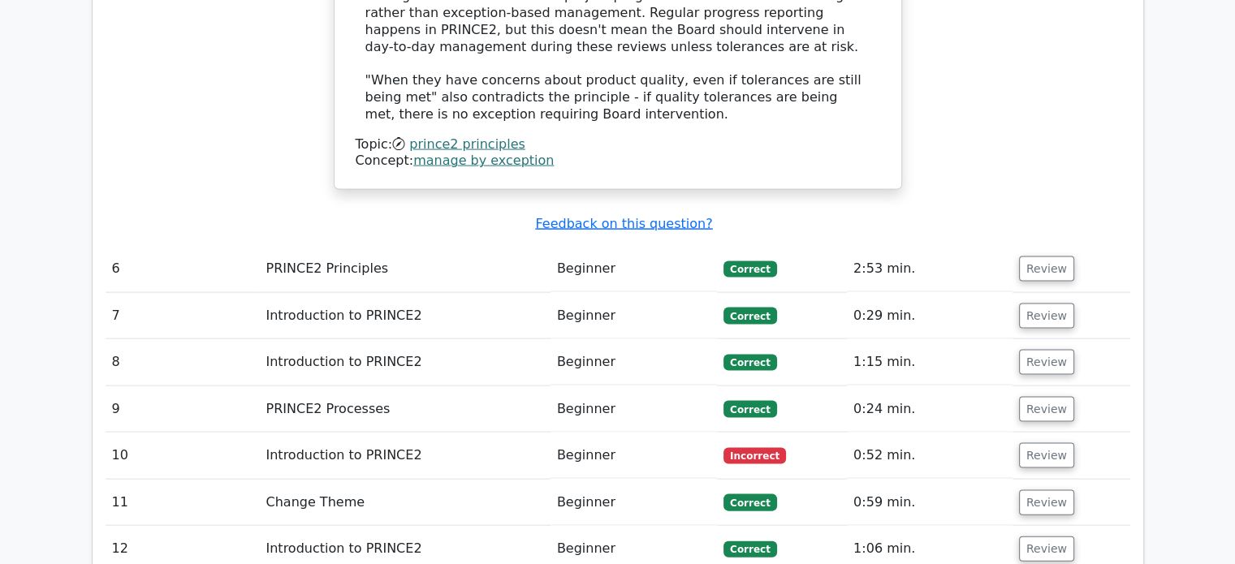
scroll to position [3409, 0]
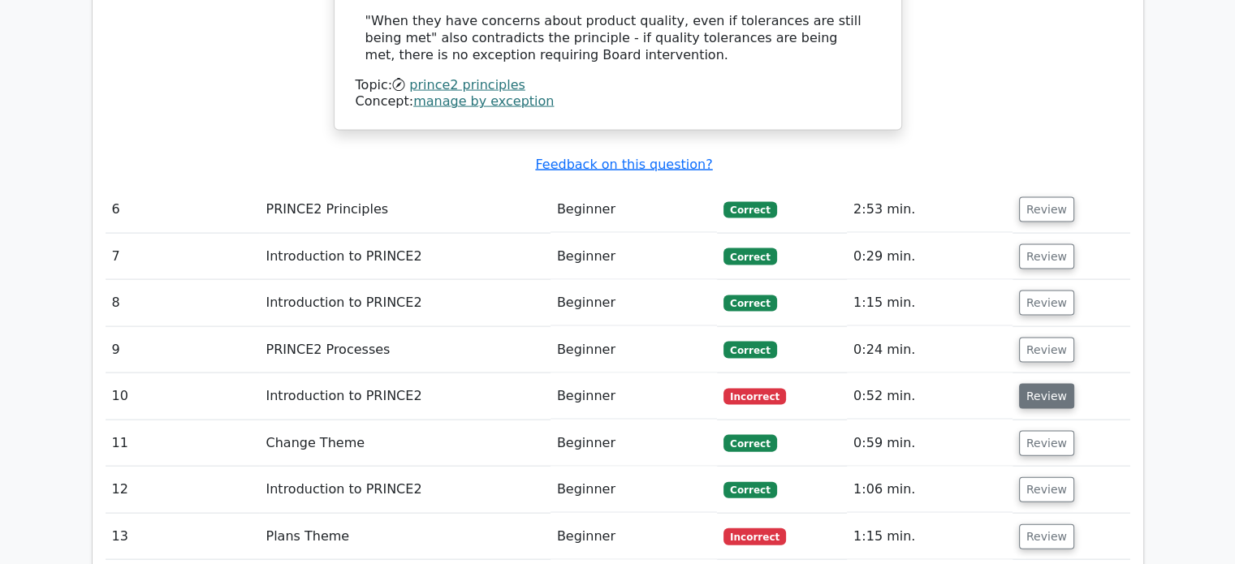
click at [1029, 384] on button "Review" at bounding box center [1046, 396] width 55 height 25
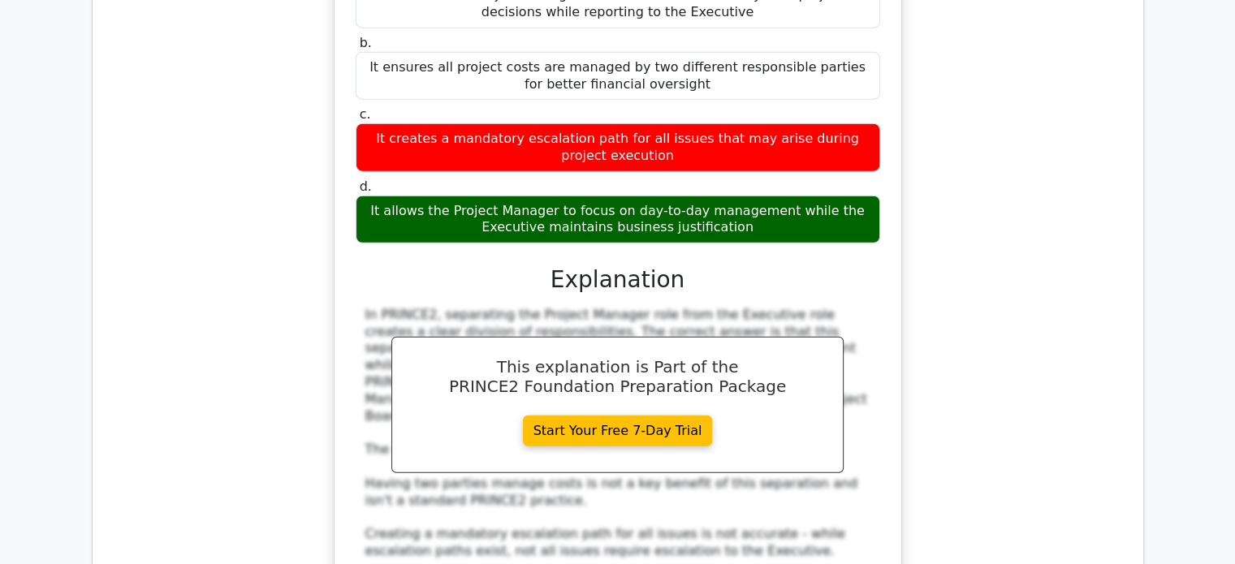
scroll to position [3977, 0]
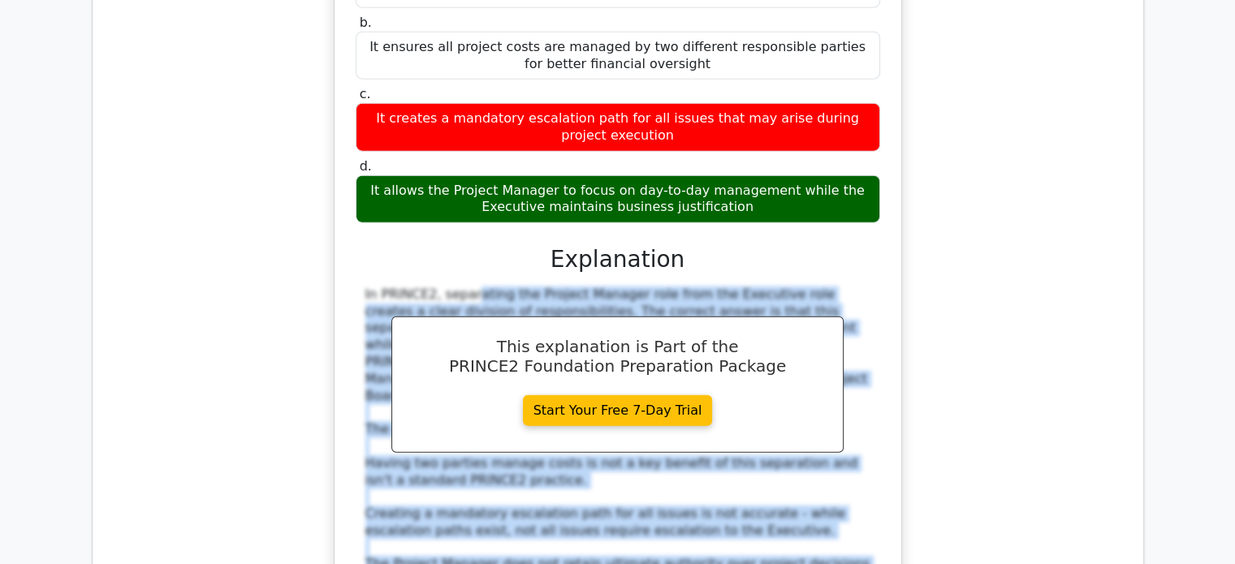
drag, startPoint x: 347, startPoint y: 146, endPoint x: 666, endPoint y: 446, distance: 437.5
click at [666, 446] on div "What is a key benefit of having the Project Manager role separate from the Exec…" at bounding box center [618, 262] width 554 height 812
copy div "In PRINCE2, separating the Project Manager role from the Executive role creates…"
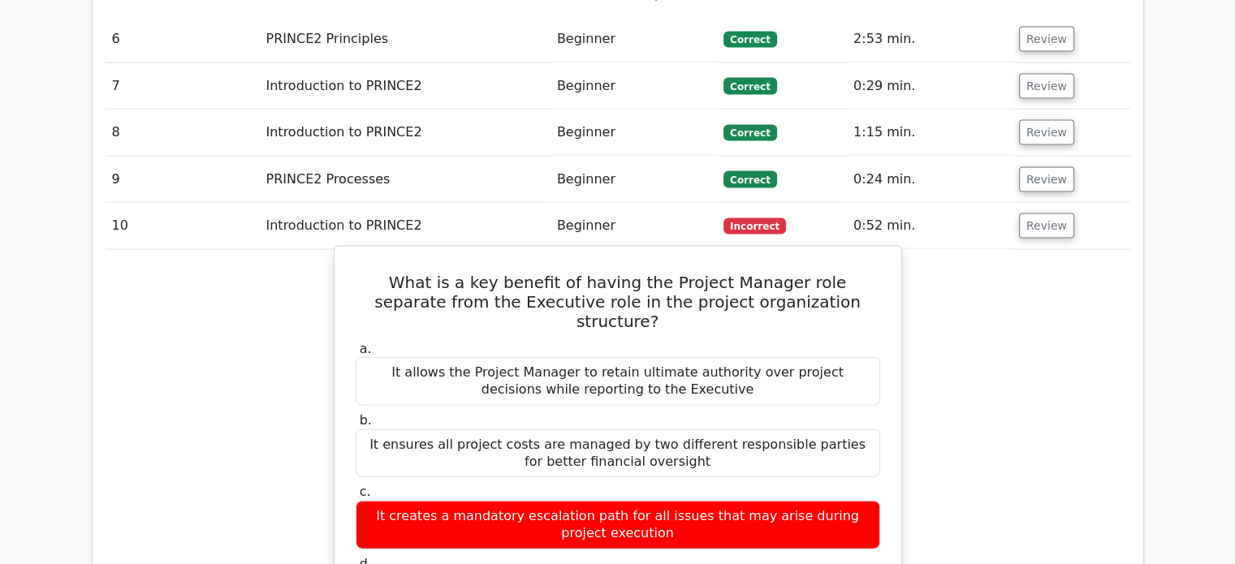
scroll to position [3571, 0]
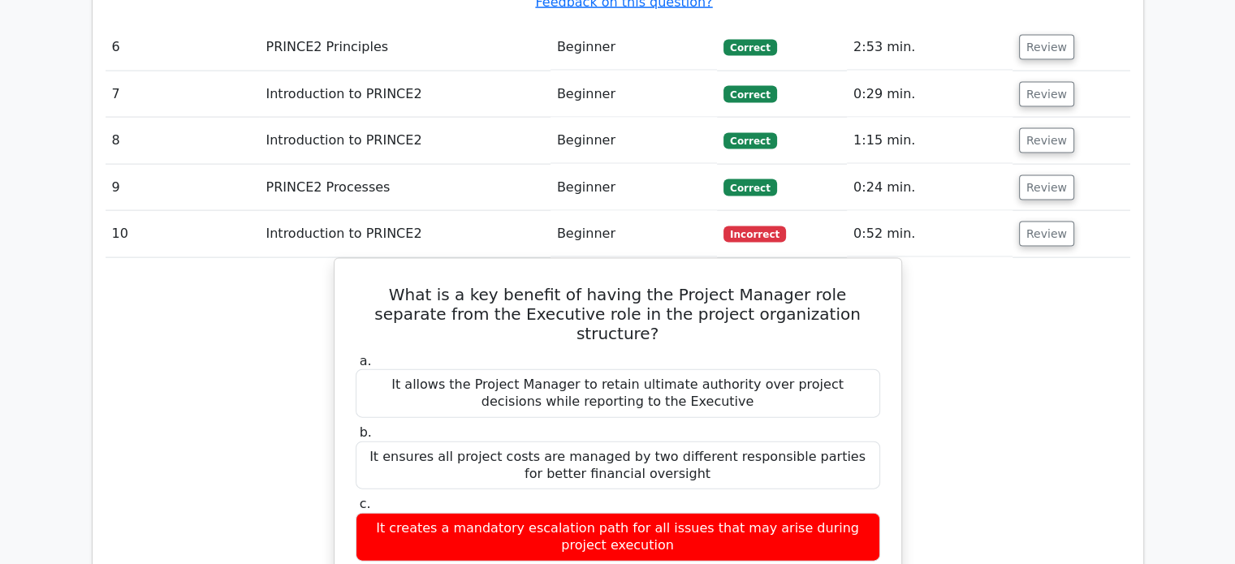
click at [1091, 211] on td "Review" at bounding box center [1071, 234] width 118 height 46
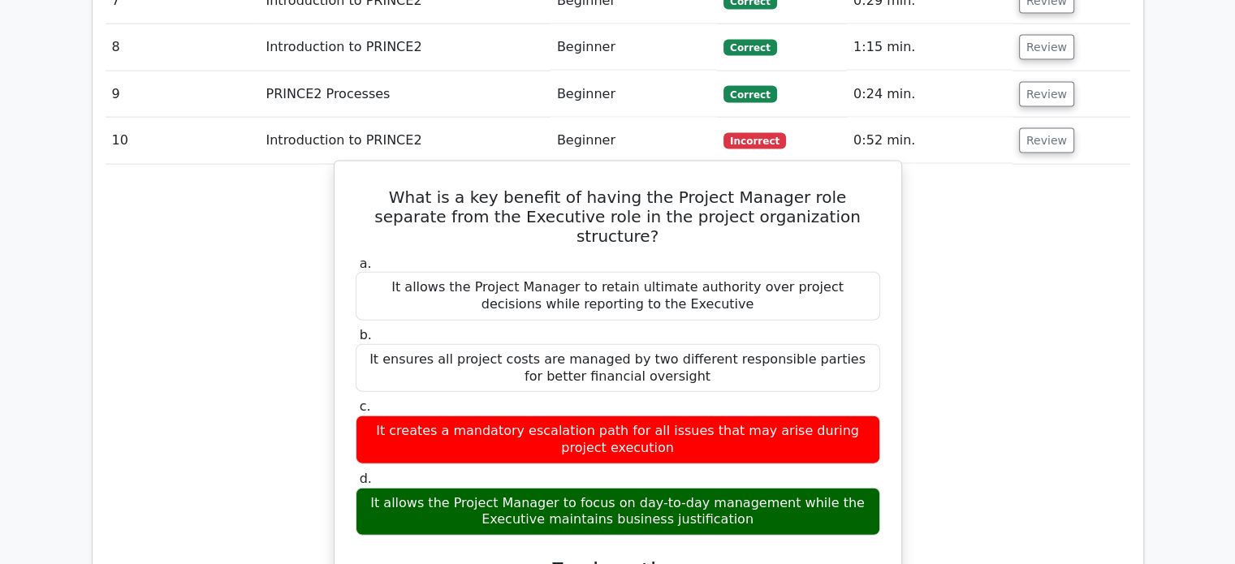
scroll to position [3409, 0]
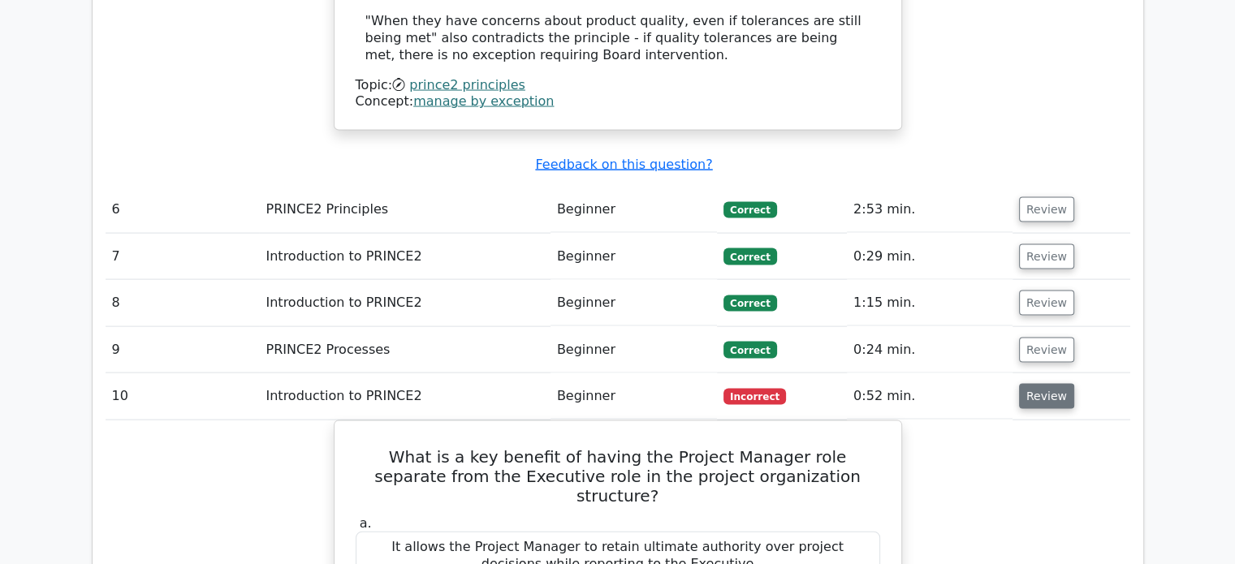
click at [1032, 384] on button "Review" at bounding box center [1046, 396] width 55 height 25
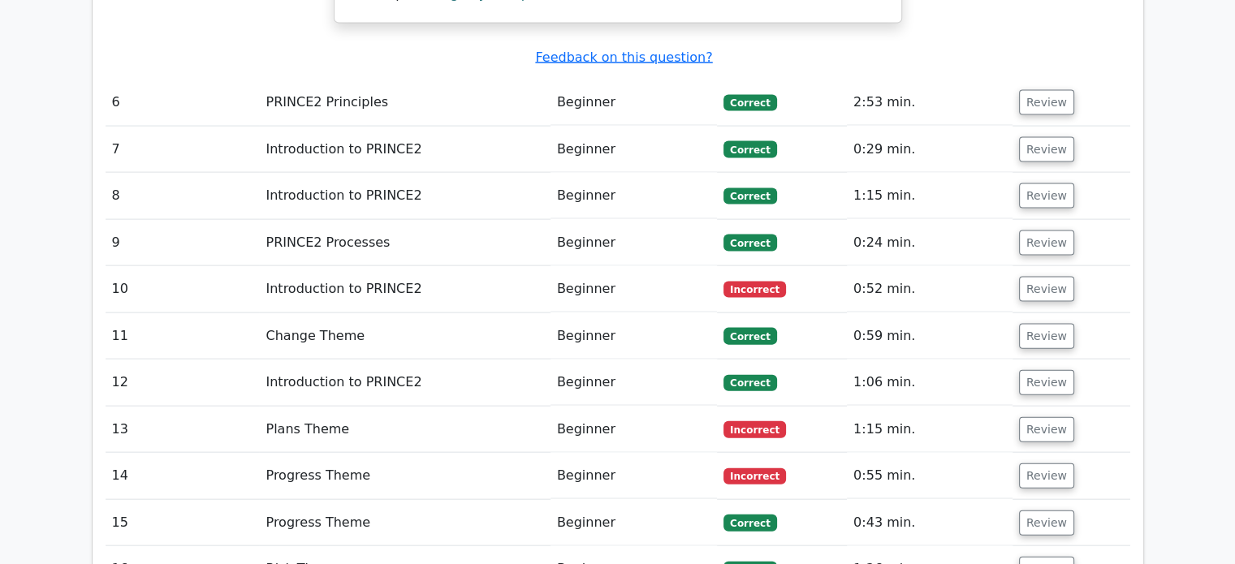
scroll to position [3571, 0]
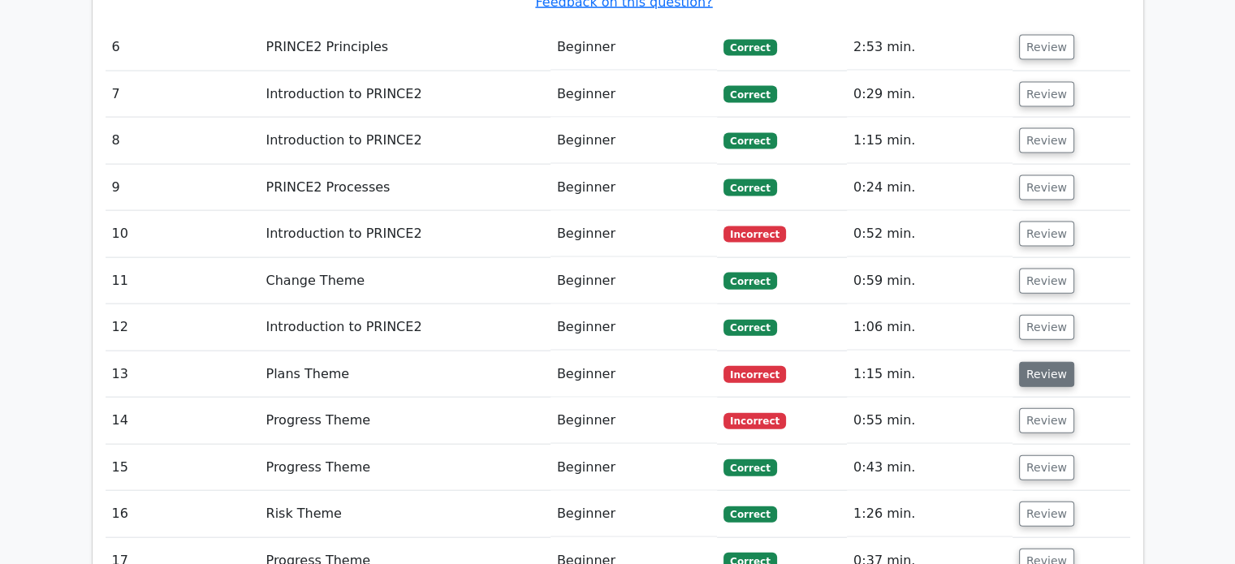
click at [1036, 362] on button "Review" at bounding box center [1046, 374] width 55 height 25
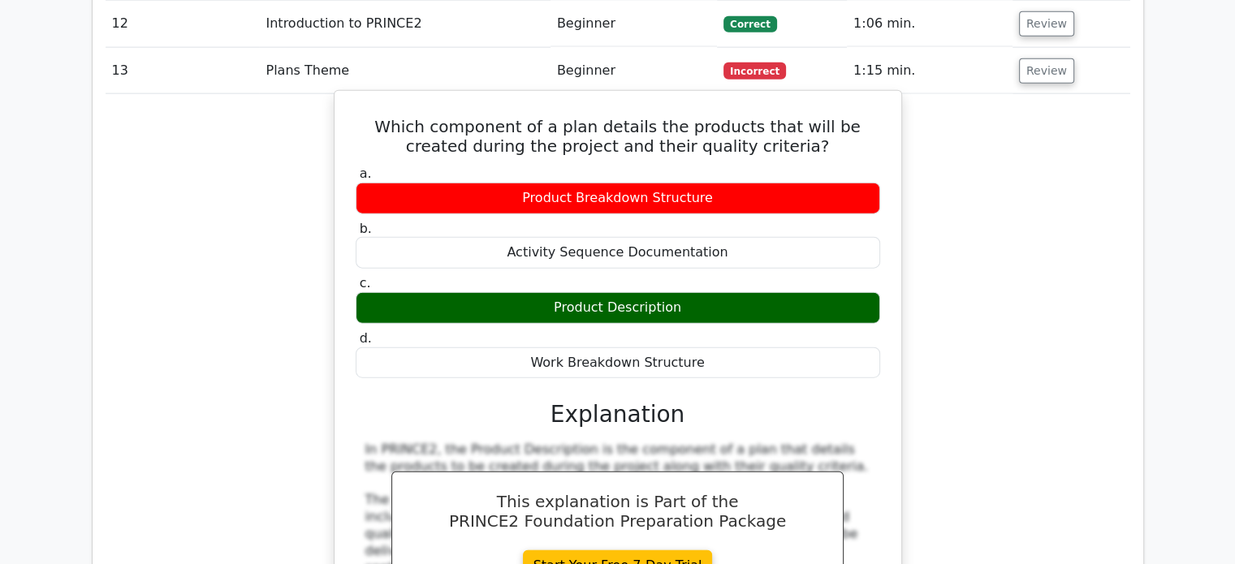
scroll to position [4058, 0]
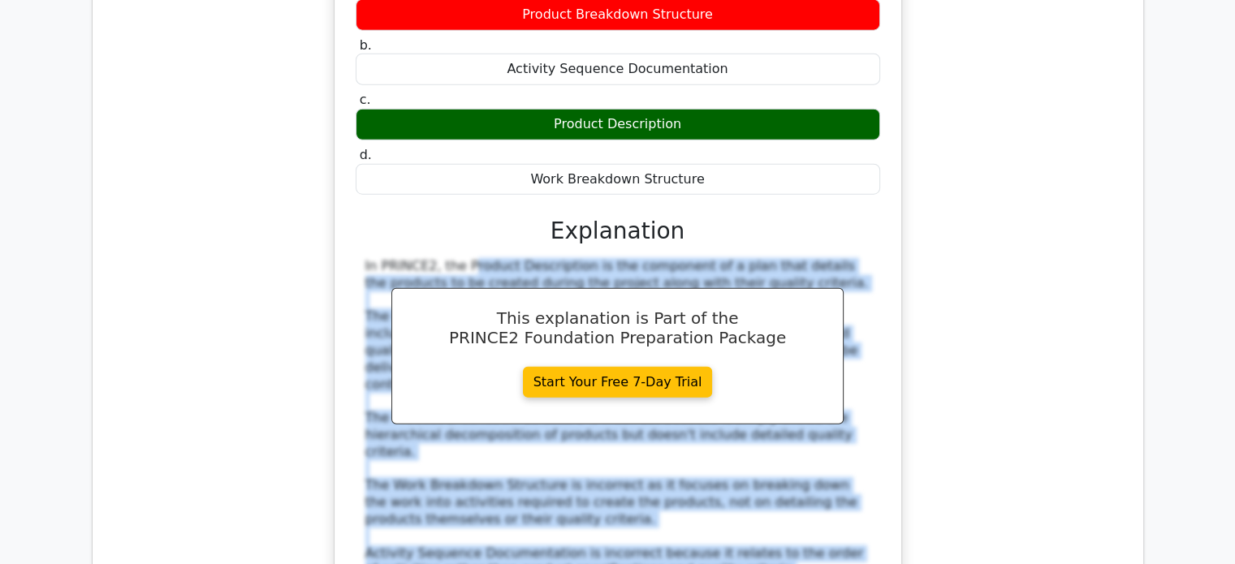
drag, startPoint x: 360, startPoint y: 148, endPoint x: 575, endPoint y: 378, distance: 314.7
click at [684, 416] on div "In PRINCE2, the Product Description is the component of a plan that details the…" at bounding box center [618, 418] width 524 height 321
copy div "In PRINCE2, the Product Description is the component of a plan that details the…"
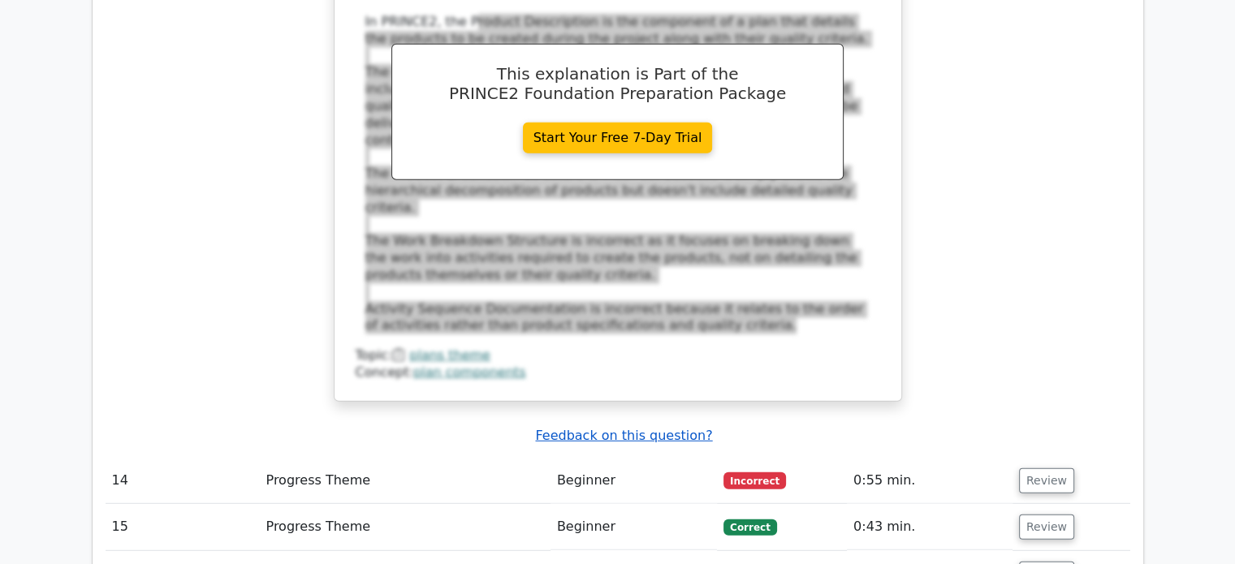
scroll to position [4383, 0]
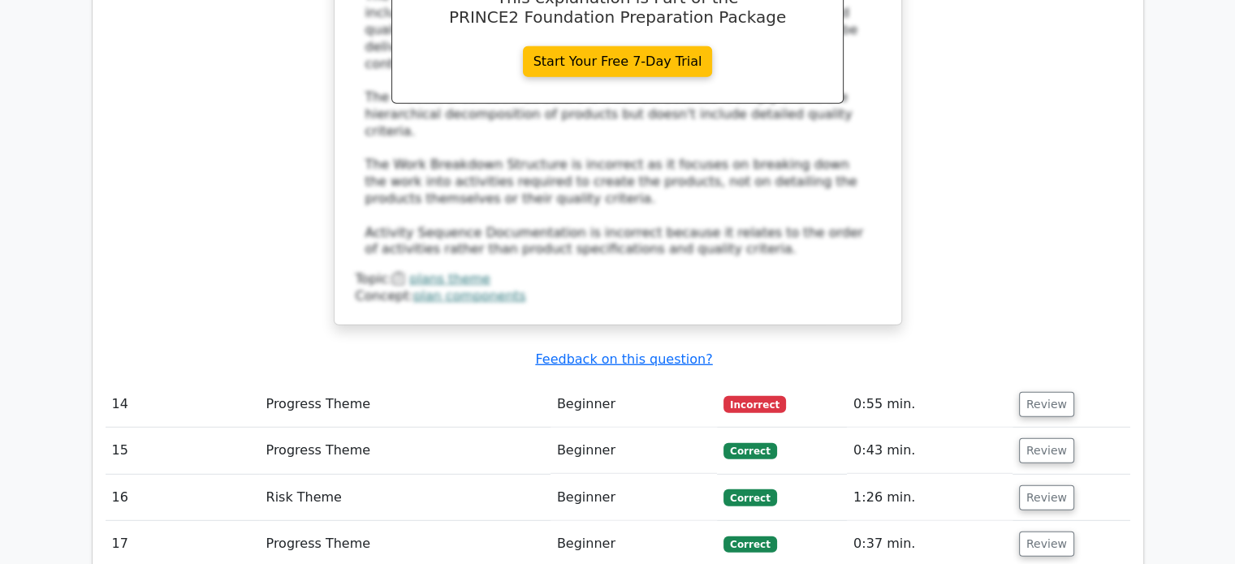
click at [1042, 392] on button "Review" at bounding box center [1046, 404] width 55 height 25
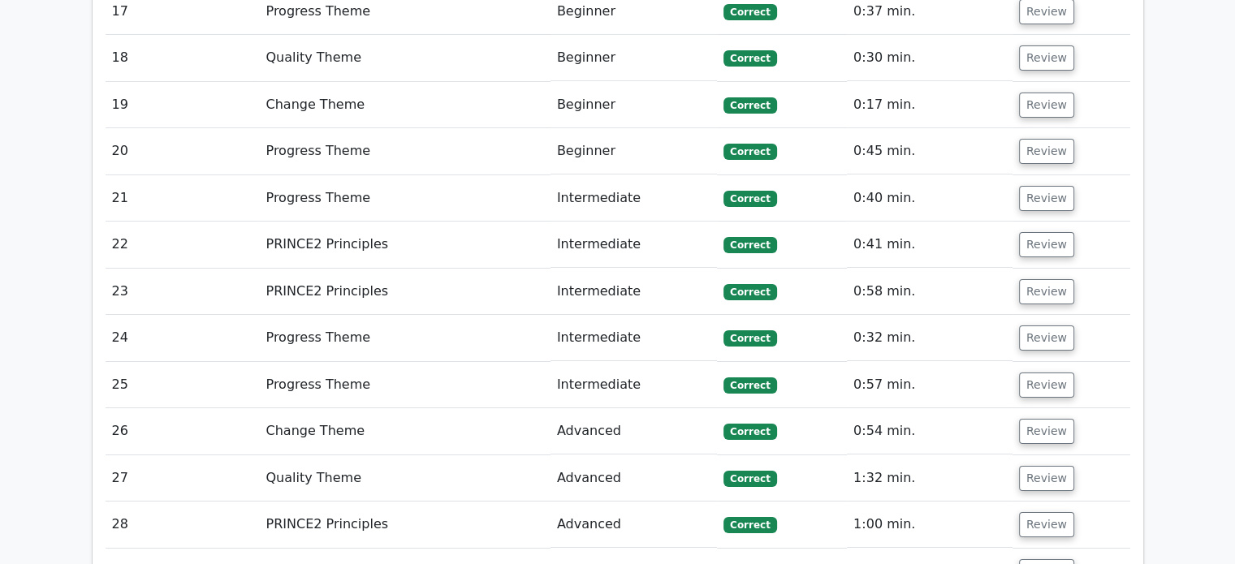
scroll to position [6006, 0]
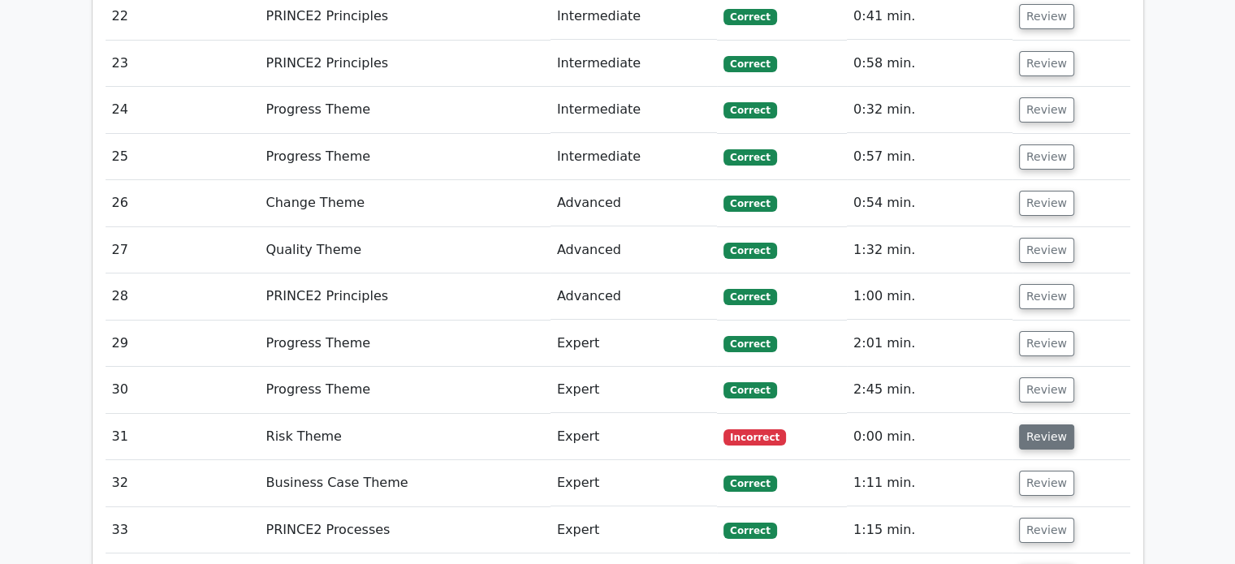
click at [1040, 424] on button "Review" at bounding box center [1046, 436] width 55 height 25
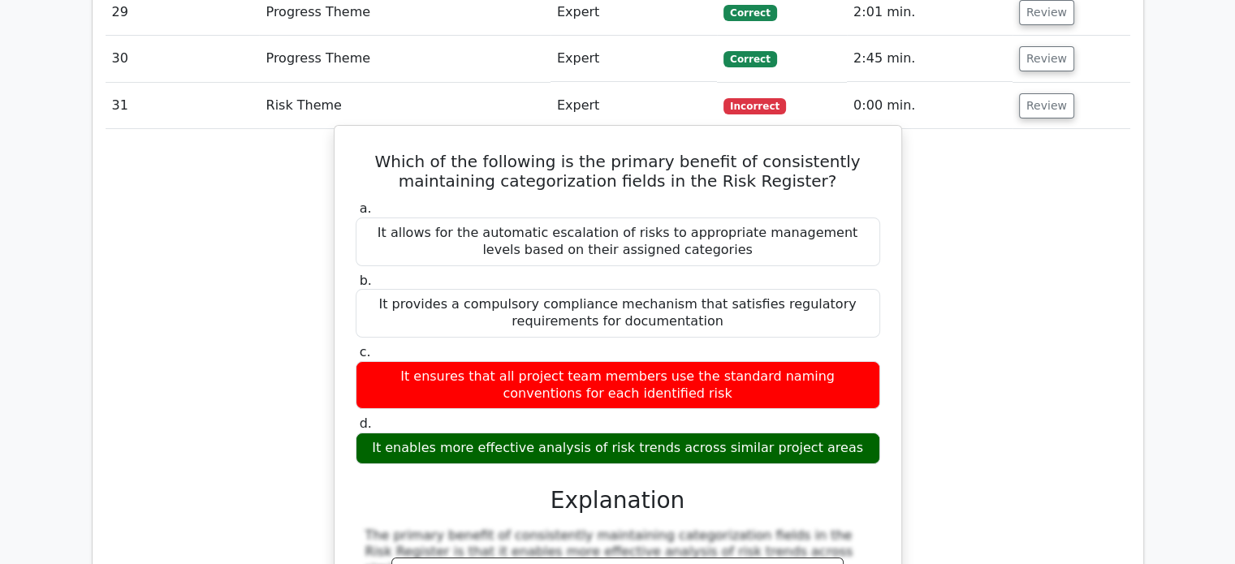
scroll to position [6574, 0]
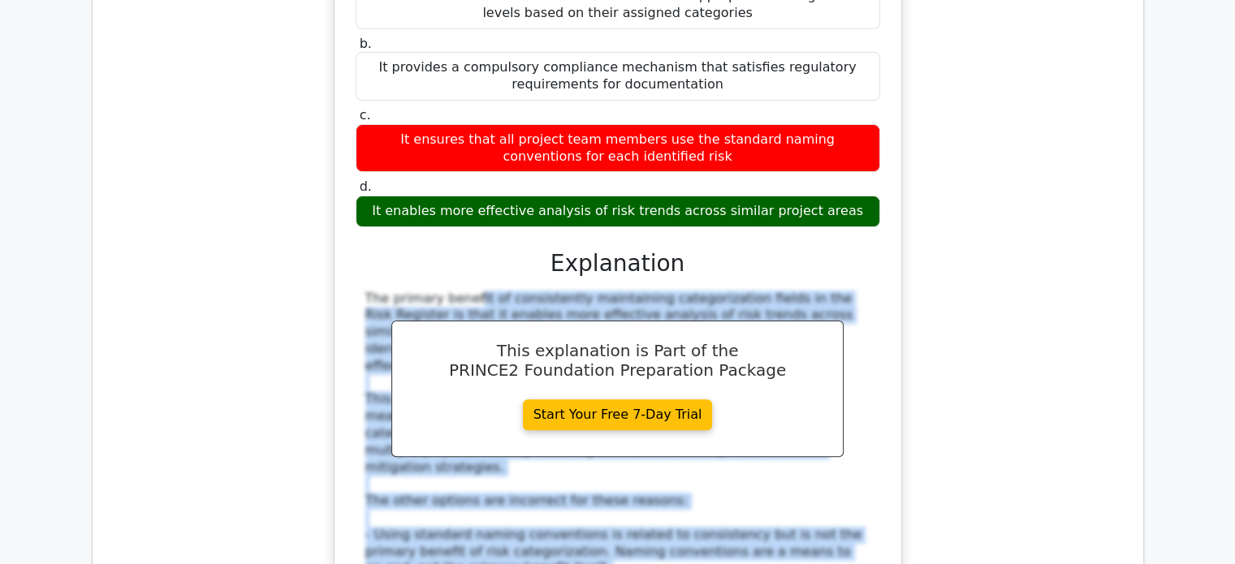
drag, startPoint x: 363, startPoint y: 80, endPoint x: 511, endPoint y: 455, distance: 403.3
click at [570, 498] on div "The primary benefit of consistently maintaining categorization fields in the Ri…" at bounding box center [618, 510] width 524 height 439
copy div "The primary benefit of consistently maintaining categorization fields in the Ri…"
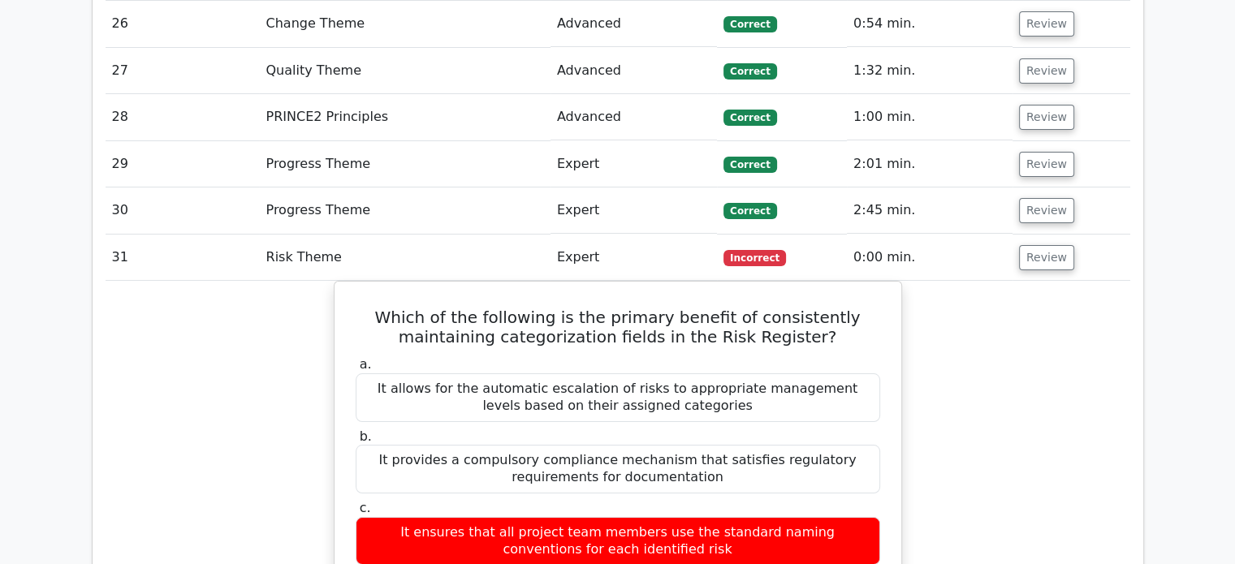
scroll to position [5844, 0]
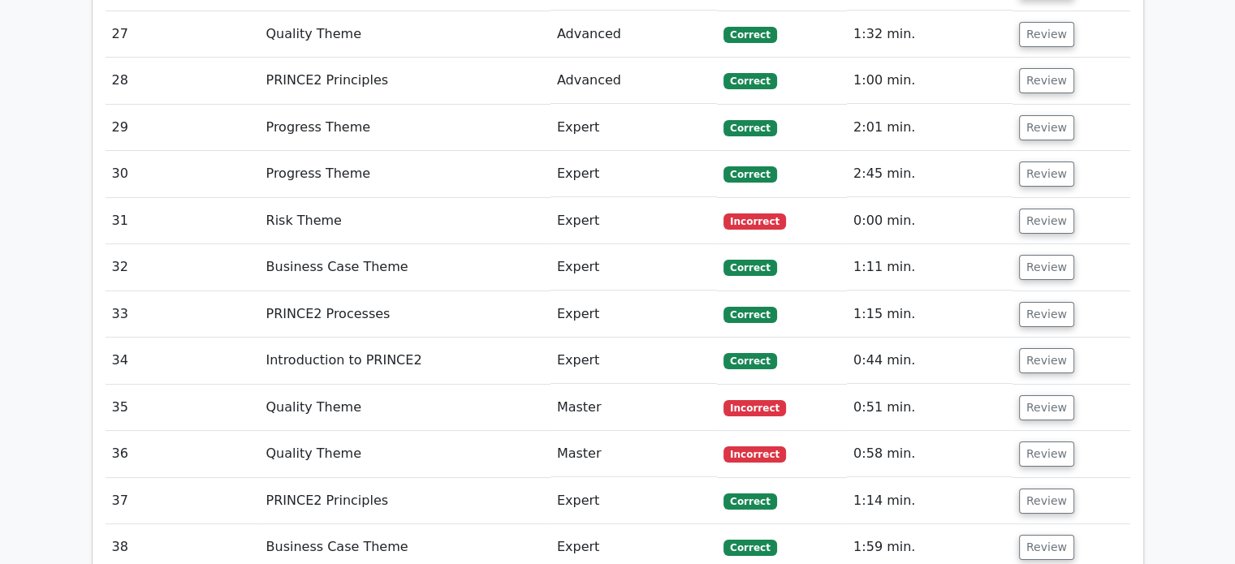
scroll to position [6250, 0]
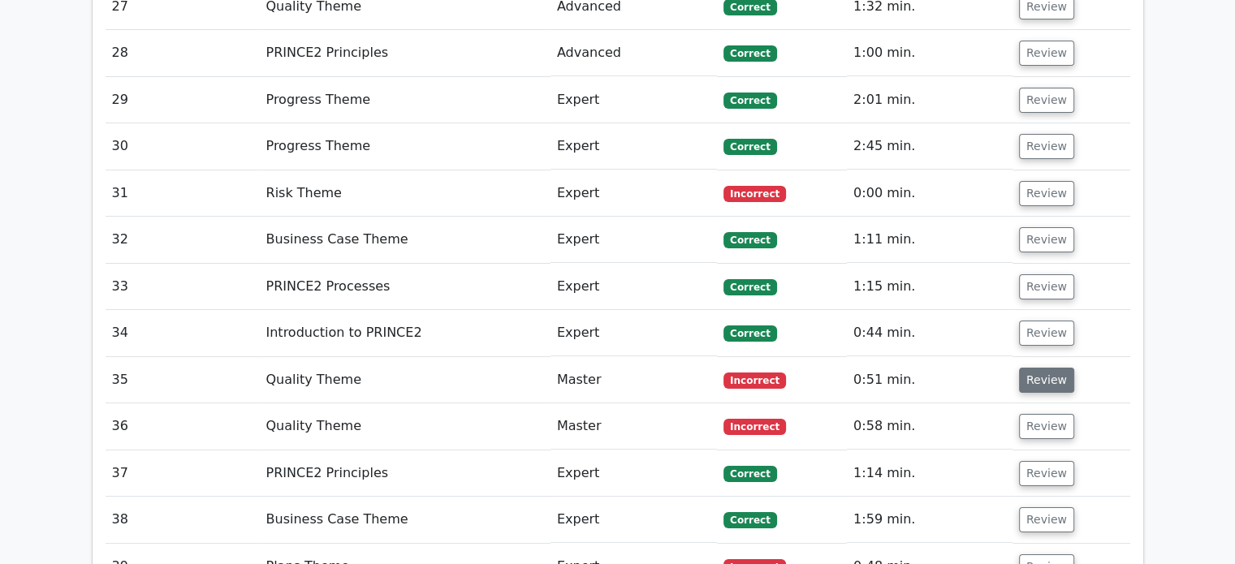
click at [1030, 368] on button "Review" at bounding box center [1046, 380] width 55 height 25
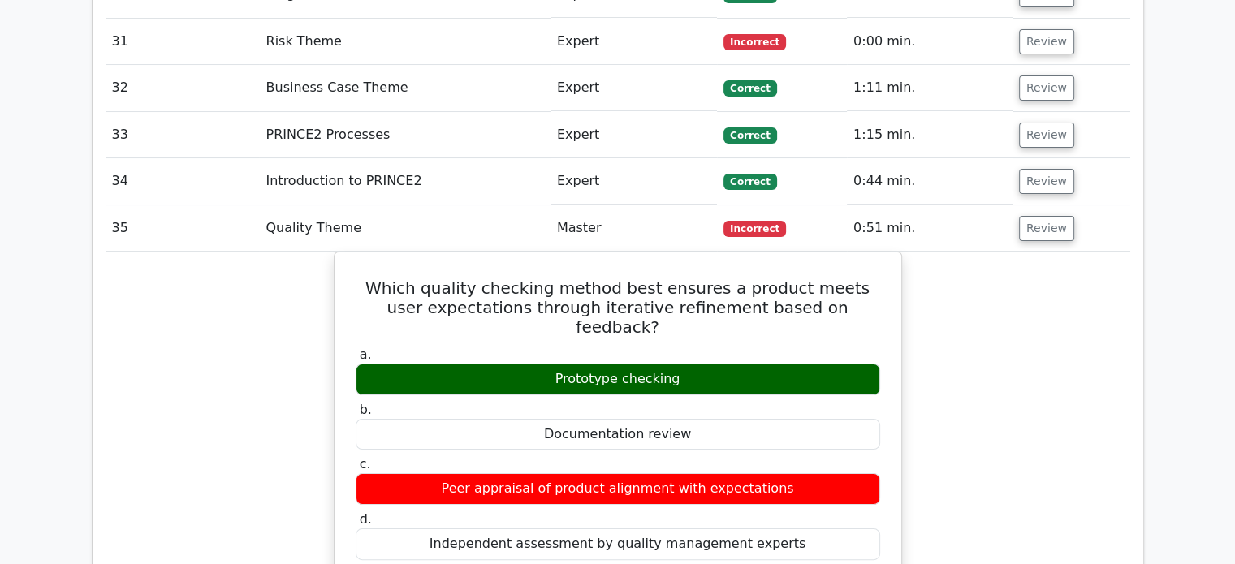
scroll to position [6087, 0]
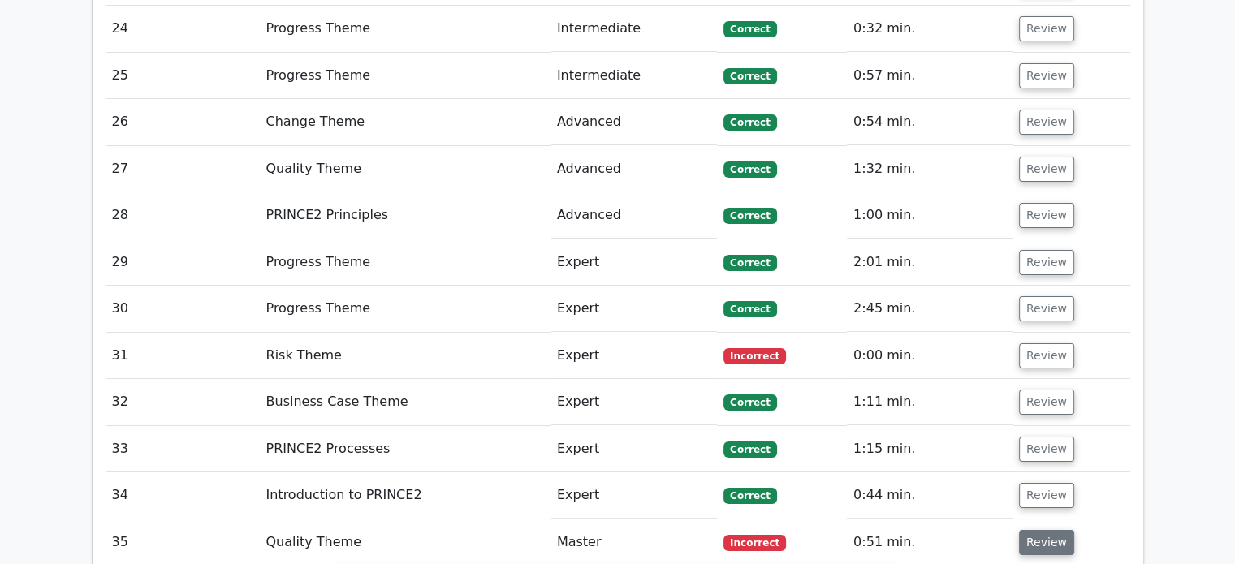
click at [1030, 530] on button "Review" at bounding box center [1046, 542] width 55 height 25
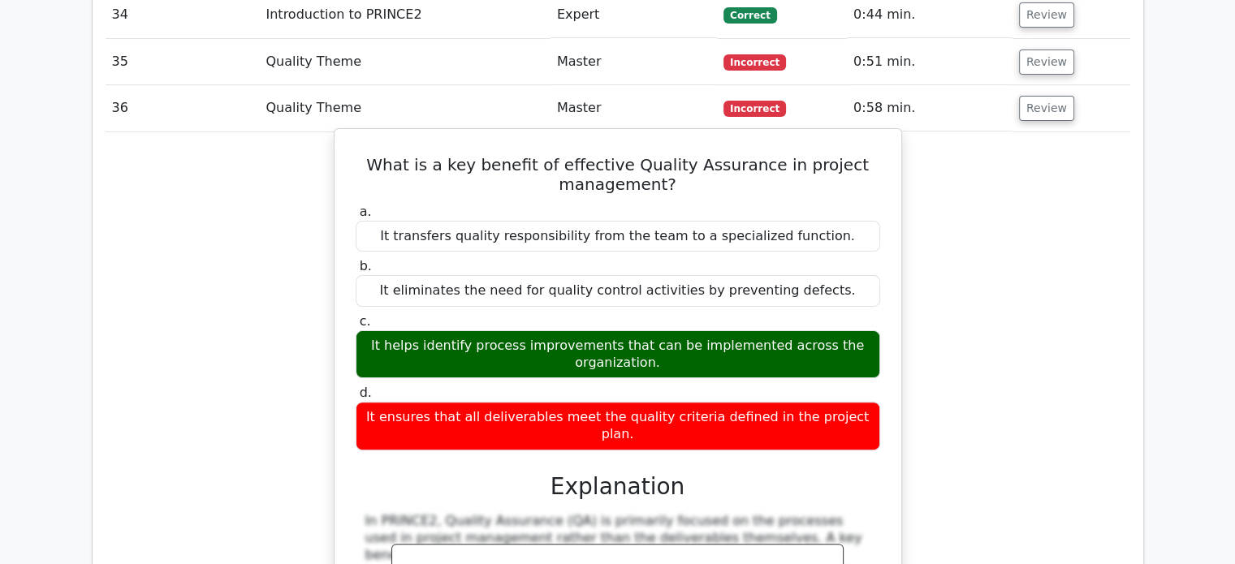
scroll to position [6574, 0]
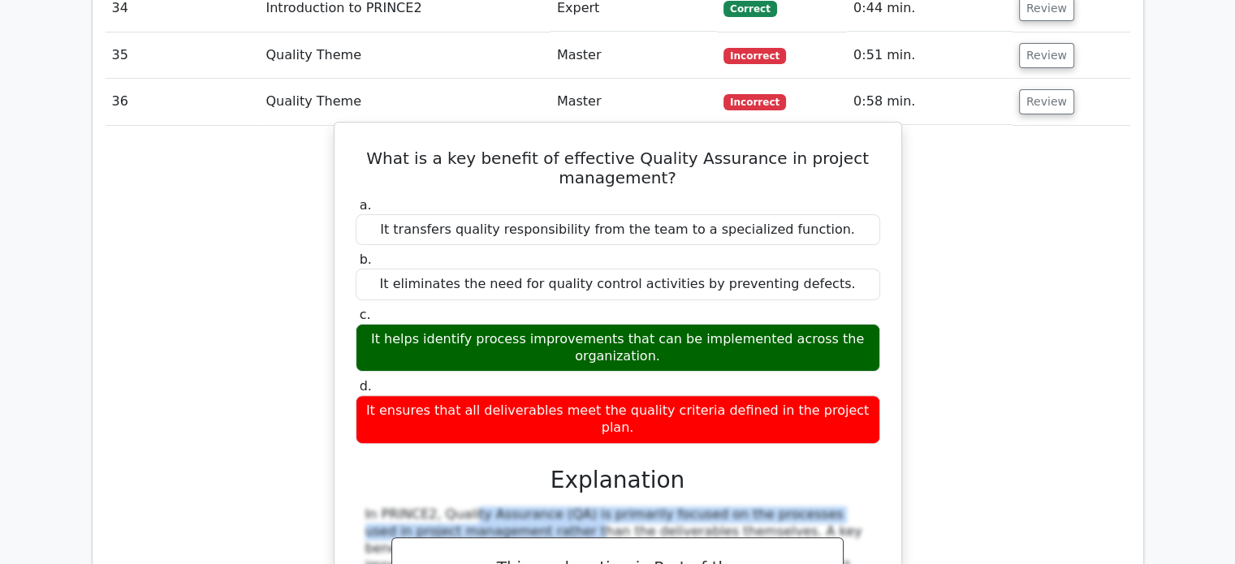
drag, startPoint x: 357, startPoint y: 282, endPoint x: 379, endPoint y: 308, distance: 33.4
click at [349, 291] on div "What is a key benefit of effective Quality Assurance in project management? a. …" at bounding box center [618, 516] width 554 height 775
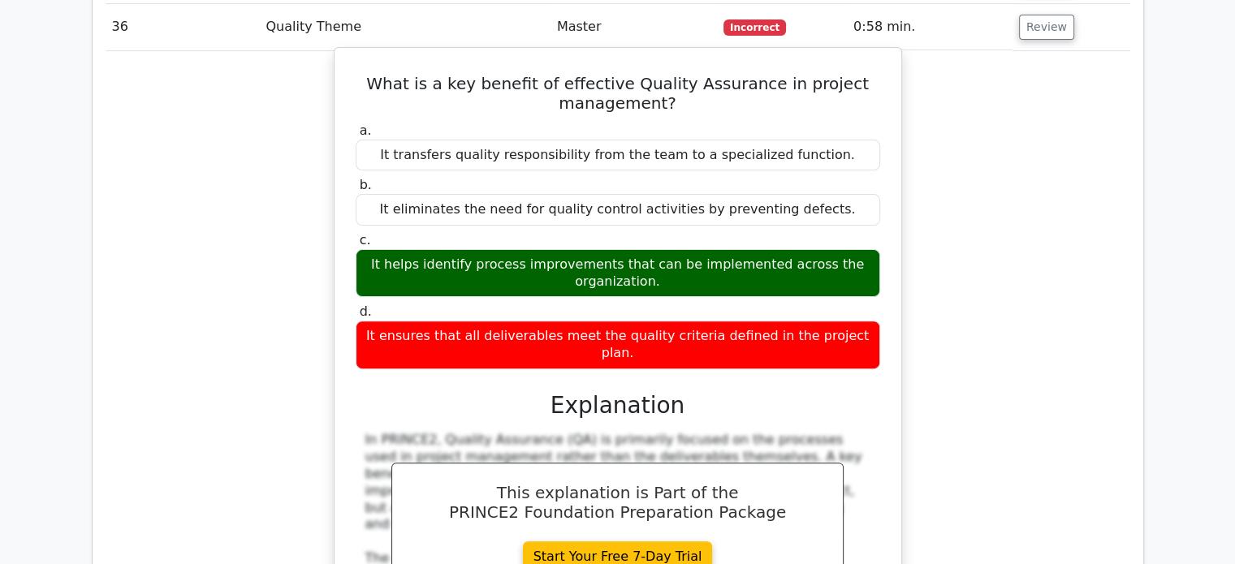
scroll to position [6656, 0]
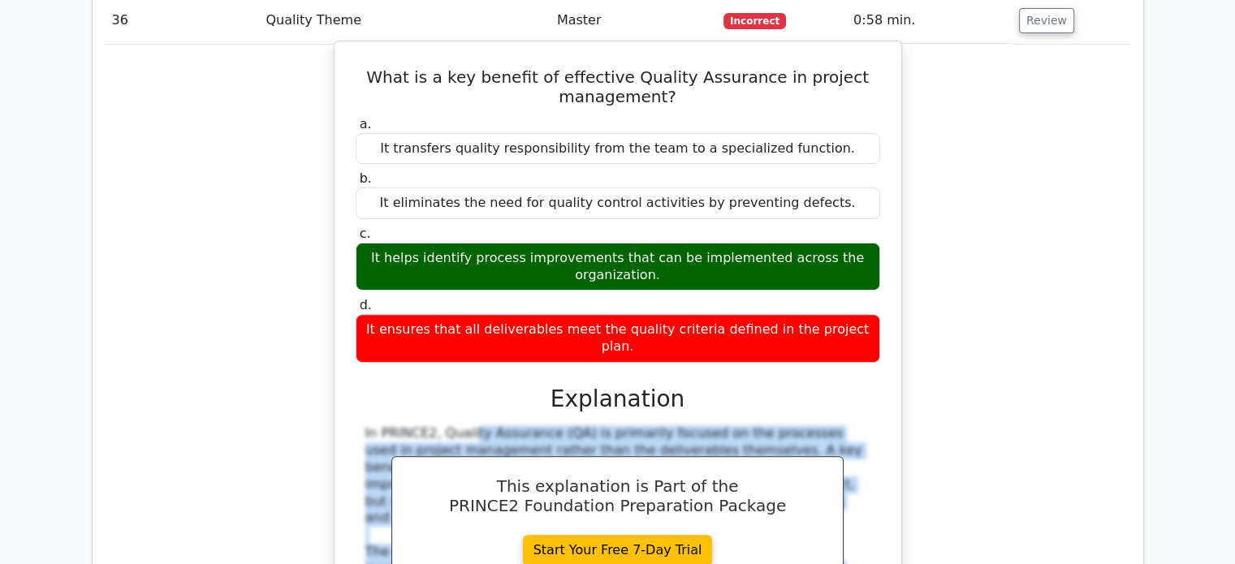
drag, startPoint x: 364, startPoint y: 203, endPoint x: 849, endPoint y: 472, distance: 555.2
copy div "In PRINCE2, Quality Assurance (QA) is primarily focused on the processes used i…"
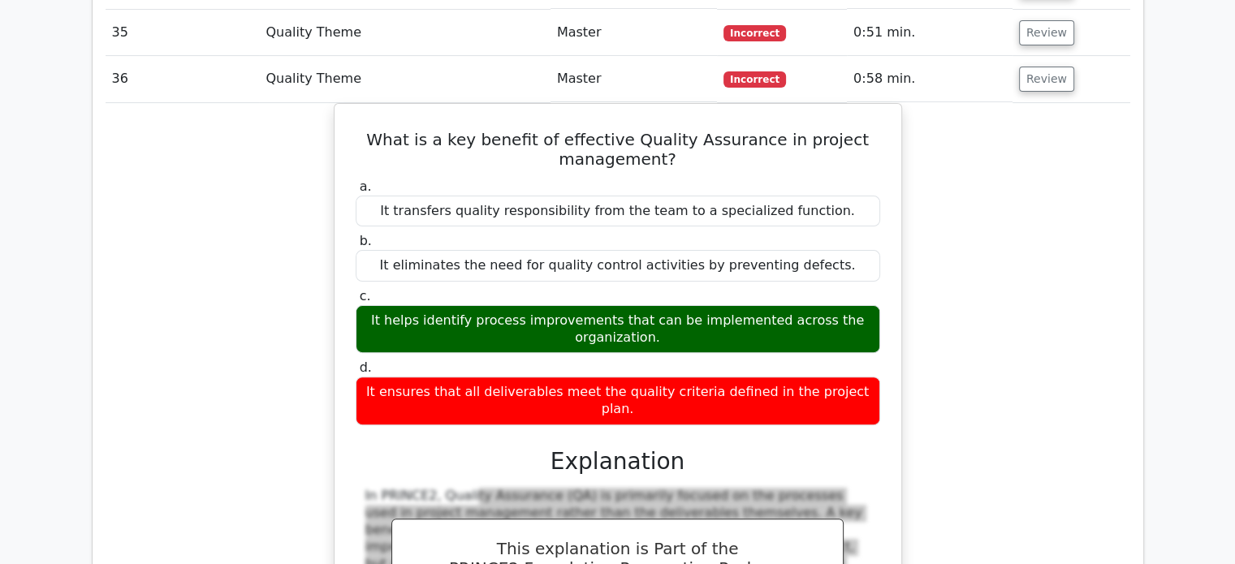
scroll to position [6980, 0]
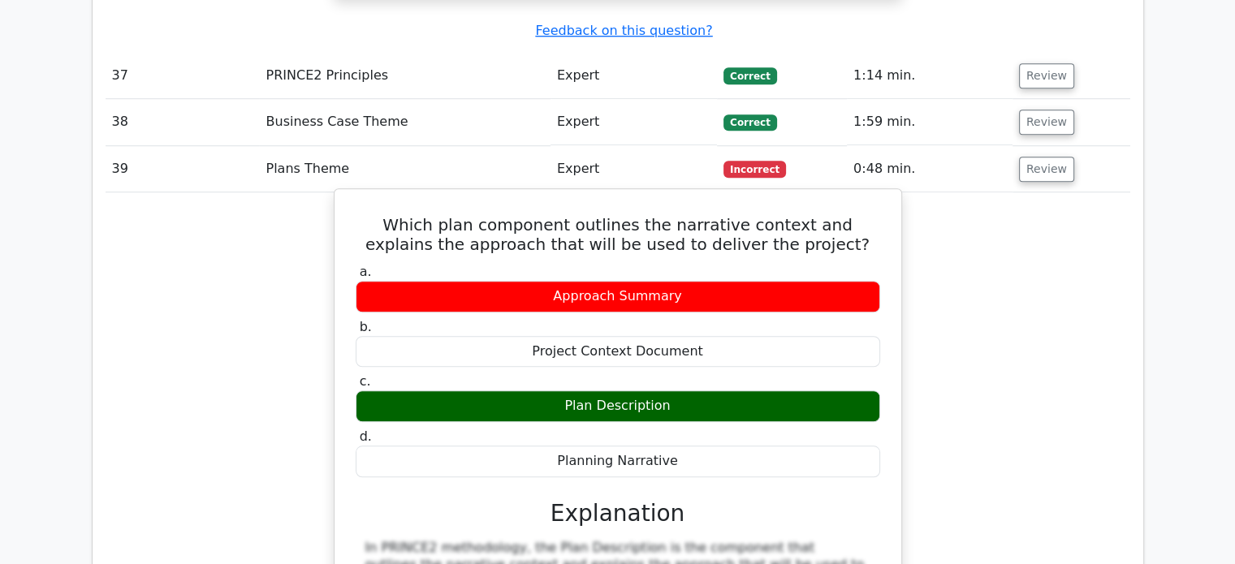
scroll to position [7548, 0]
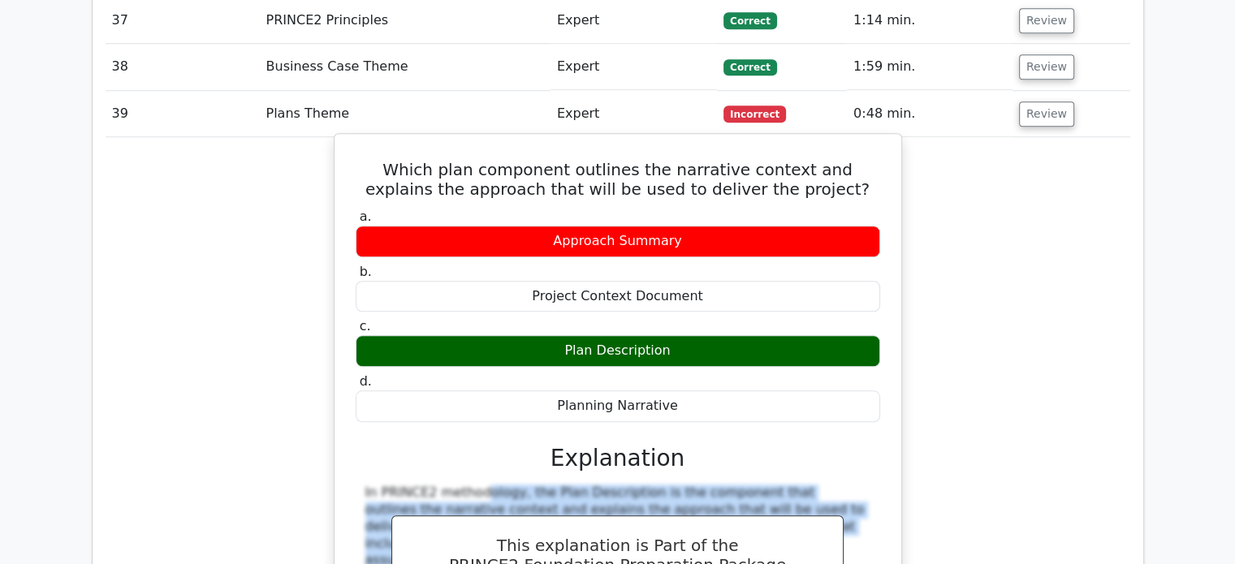
drag, startPoint x: 358, startPoint y: 204, endPoint x: 743, endPoint y: 407, distance: 436.1
copy div "In PRINCE2 methodology, the Plan Description is the component that outlines the…"
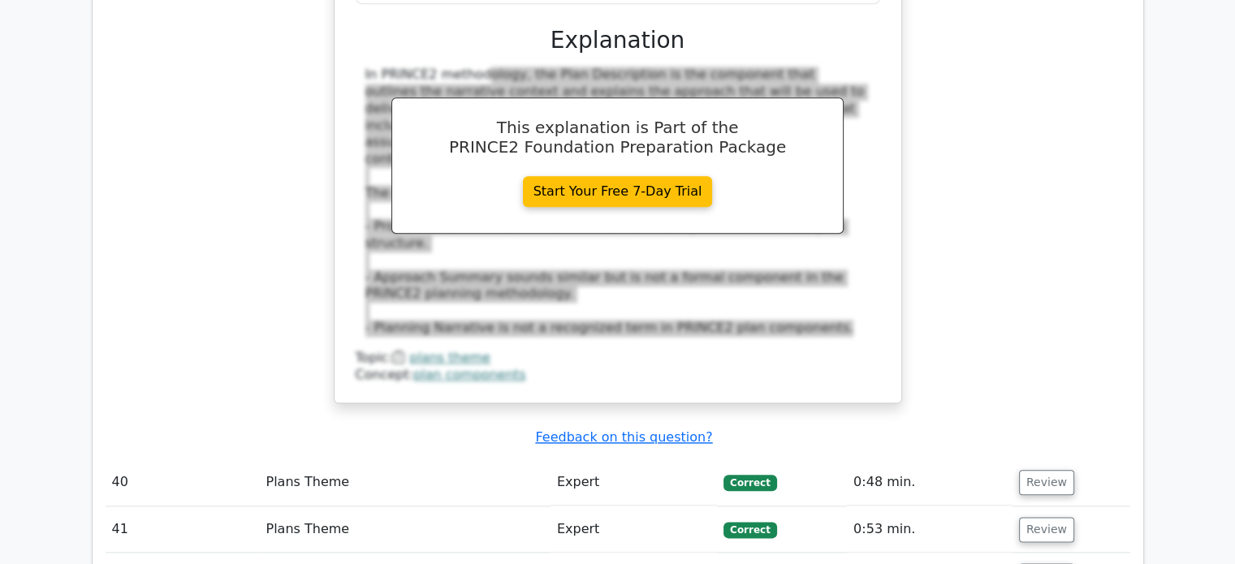
scroll to position [7954, 0]
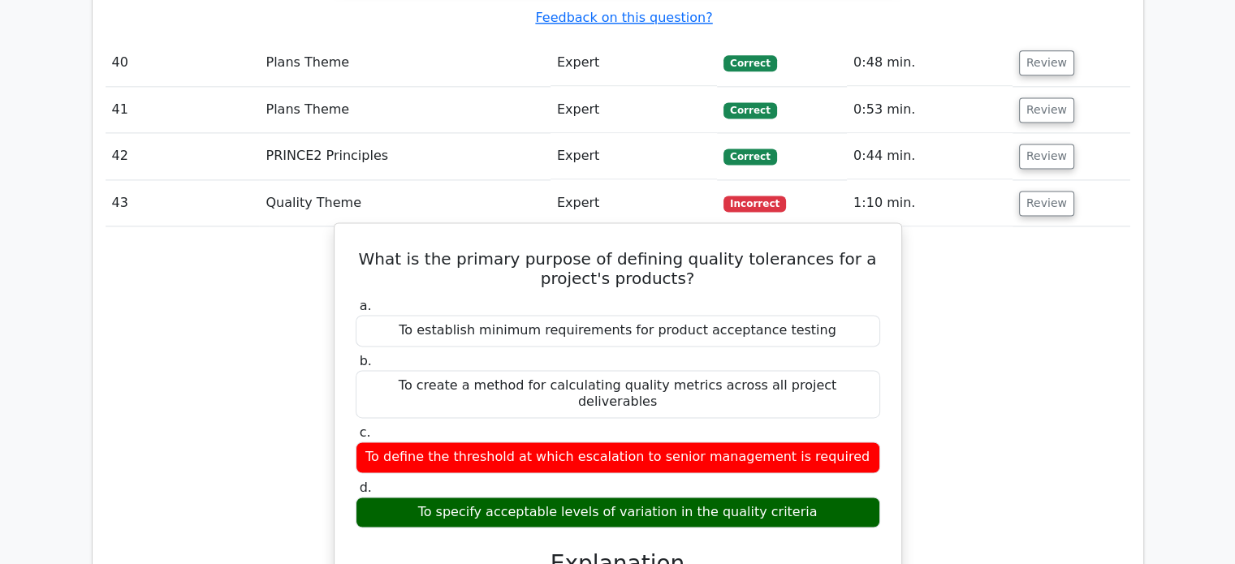
scroll to position [8441, 0]
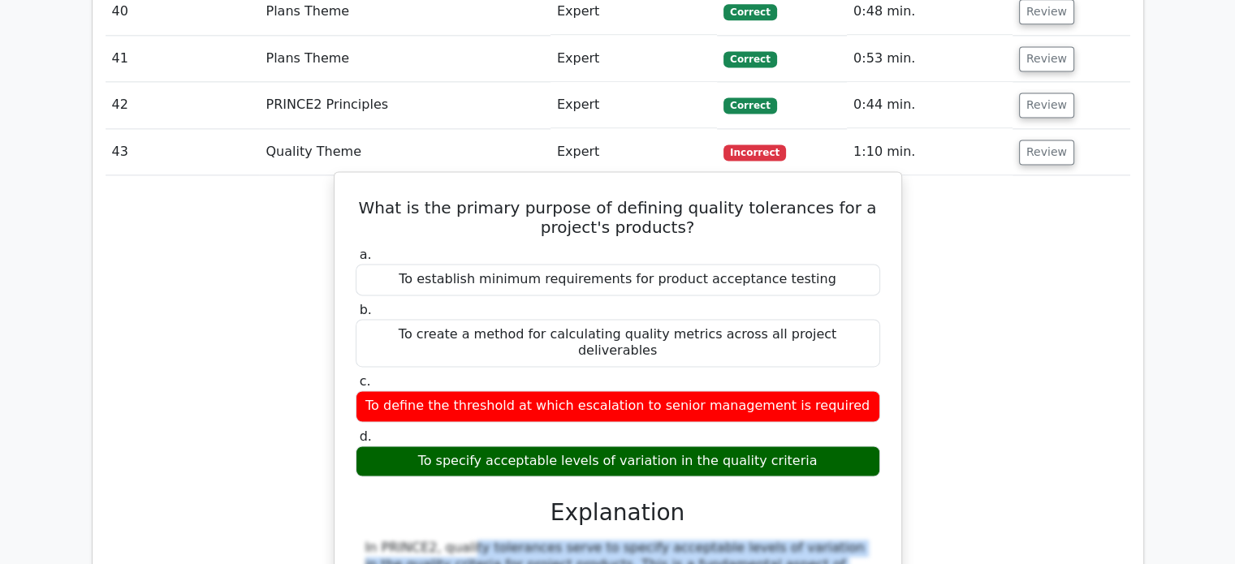
drag, startPoint x: 363, startPoint y: 207, endPoint x: 711, endPoint y: 455, distance: 427.2
copy div "In PRINCE2, quality tolerances serve to specify acceptable levels of variation …"
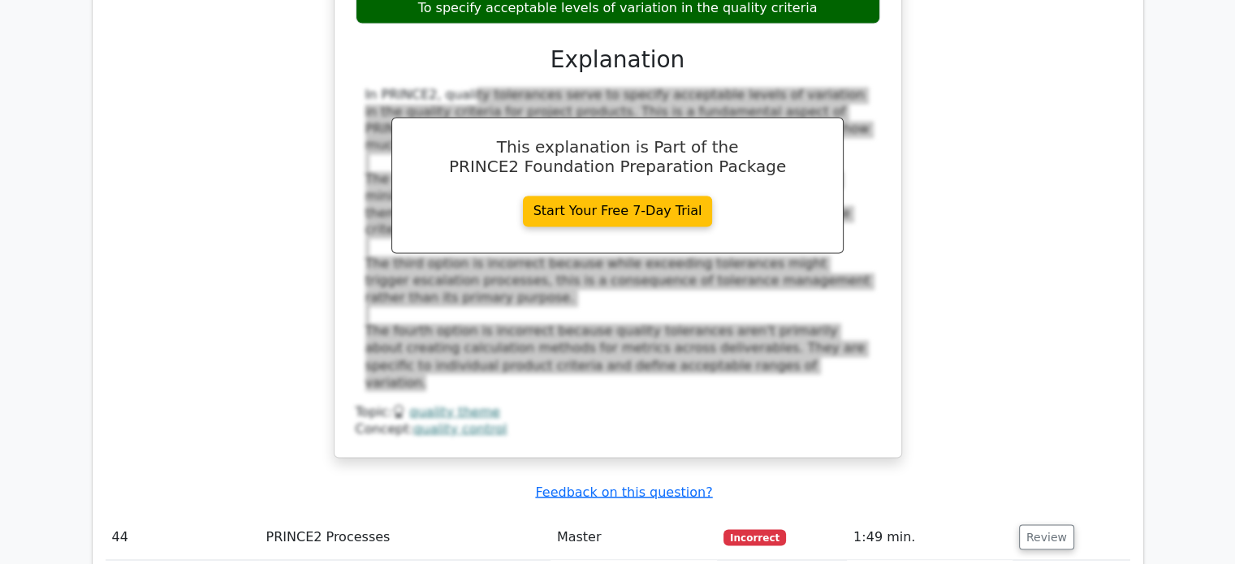
scroll to position [8928, 0]
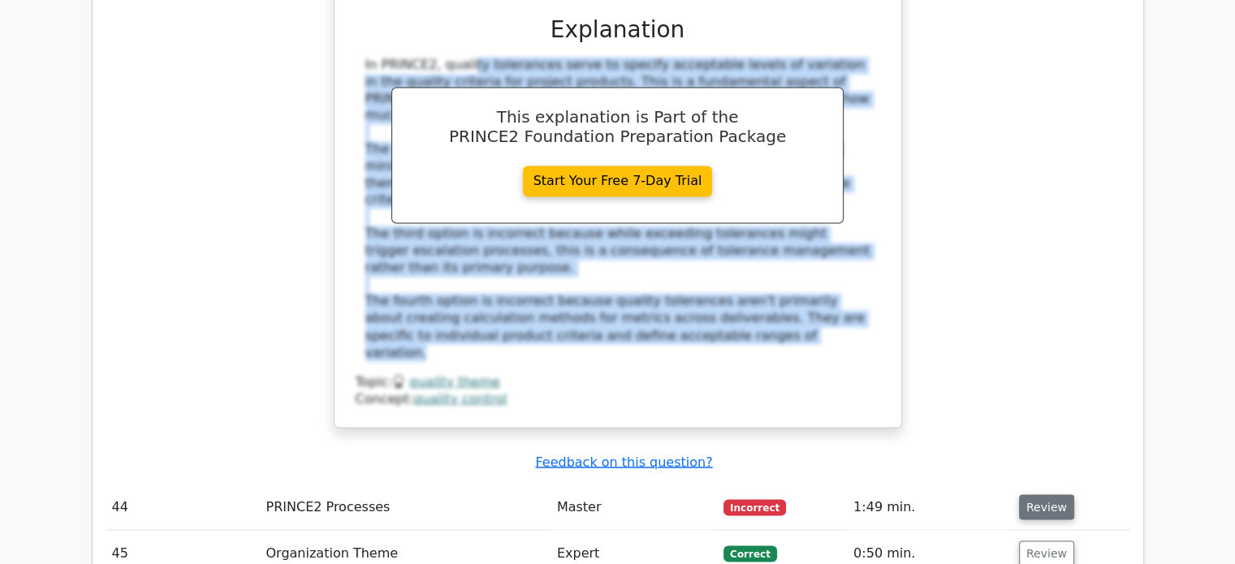
click at [1036, 494] on button "Review" at bounding box center [1046, 506] width 55 height 25
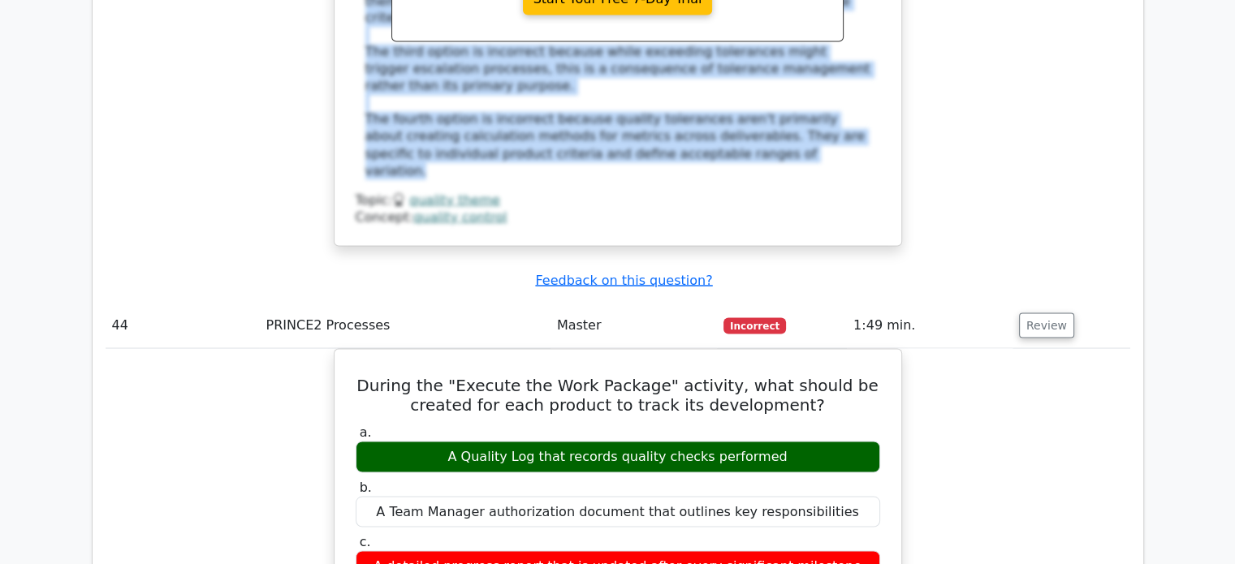
scroll to position [9009, 0]
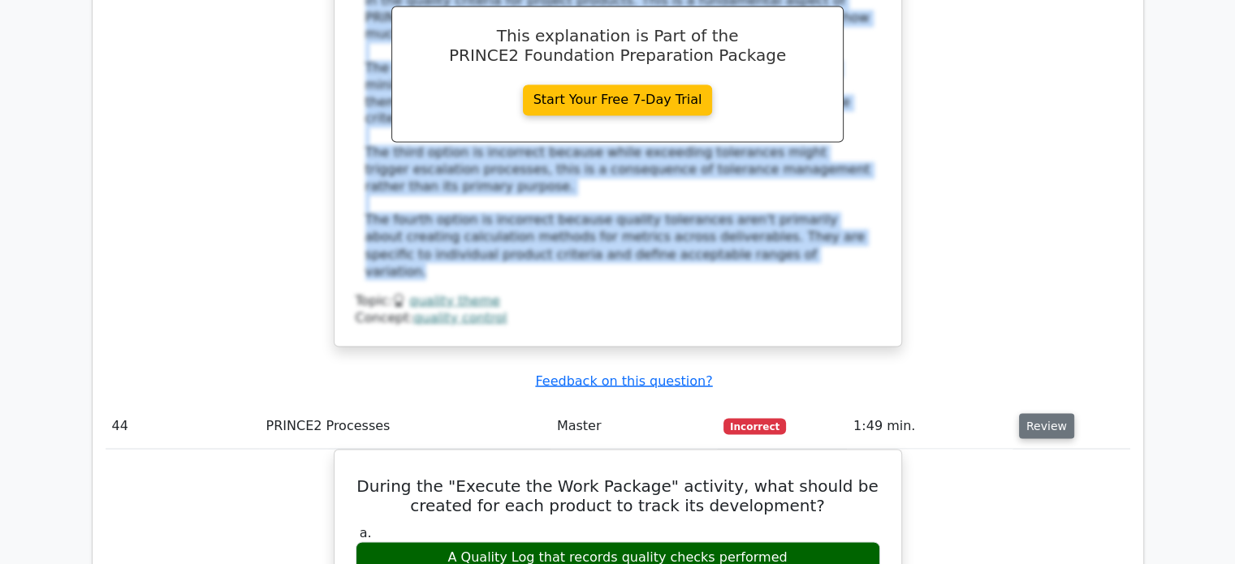
click at [1029, 413] on button "Review" at bounding box center [1046, 425] width 55 height 25
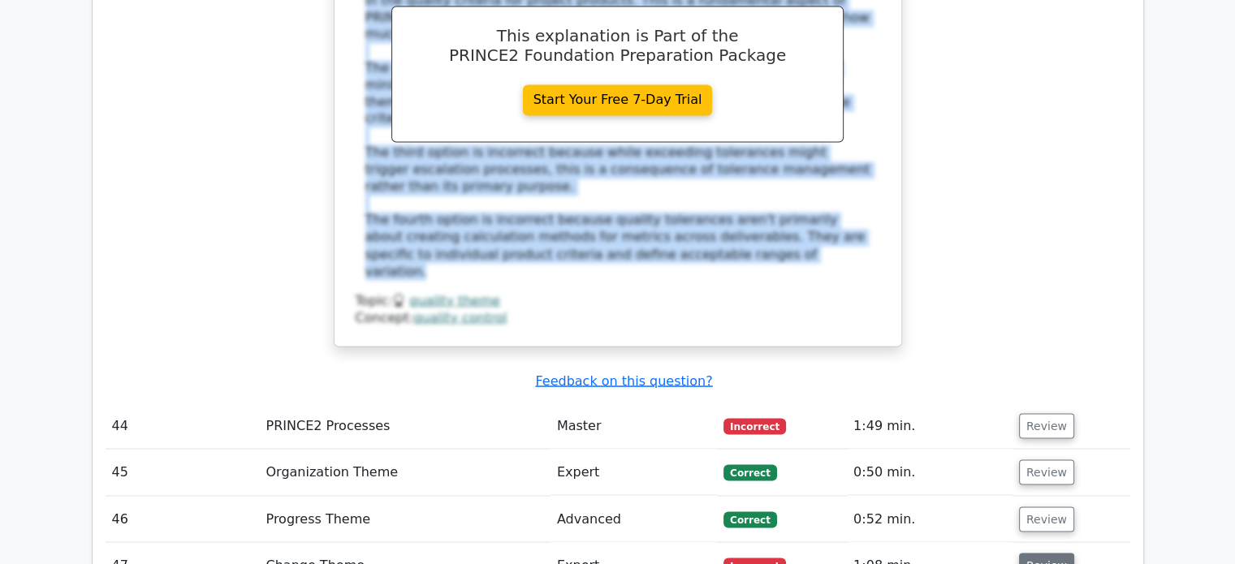
click at [1038, 553] on button "Review" at bounding box center [1046, 565] width 55 height 25
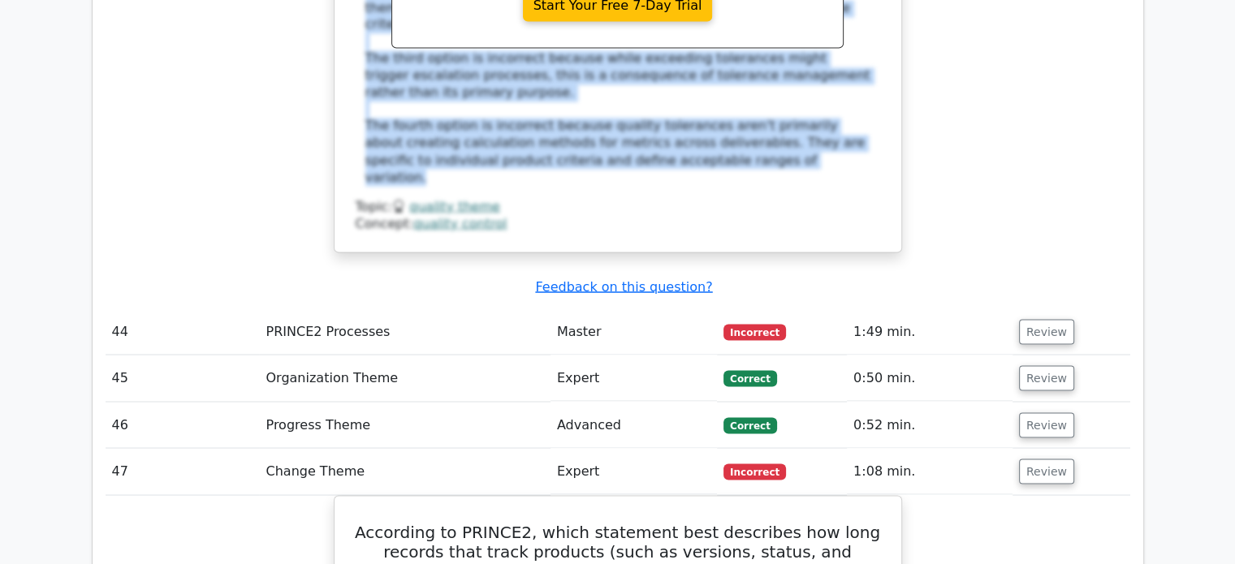
scroll to position [9091, 0]
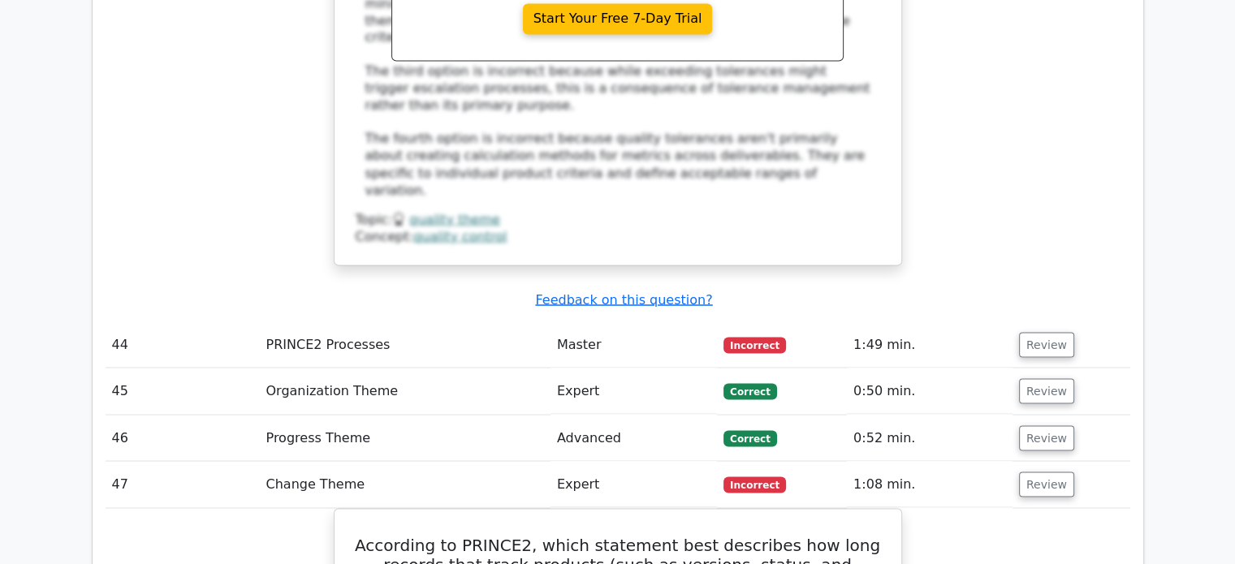
click at [1033, 472] on button "Review" at bounding box center [1046, 484] width 55 height 25
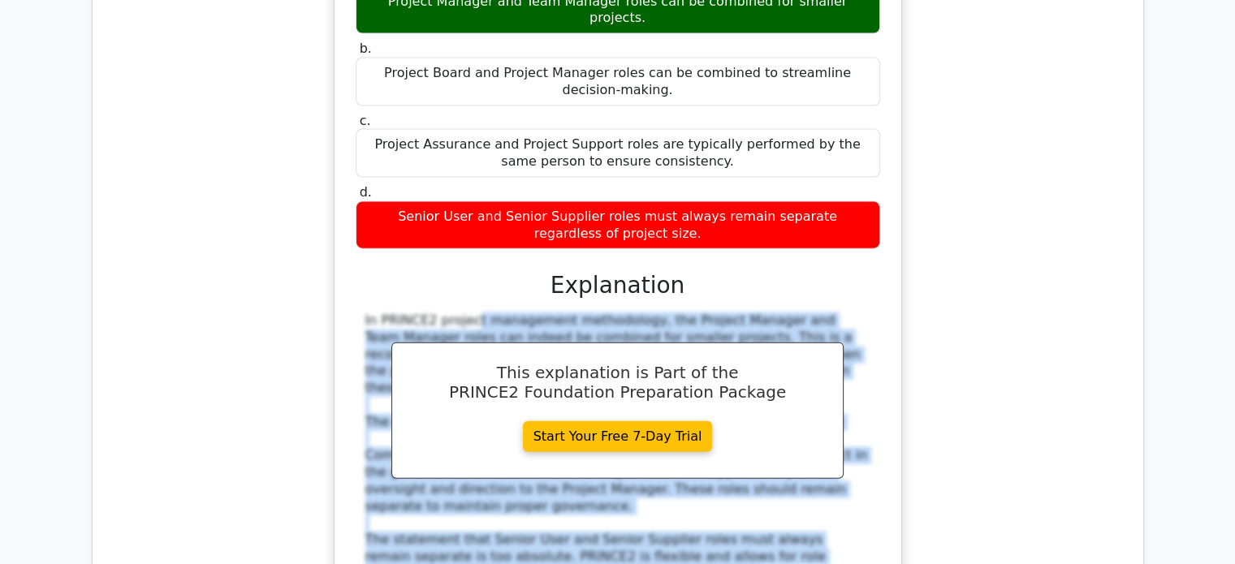
scroll to position [9821, 0]
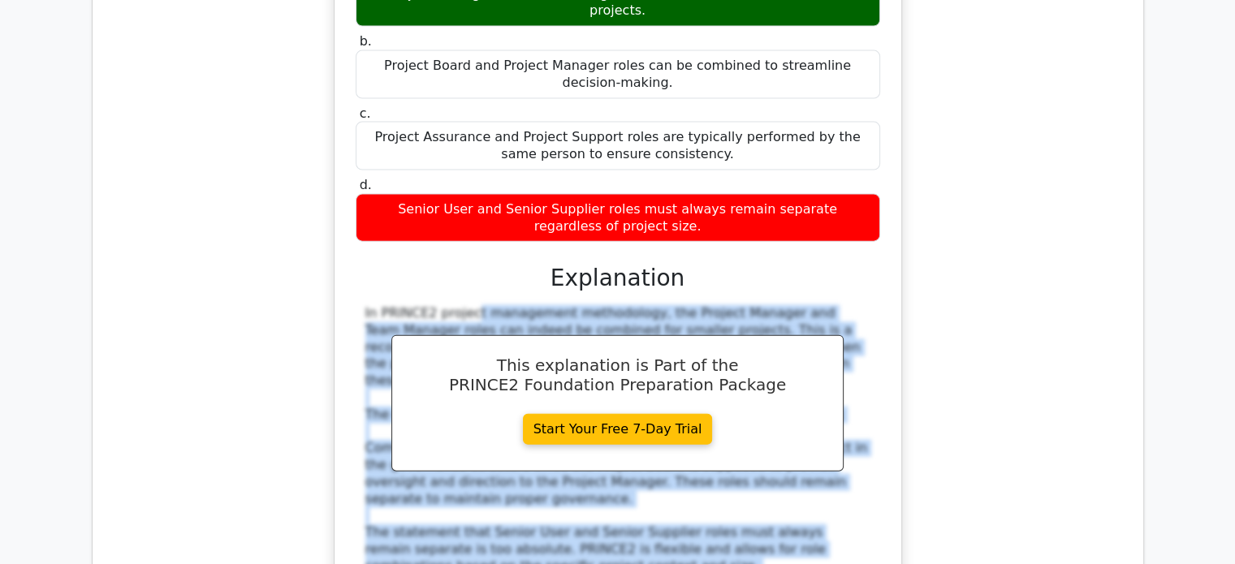
drag, startPoint x: 360, startPoint y: 242, endPoint x: 605, endPoint y: 241, distance: 245.1
click at [605, 305] on div "In PRINCE2 project management methodology, the Project Manager and Team Manager…" at bounding box center [618, 482] width 524 height 355
copy div "In PRINCE2 project management methodology, the Project Manager and Team Manager…"
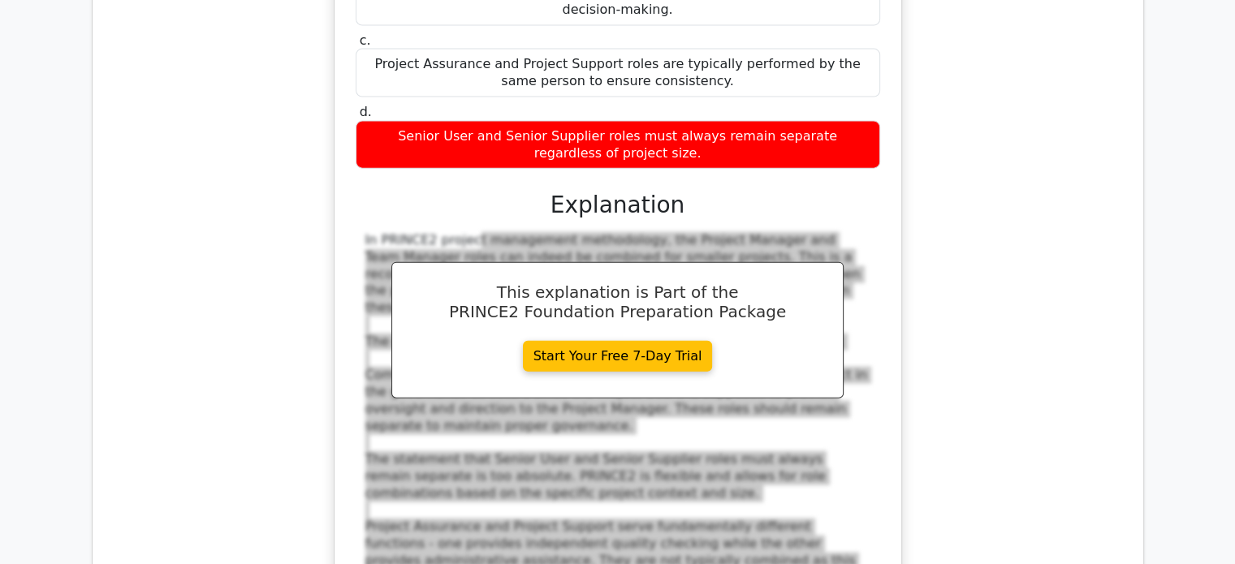
scroll to position [9902, 0]
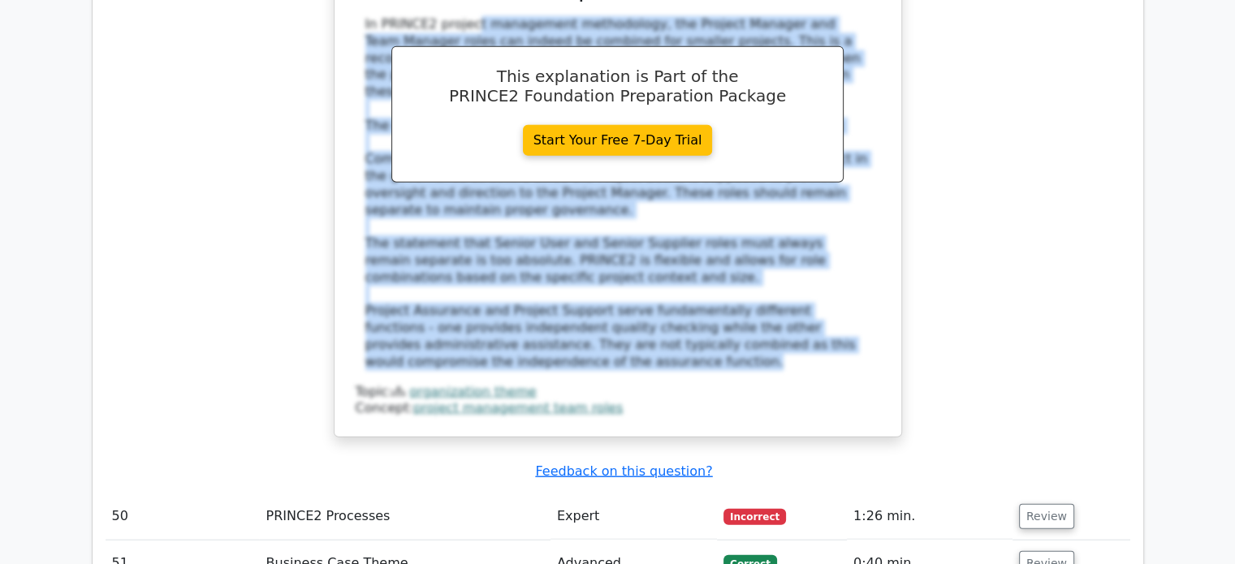
scroll to position [10146, 0]
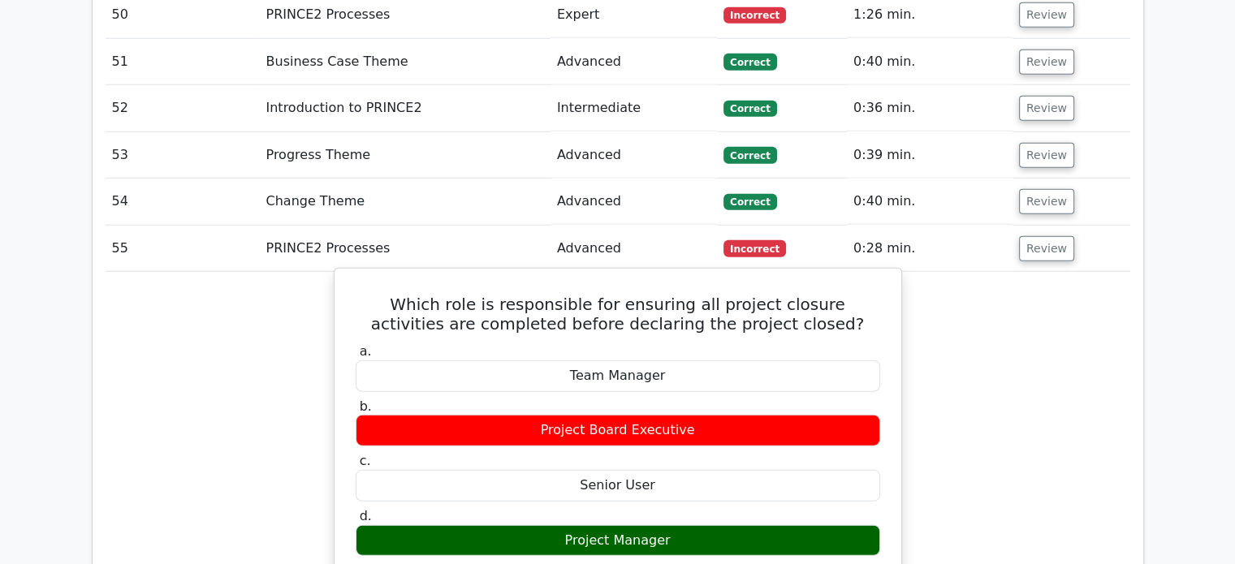
scroll to position [10552, 0]
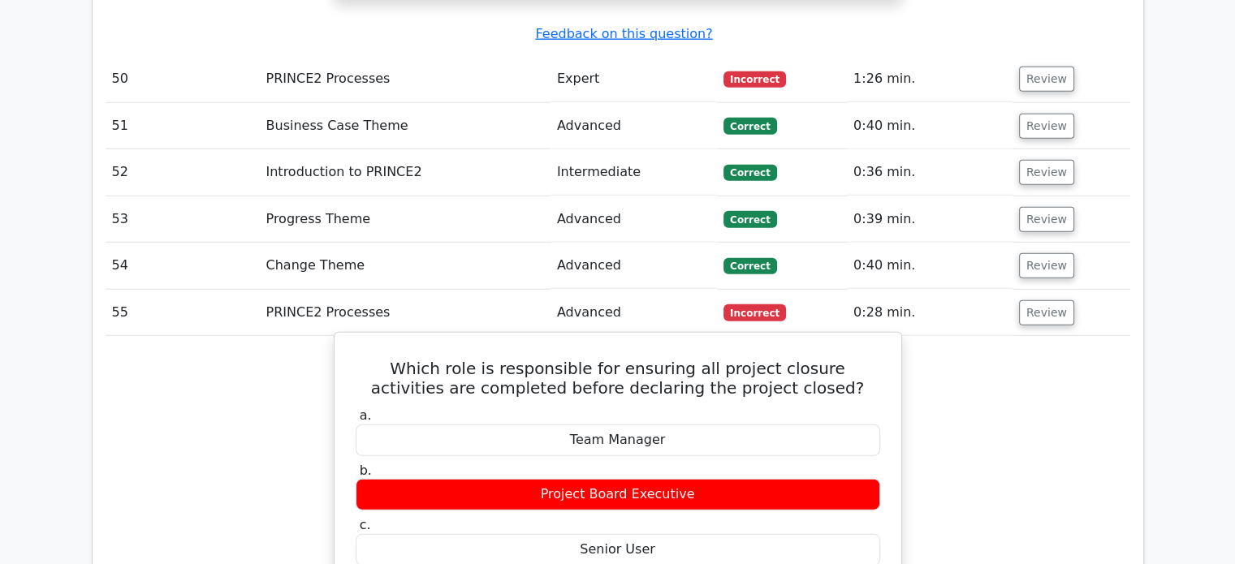
drag, startPoint x: 730, startPoint y: 347, endPoint x: 364, endPoint y: 277, distance: 373.5
copy div "In PRINCE2, the Project Manager is responsible for ensuring all project closure…"
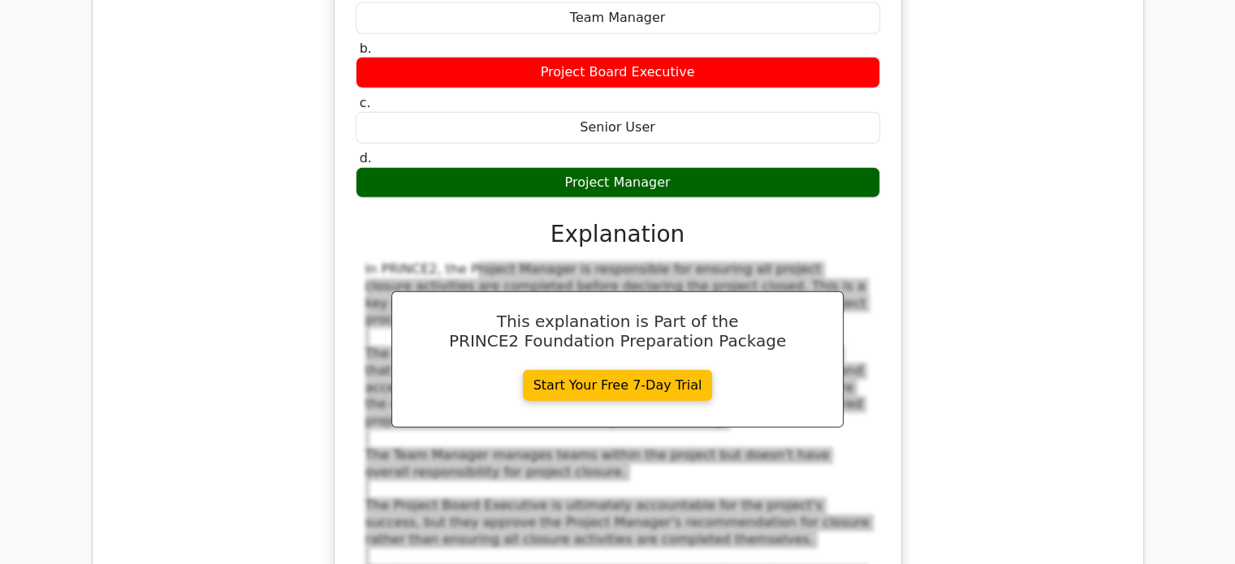
scroll to position [11201, 0]
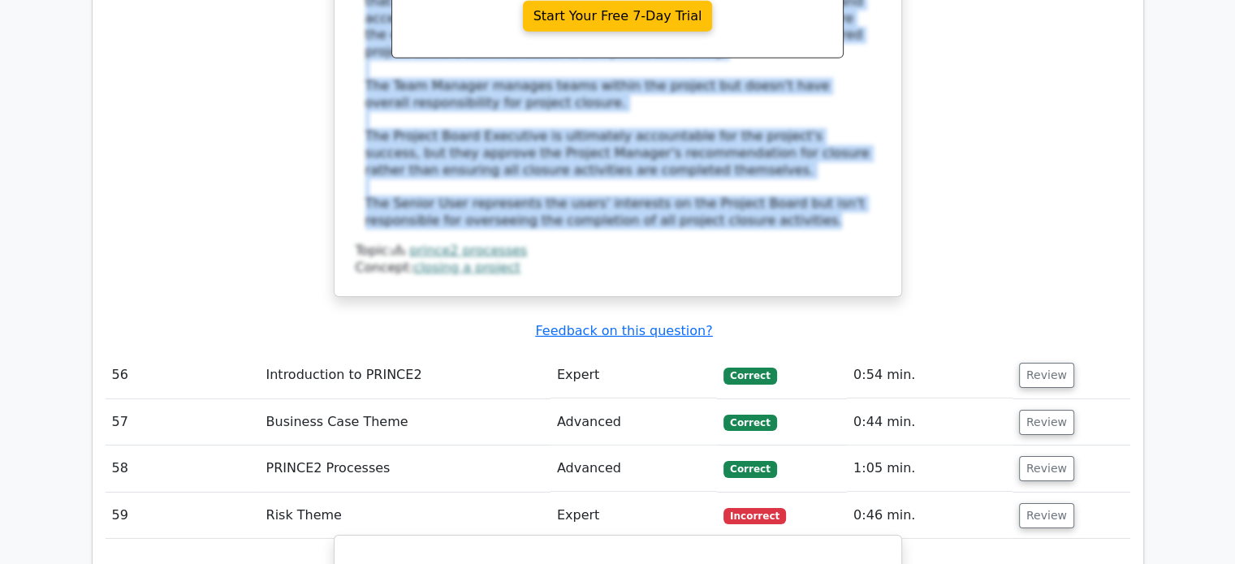
scroll to position [11282, 0]
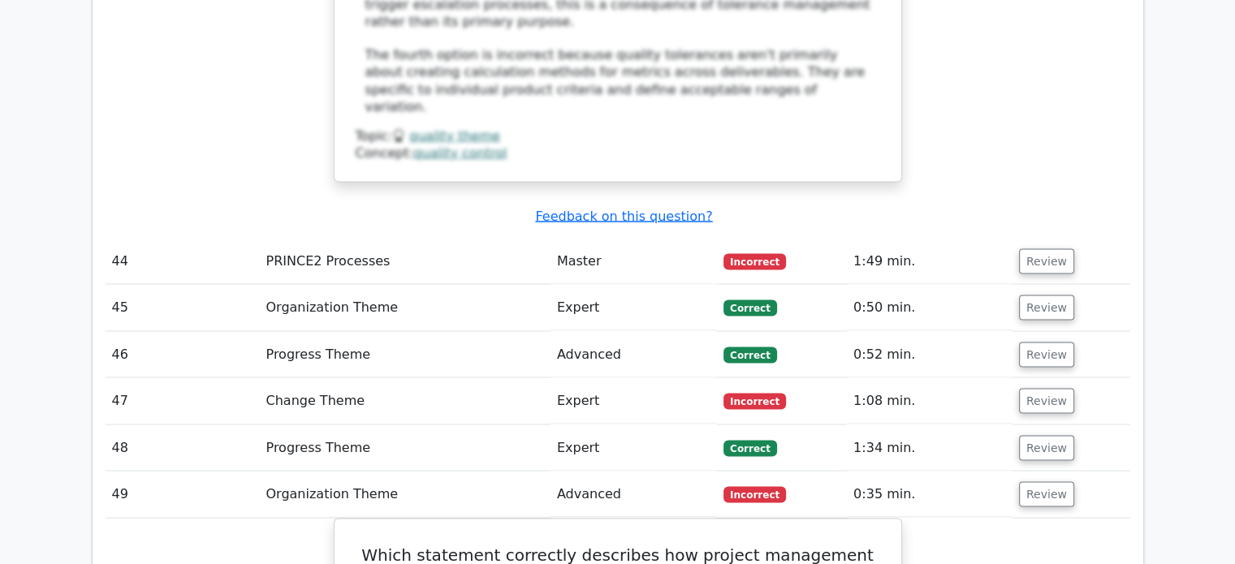
scroll to position [9172, 0]
